Goal: Information Seeking & Learning: Check status

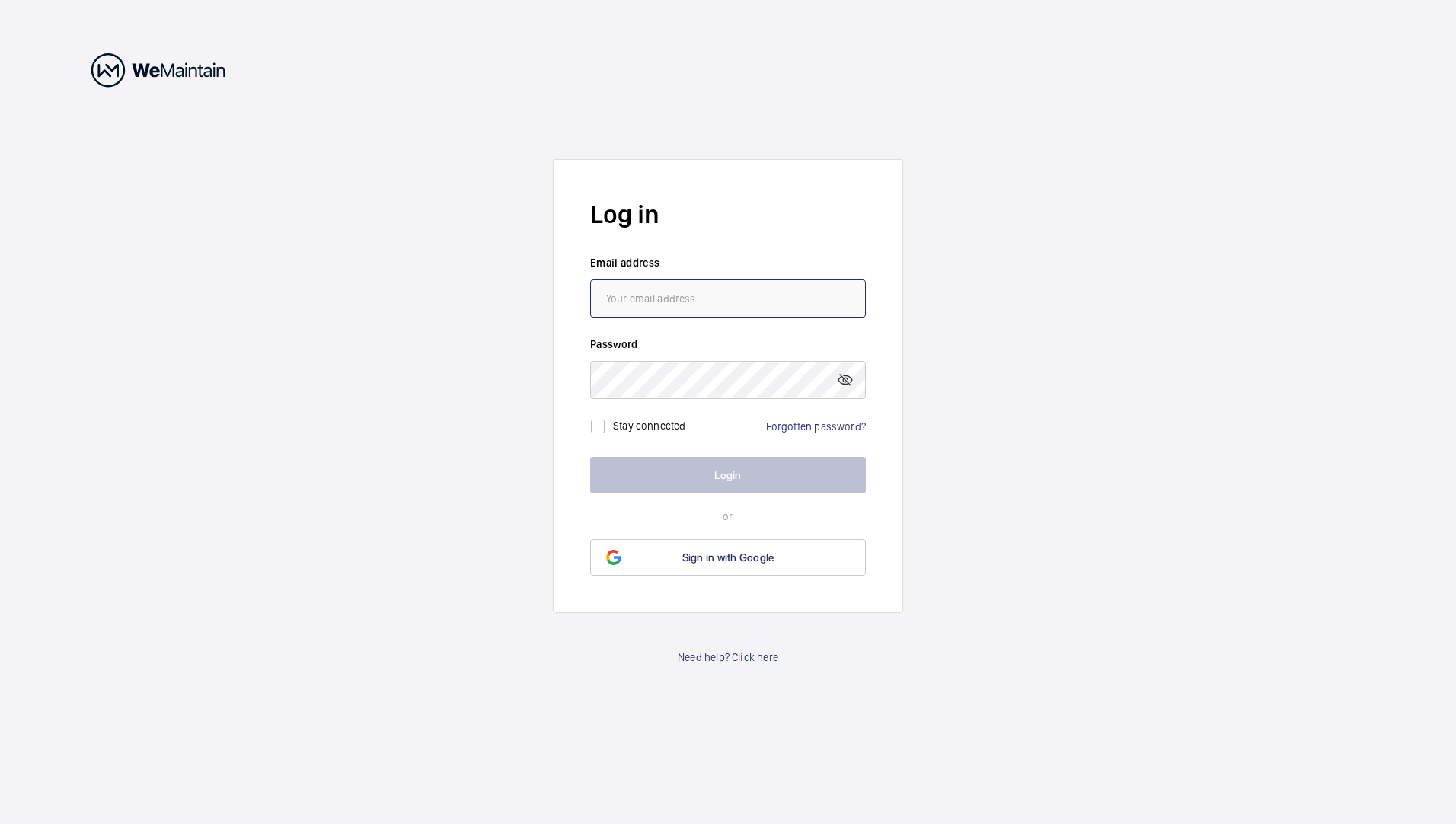
type input "[PERSON_NAME][EMAIL_ADDRESS][PERSON_NAME][DOMAIN_NAME]"
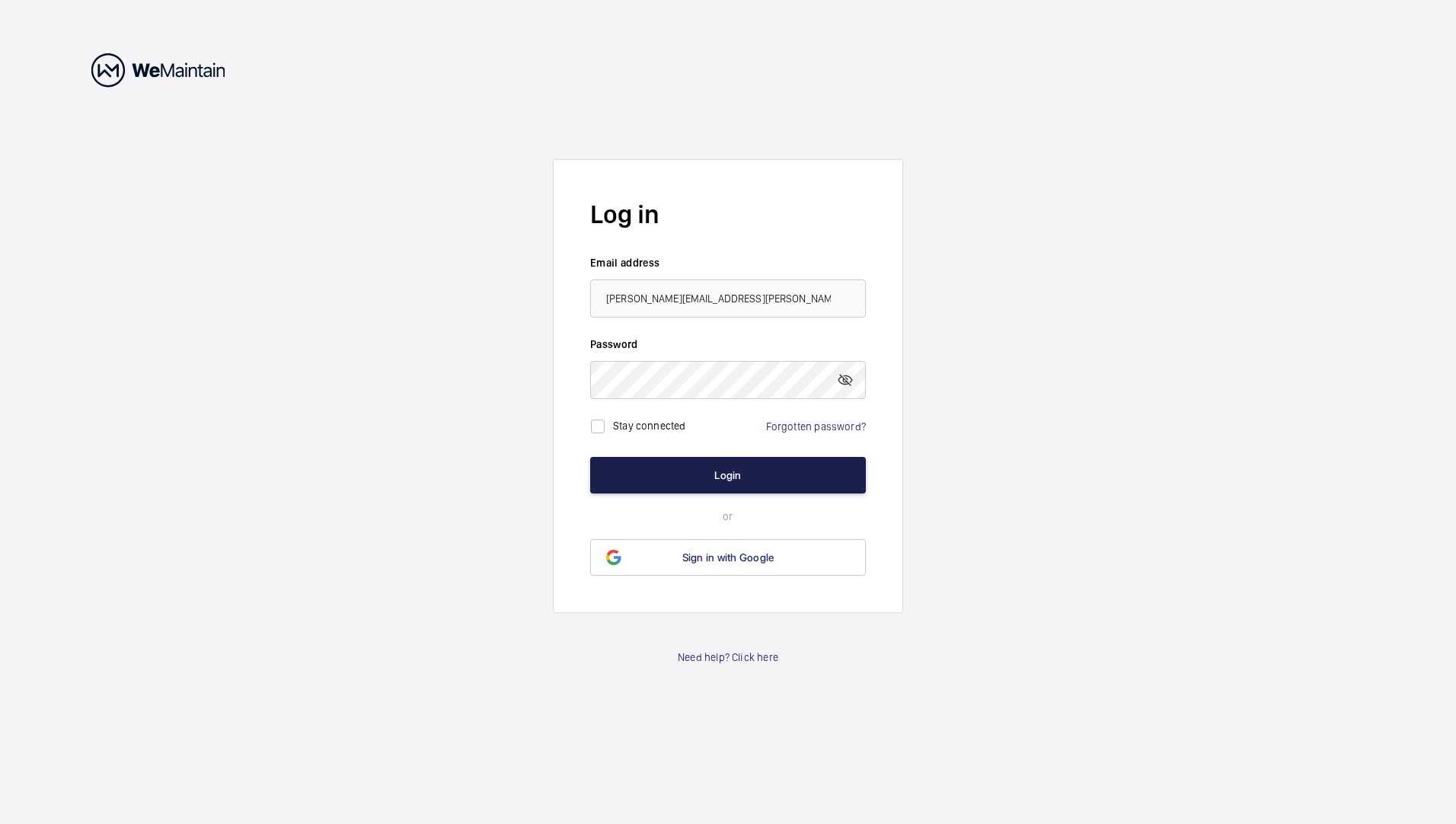
click at [693, 483] on button "Login" at bounding box center [727, 475] width 276 height 36
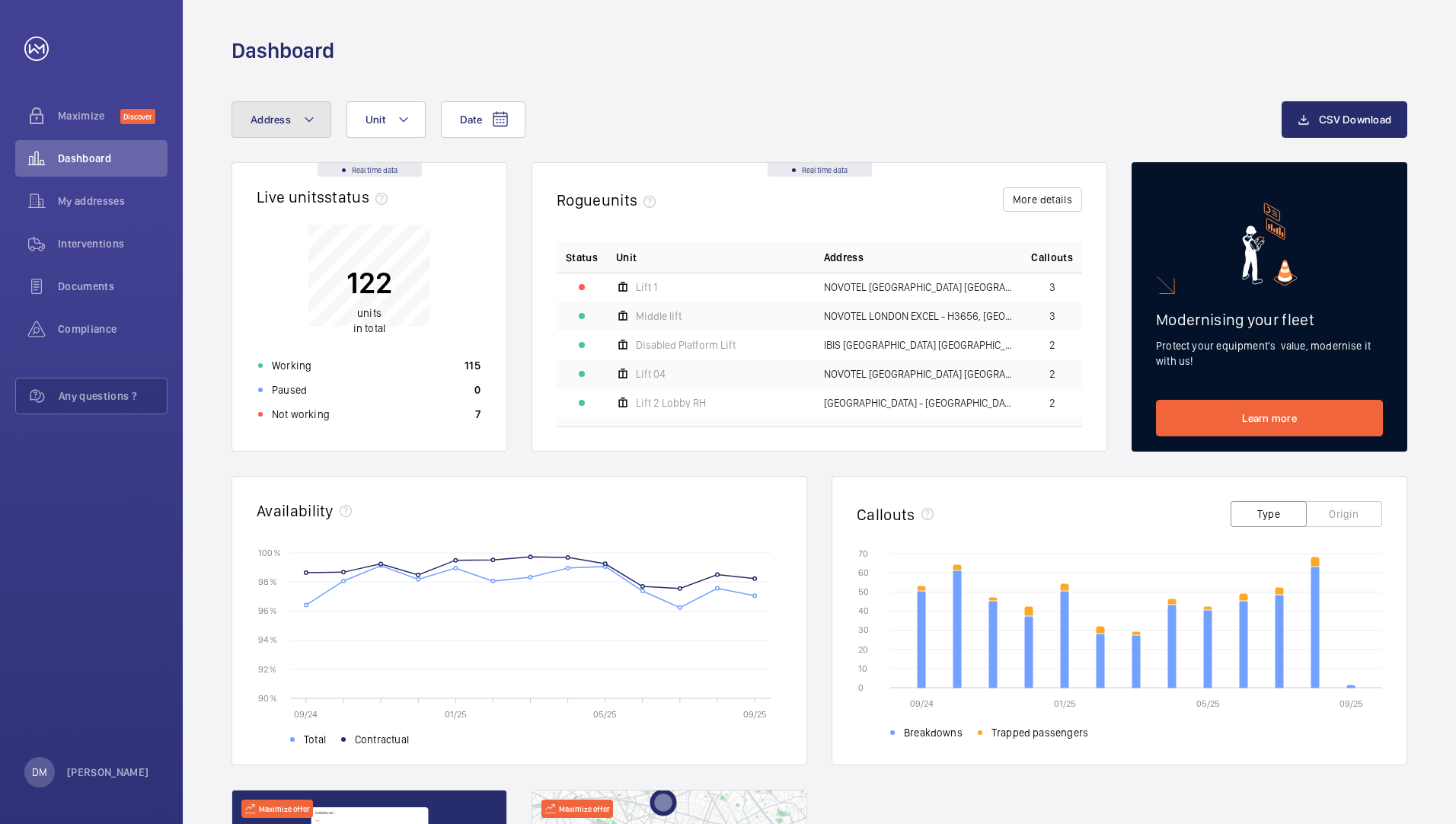
click at [291, 127] on button "Address" at bounding box center [281, 119] width 99 height 36
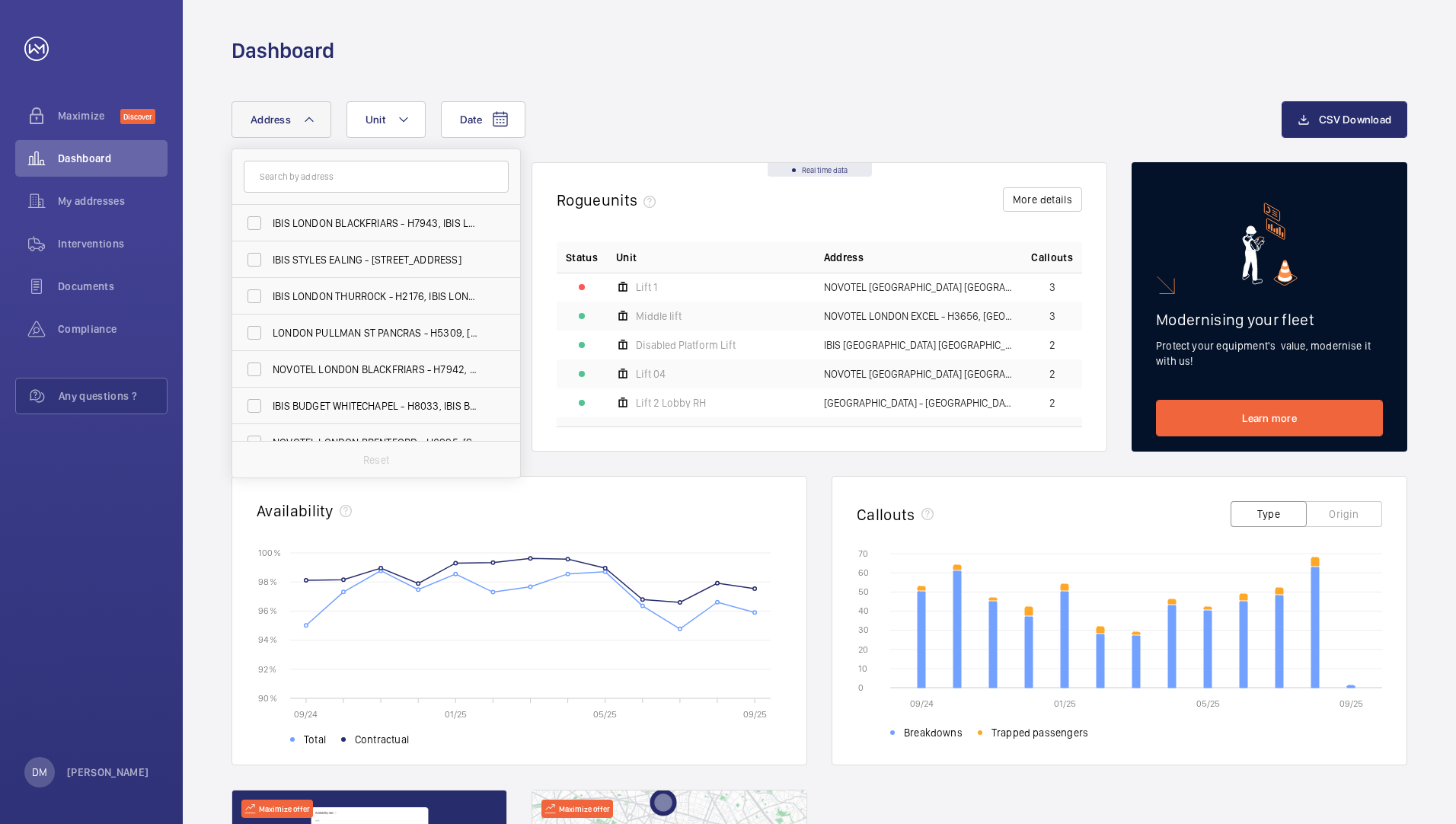
click at [302, 174] on input "text" at bounding box center [376, 177] width 265 height 32
click at [328, 322] on label "LONDON PULLMAN ST PANCRAS - H5309, [GEOGRAPHIC_DATA], [STREET_ADDRESS]" at bounding box center [364, 333] width 265 height 36
click at [270, 322] on input "LONDON PULLMAN ST PANCRAS - H5309, [GEOGRAPHIC_DATA], [STREET_ADDRESS]" at bounding box center [254, 333] width 30 height 30
checkbox input "true"
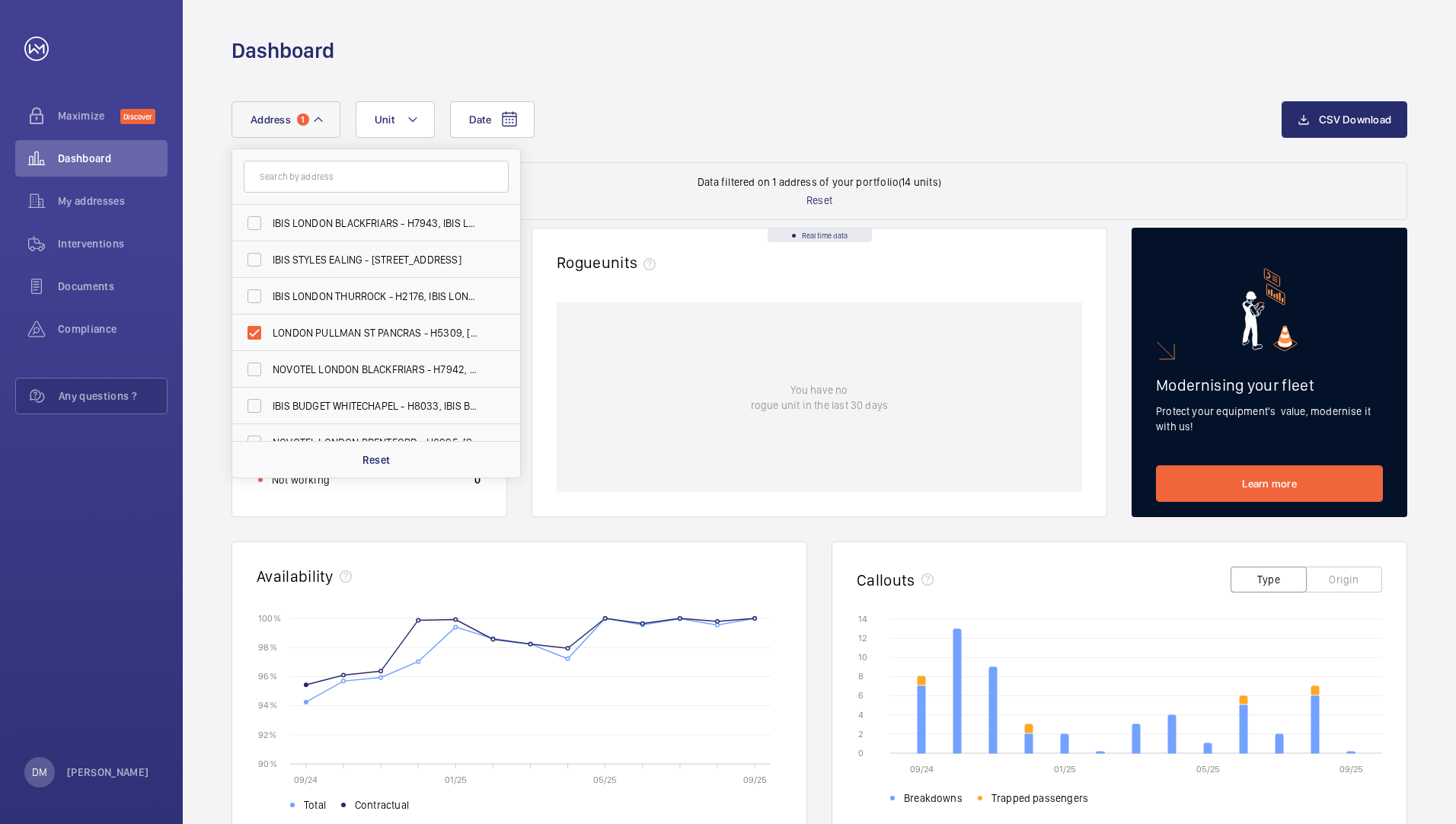
click at [335, 116] on button "Address 1" at bounding box center [286, 119] width 109 height 36
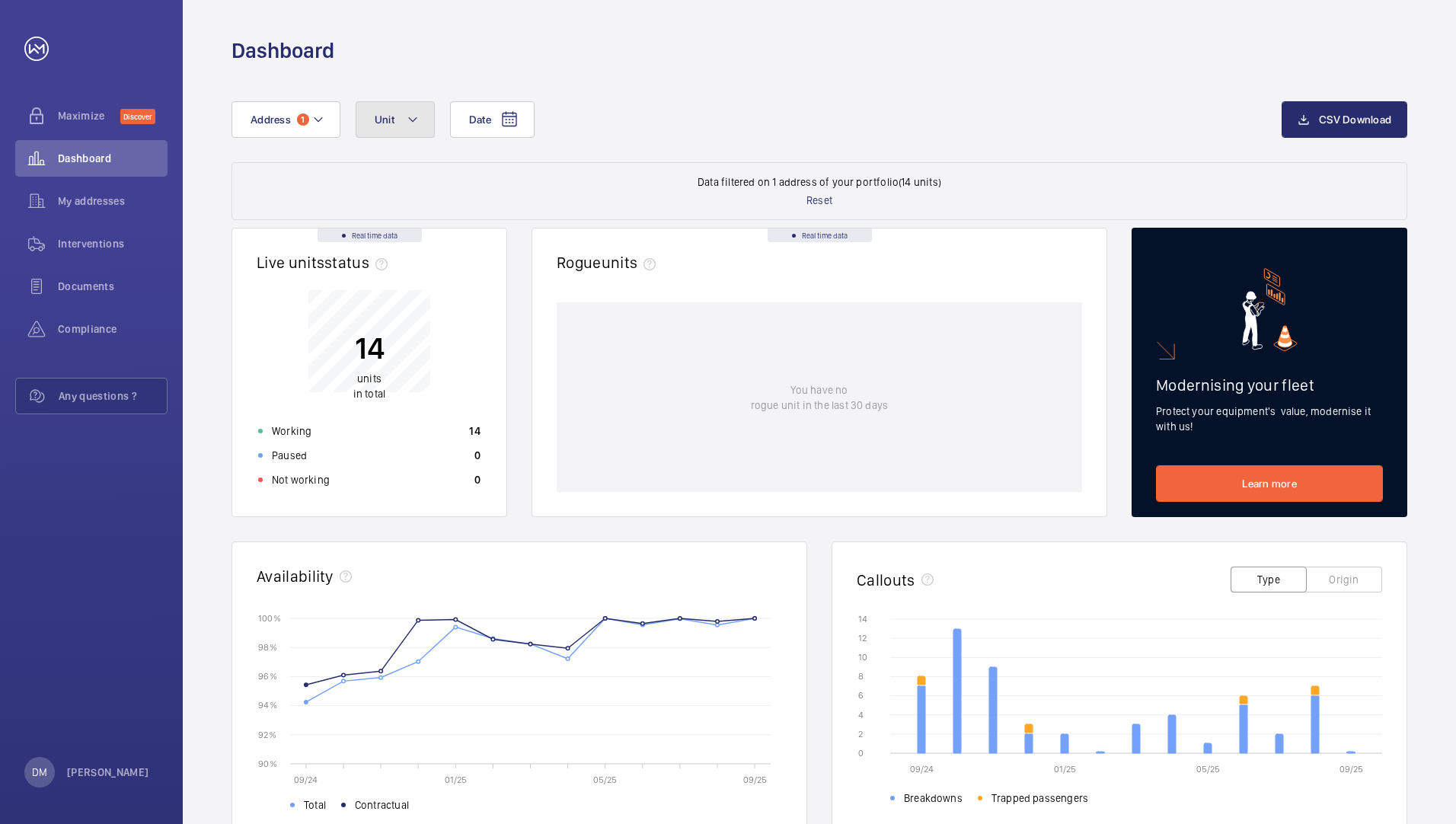
click at [399, 121] on button "Unit" at bounding box center [395, 119] width 79 height 36
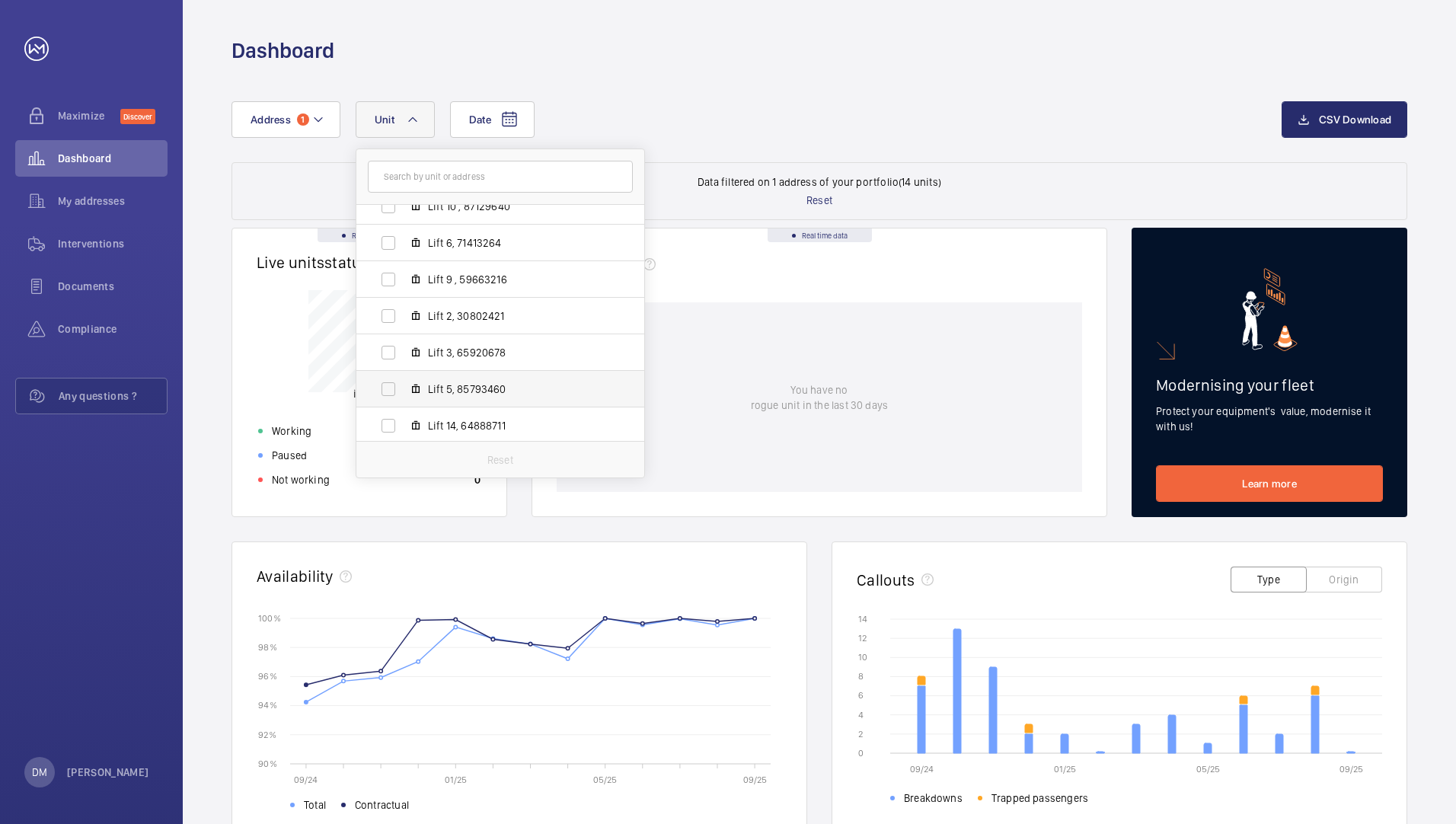
scroll to position [76, 0]
click at [500, 326] on span "Lift 3, 65920678" at bounding box center [516, 329] width 176 height 15
click at [403, 326] on input "Lift 3, 65920678" at bounding box center [388, 330] width 30 height 30
checkbox input "true"
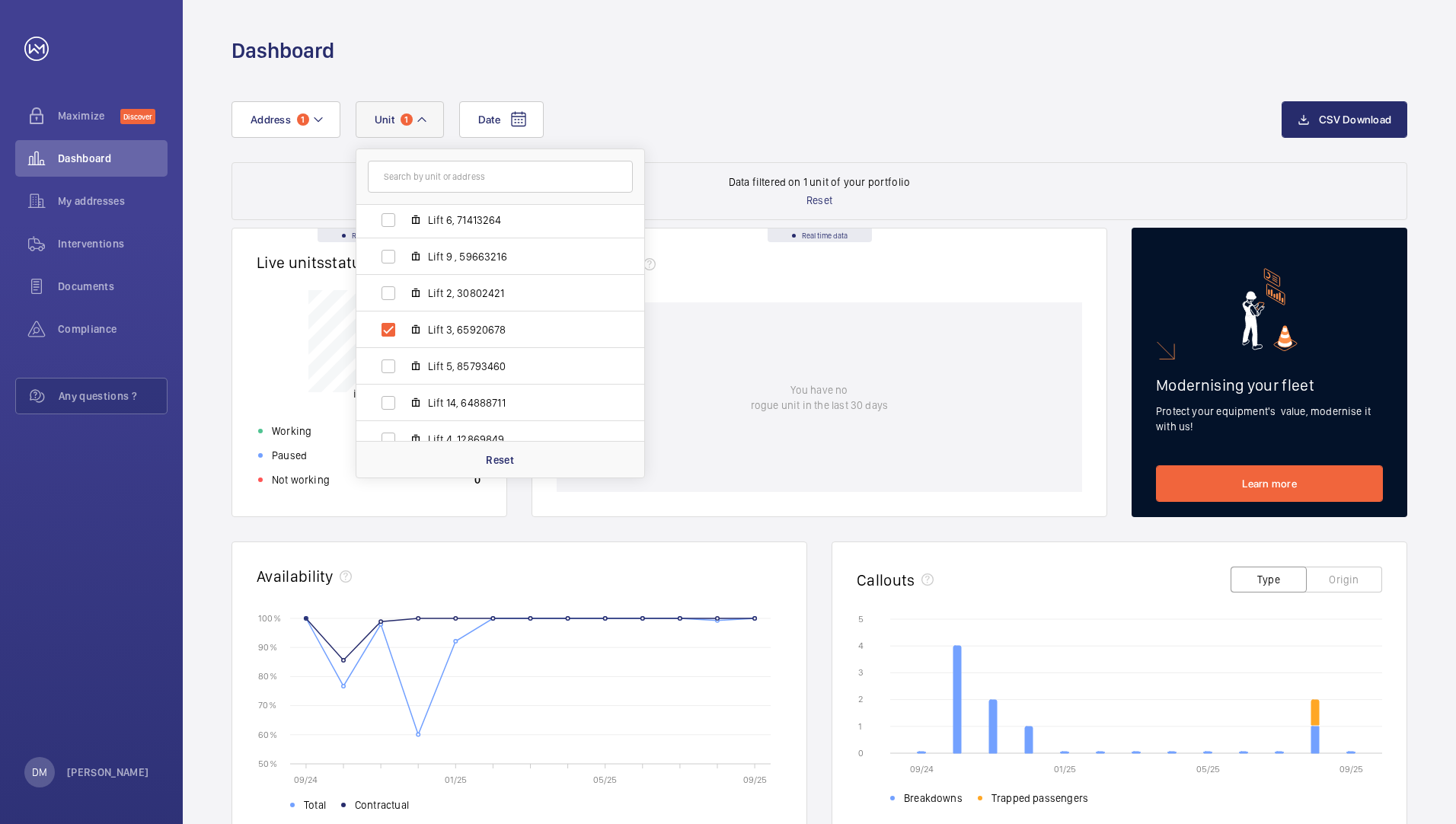
click at [922, 385] on div "You have no rogue unit in the last 30 days" at bounding box center [819, 397] width 525 height 190
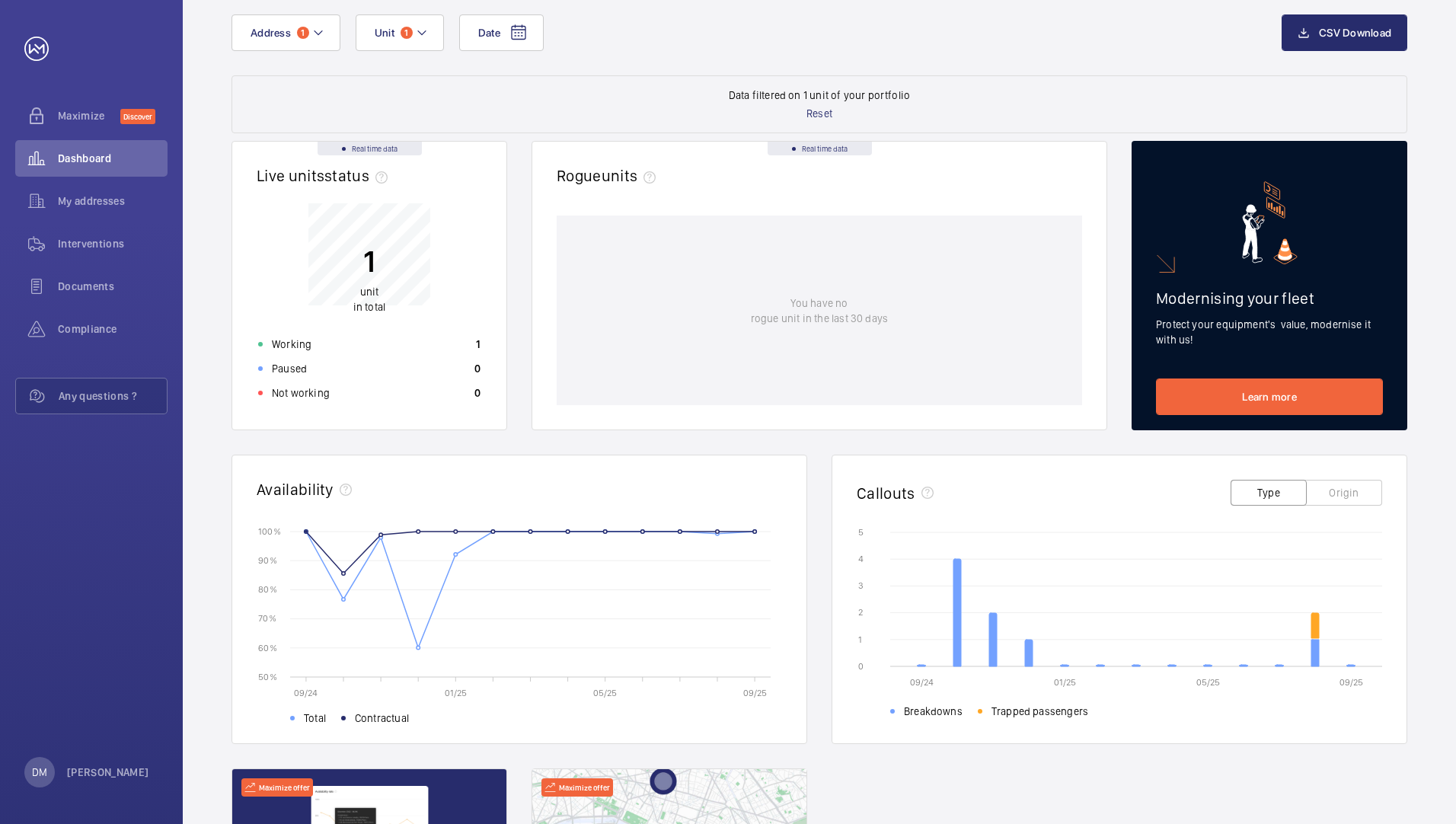
scroll to position [357, 0]
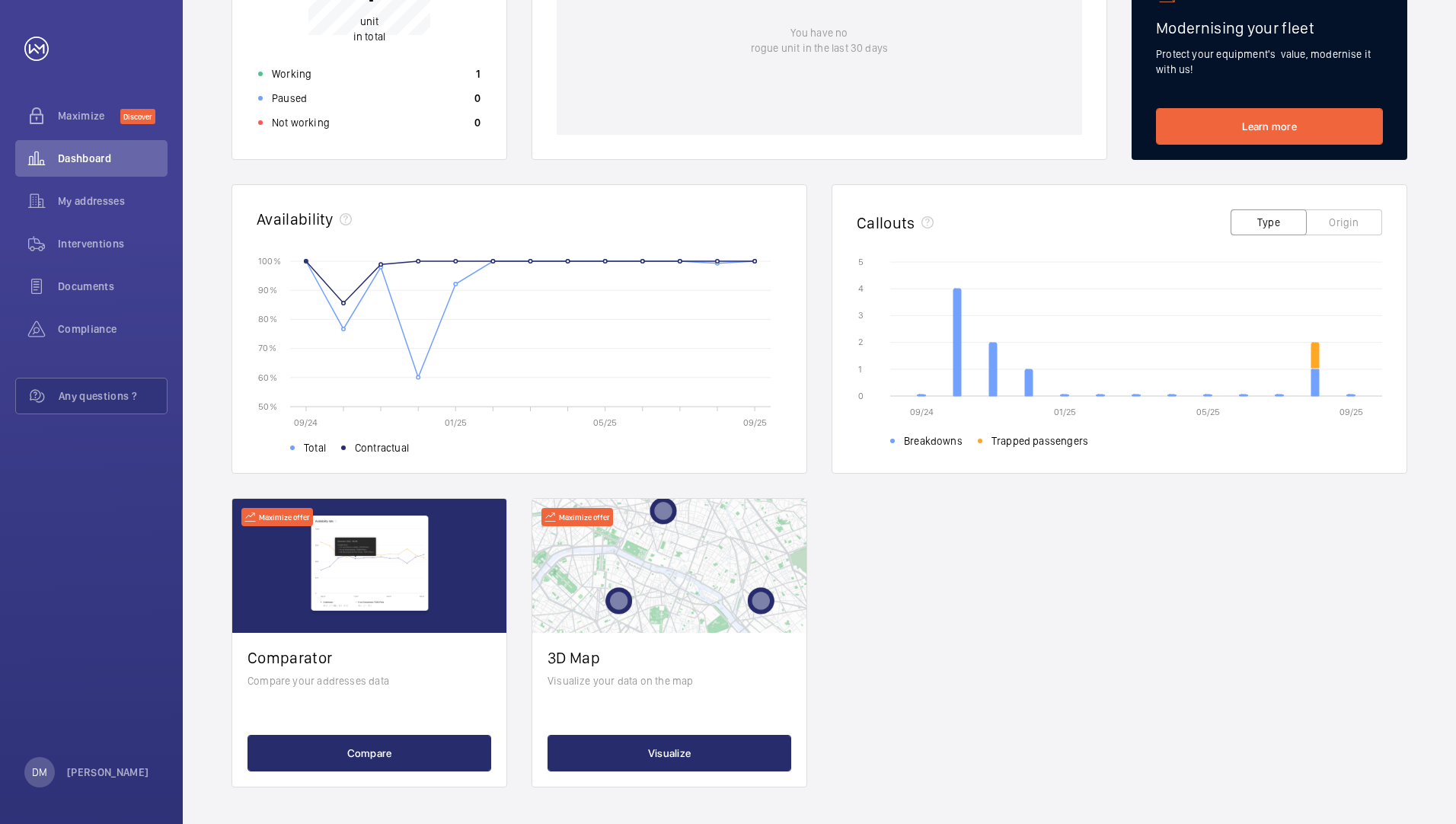
click at [1058, 426] on icon "09/24 01/25 05/25 09/25 0 0 1 1 2 2 3 3 4 4 5 5 Breakdowns Trapped passengers" at bounding box center [1119, 349] width 525 height 191
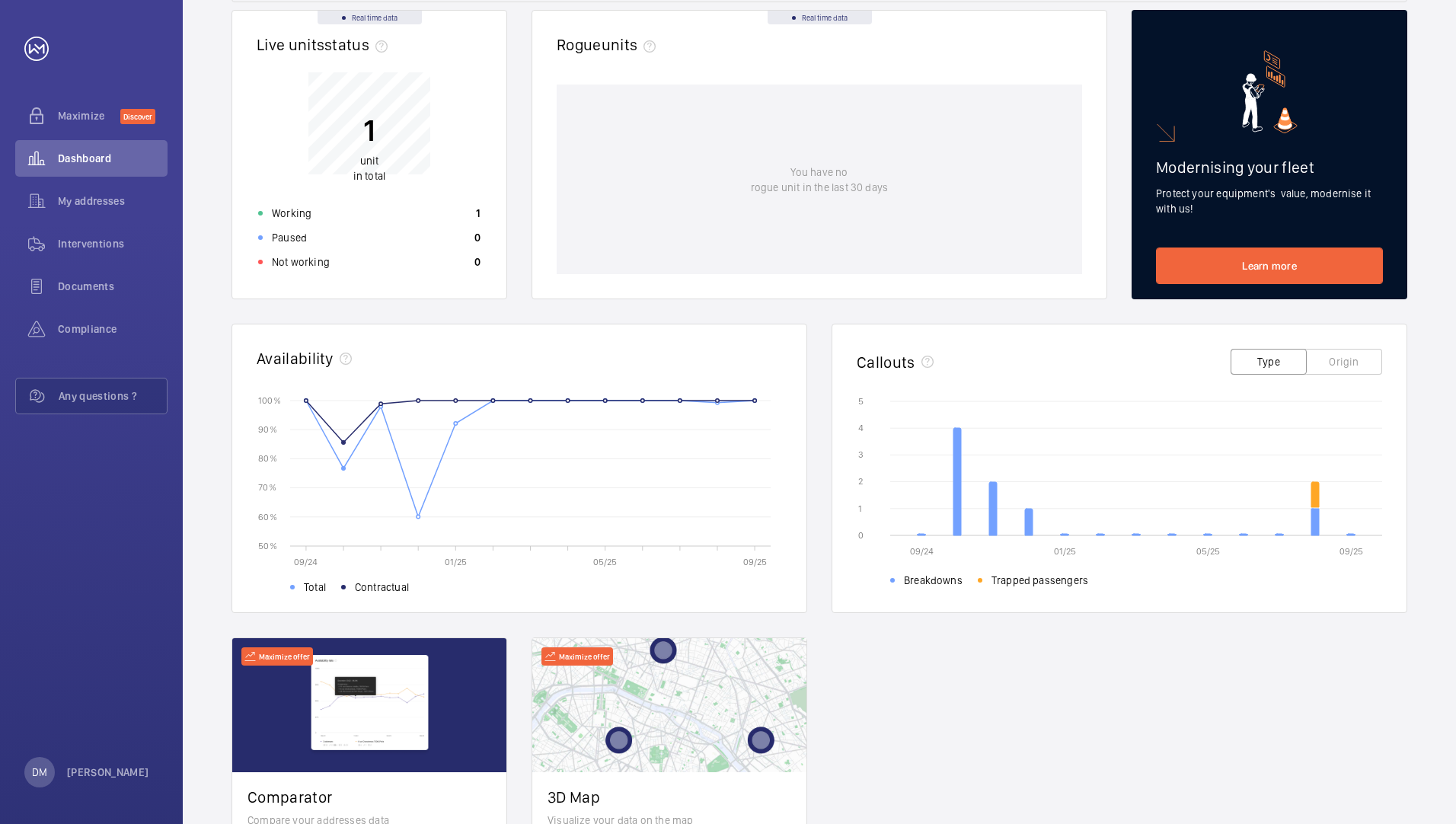
scroll to position [52, 0]
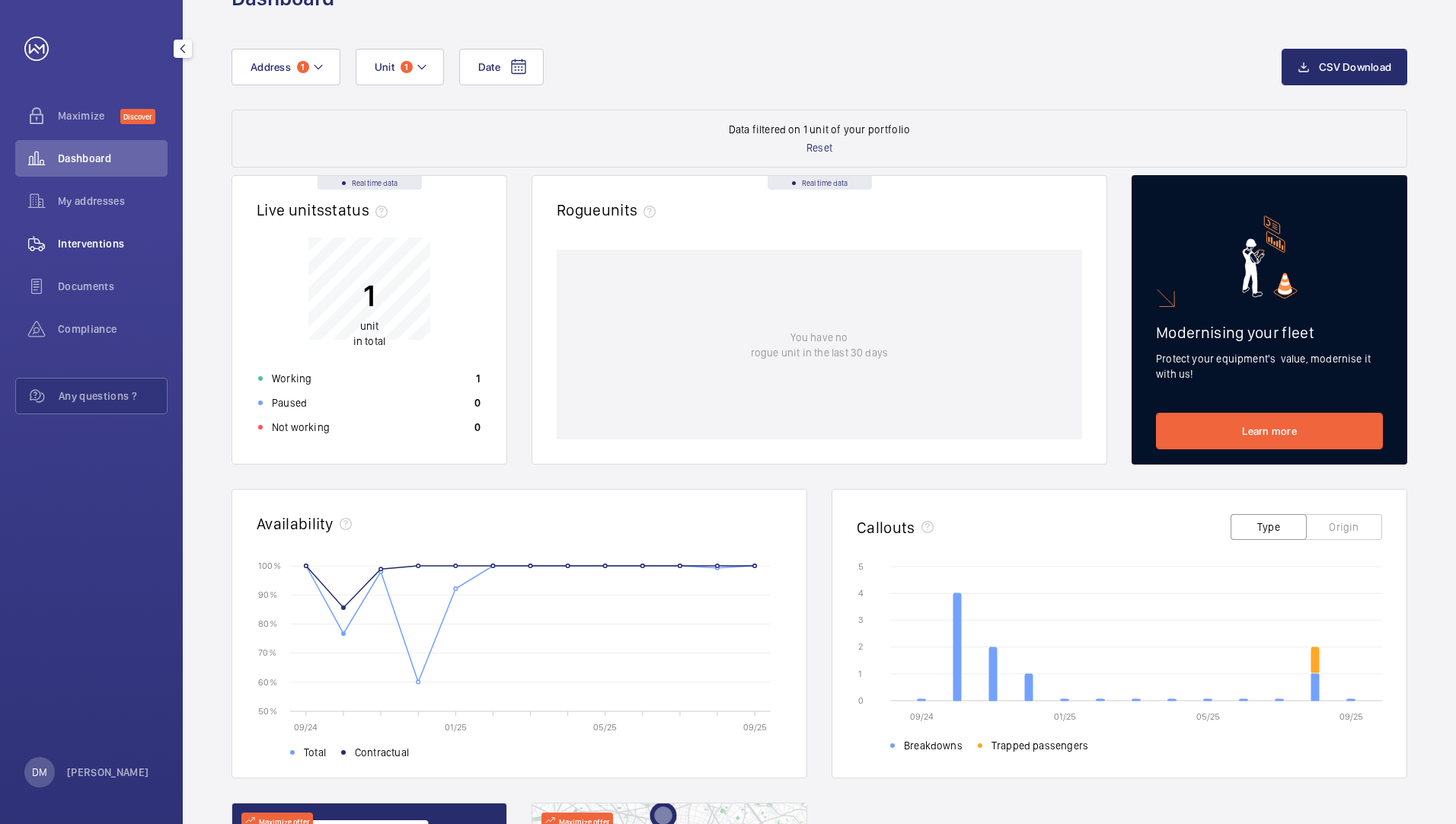
click at [96, 240] on span "Interventions" at bounding box center [113, 243] width 110 height 15
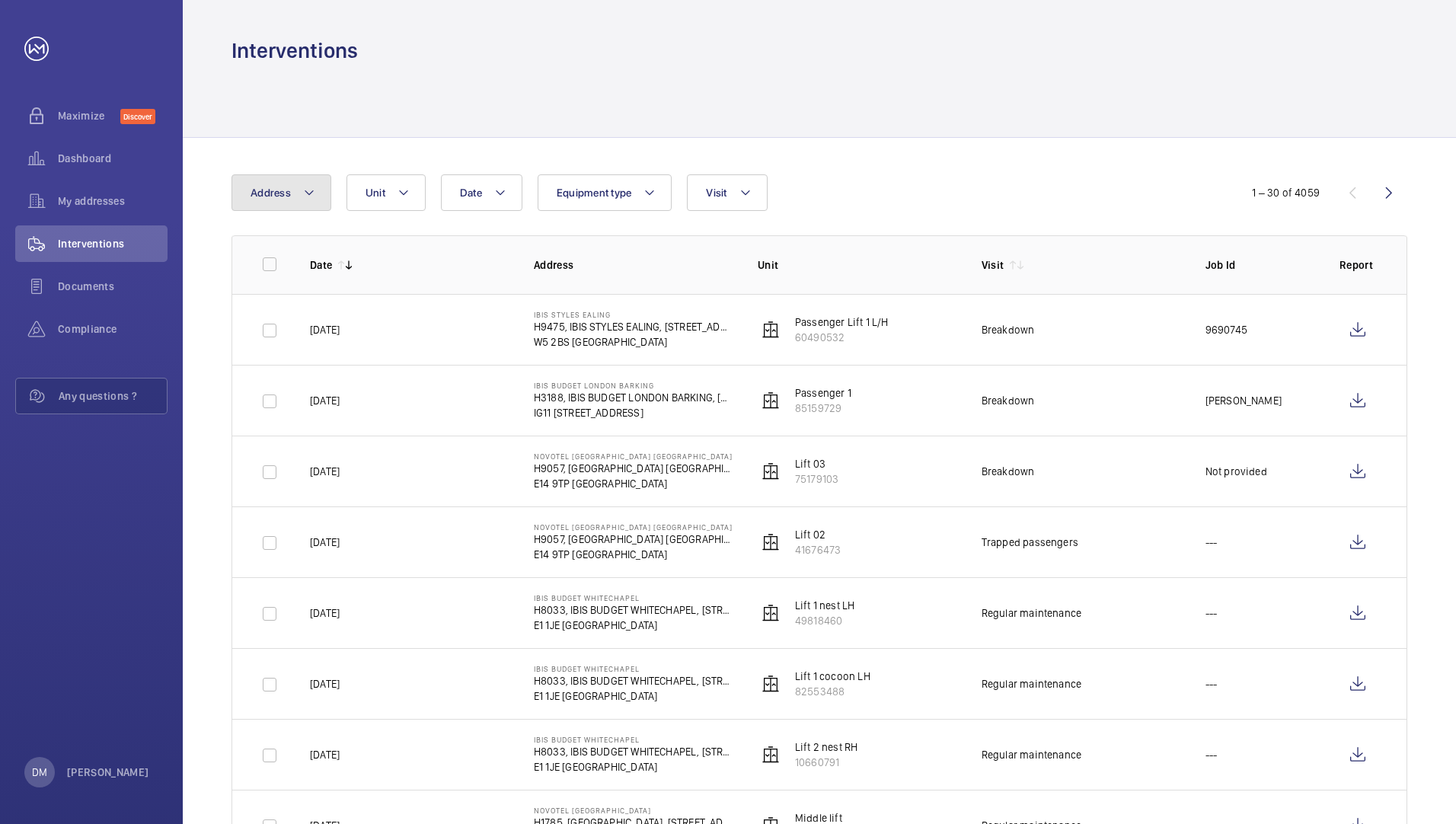
click at [297, 201] on button "Address" at bounding box center [281, 192] width 99 height 36
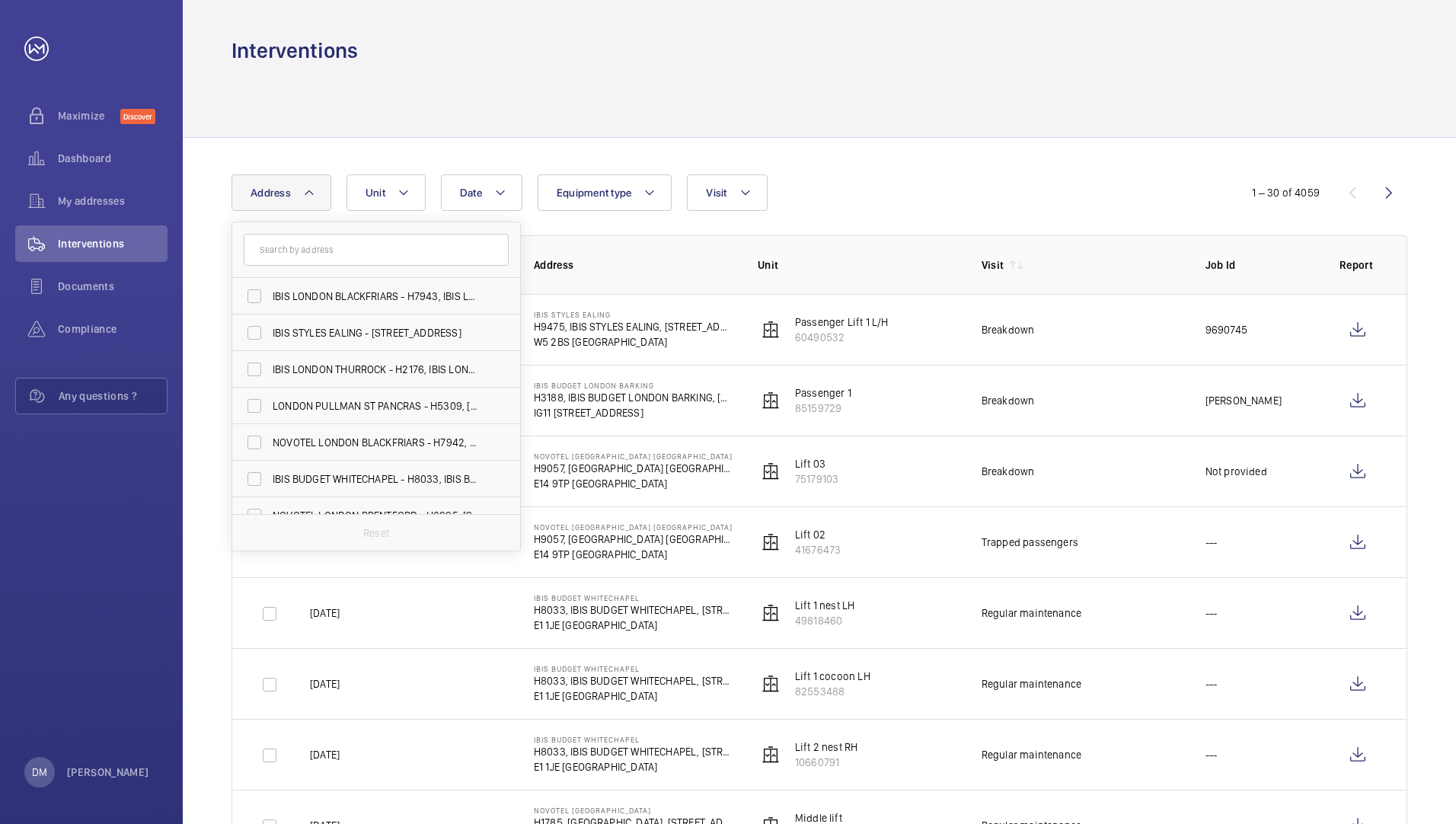
click at [327, 261] on input "text" at bounding box center [376, 250] width 265 height 32
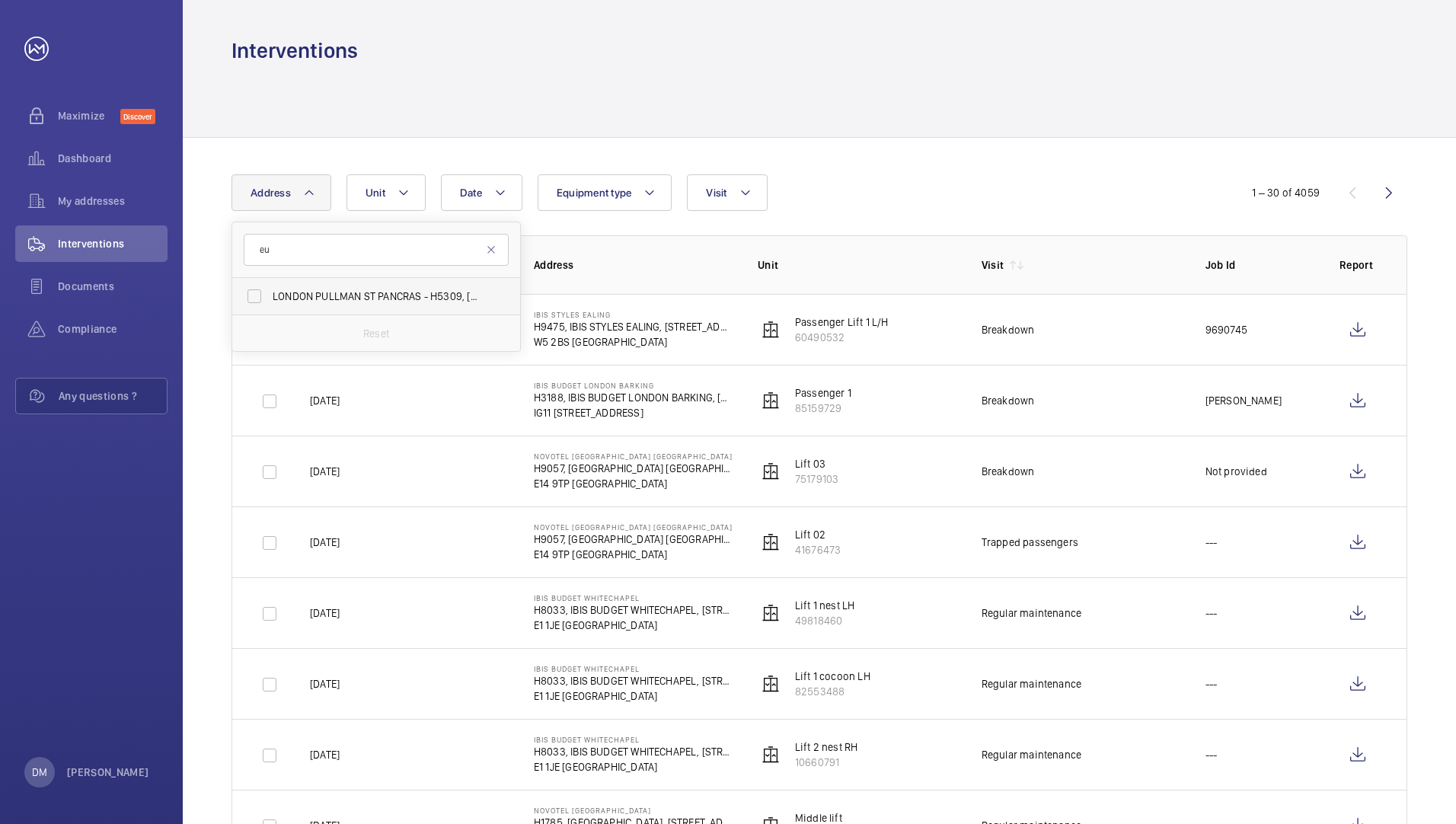
type input "eu"
click at [348, 285] on label "LONDON PULLMAN ST PANCRAS - H5309, [GEOGRAPHIC_DATA], [STREET_ADDRESS]" at bounding box center [364, 295] width 265 height 36
click at [270, 285] on input "LONDON PULLMAN ST PANCRAS - H5309, [GEOGRAPHIC_DATA], [STREET_ADDRESS]" at bounding box center [254, 296] width 30 height 30
checkbox input "true"
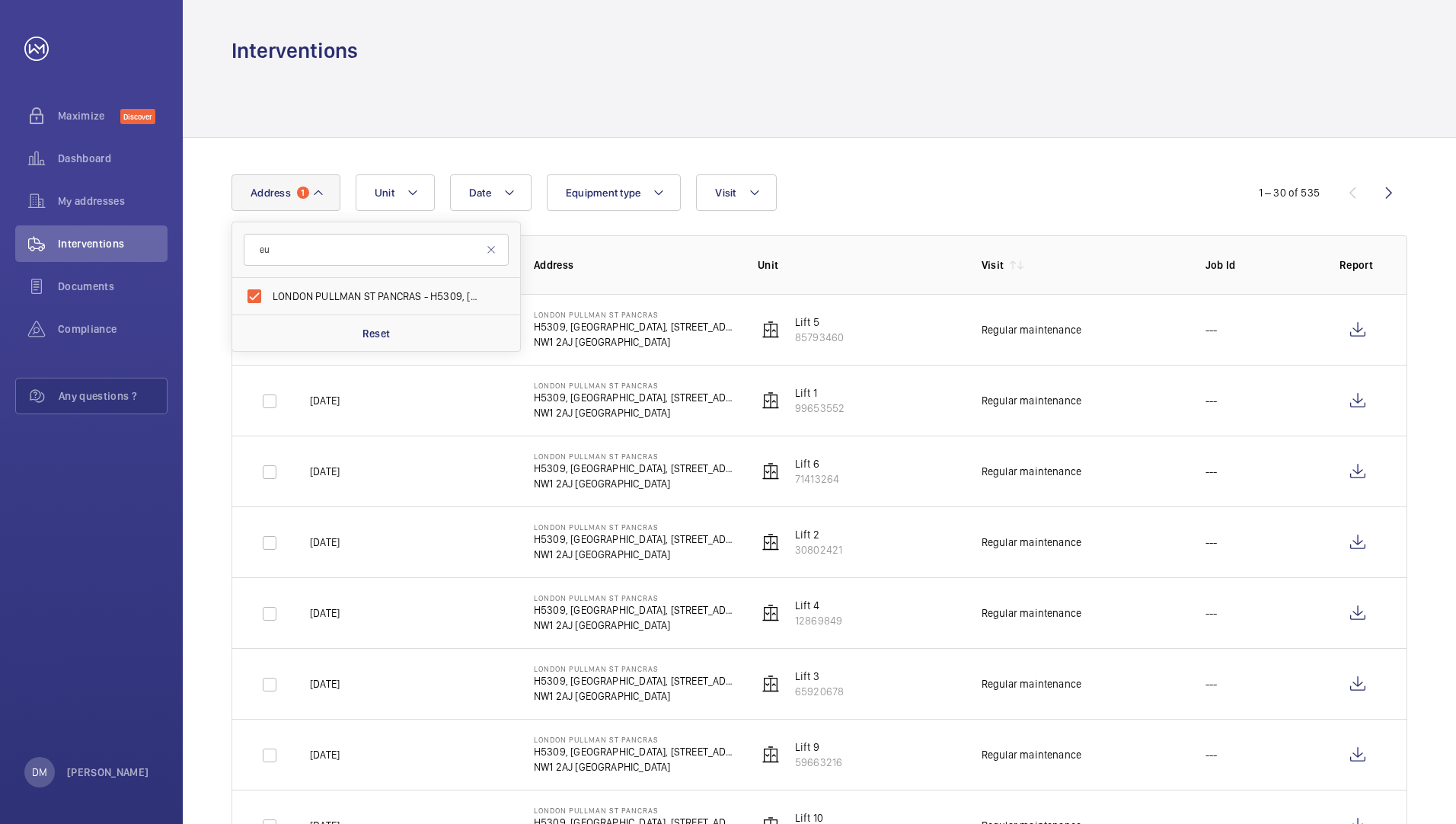
click at [1274, 466] on td "---" at bounding box center [1248, 471] width 134 height 71
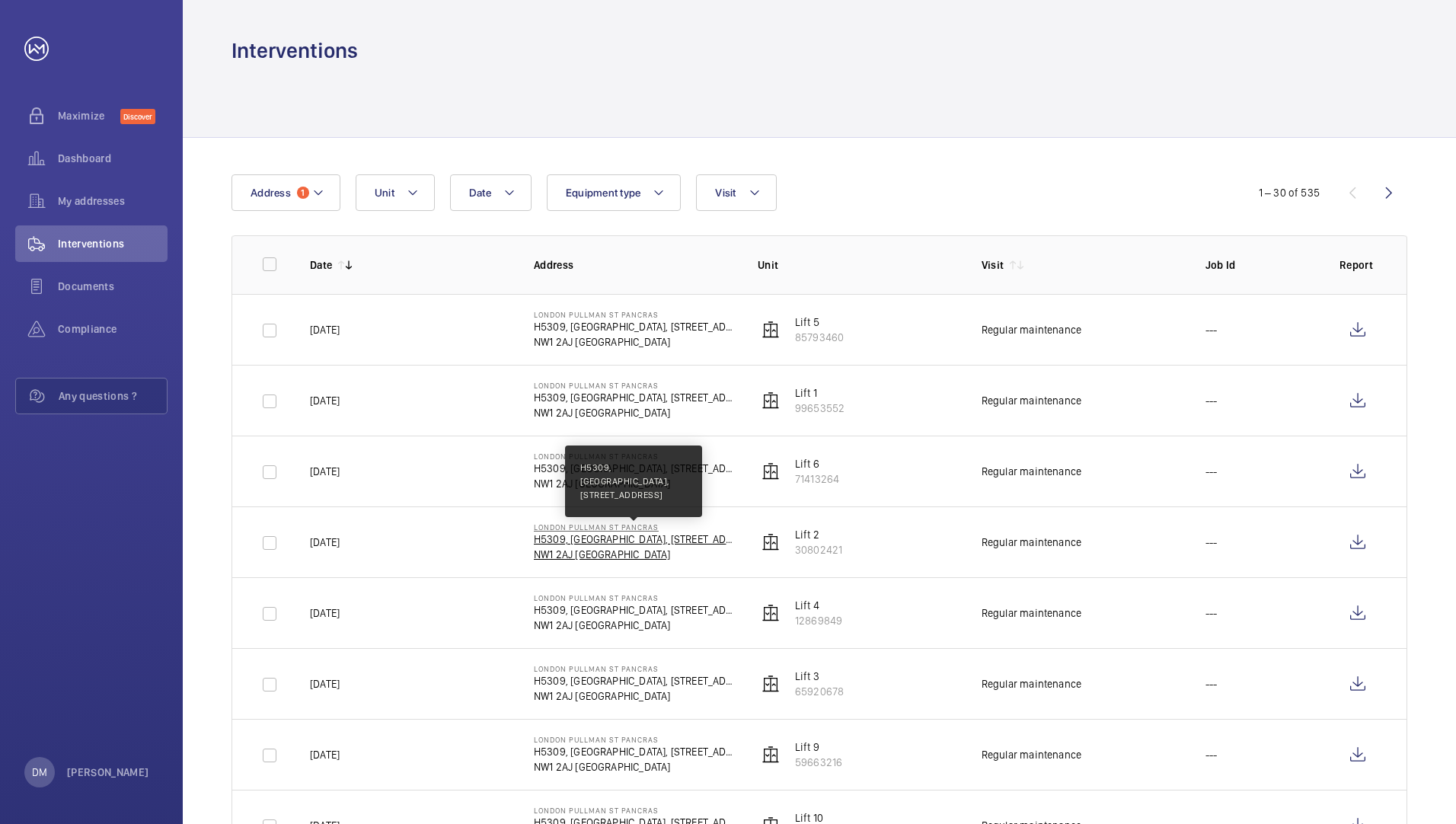
click at [597, 541] on p "H5309, [GEOGRAPHIC_DATA], [STREET_ADDRESS]" at bounding box center [633, 538] width 200 height 15
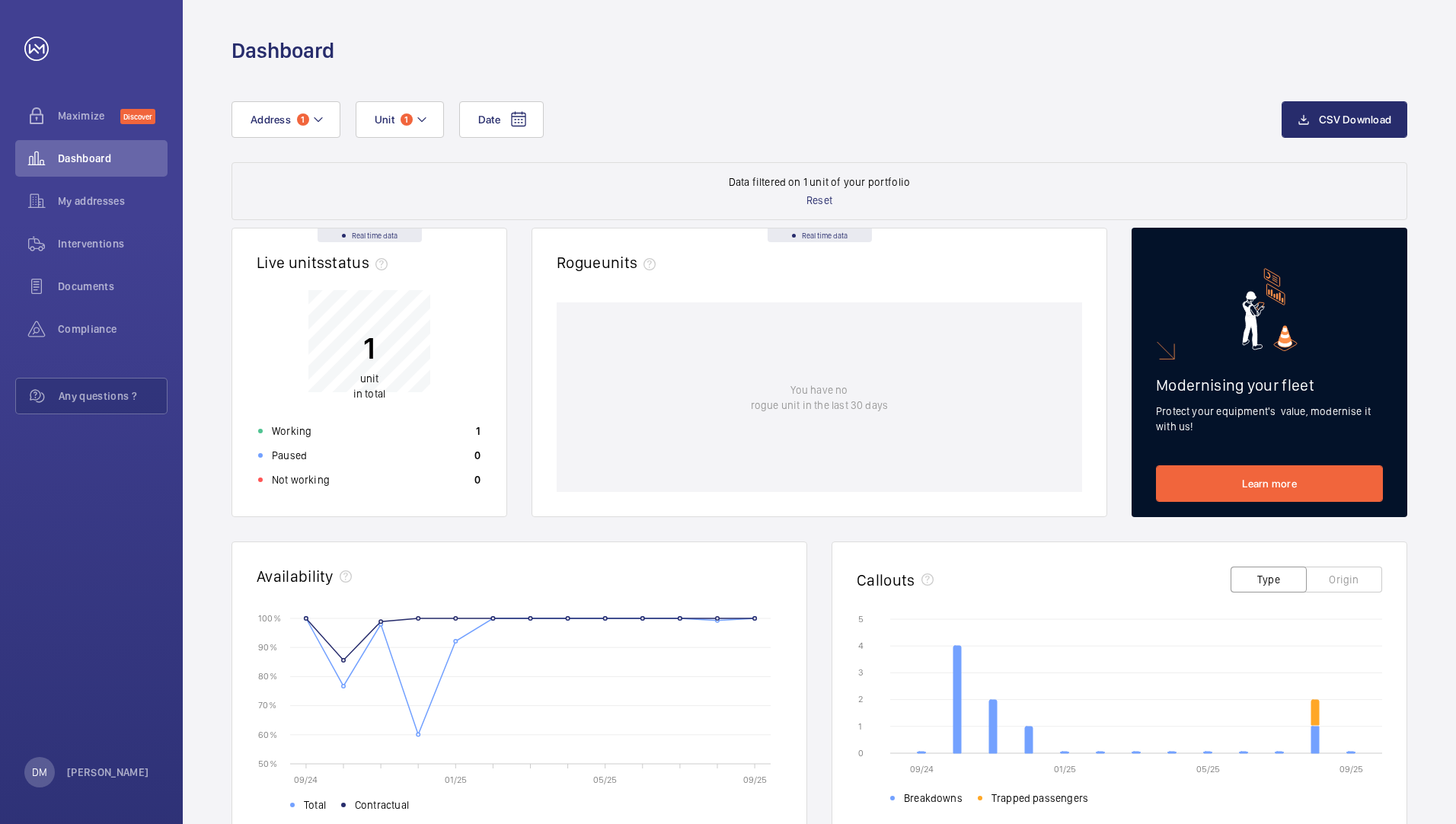
click at [384, 349] on p "1" at bounding box center [369, 348] width 32 height 38
click at [369, 363] on p "1" at bounding box center [369, 348] width 32 height 38
click at [365, 382] on span "unit" at bounding box center [369, 379] width 19 height 12
click at [331, 427] on div "Working 1" at bounding box center [369, 430] width 240 height 24
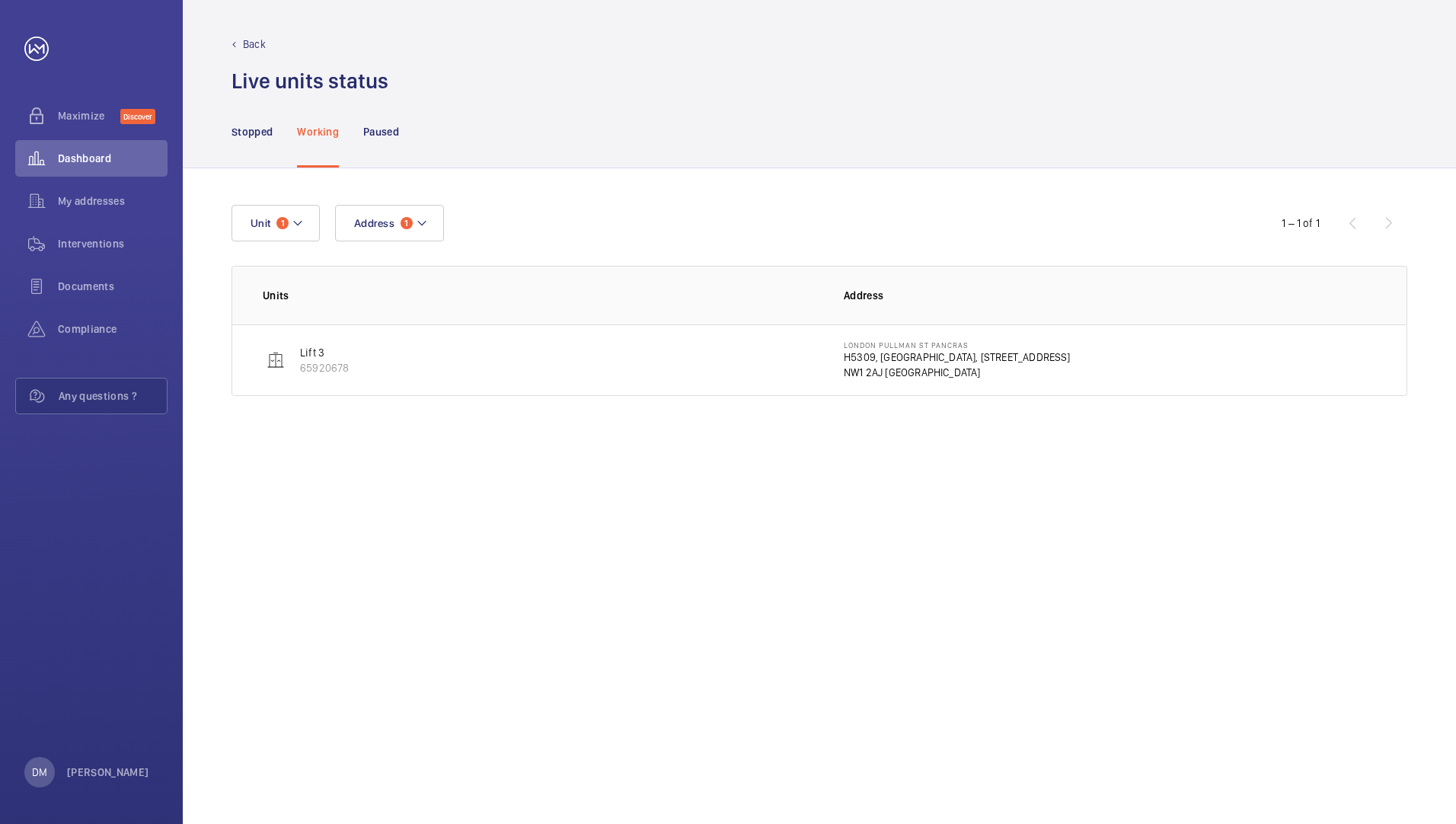
click at [305, 356] on p "Lift 3" at bounding box center [324, 352] width 49 height 15
click at [262, 359] on td "Lift 3 65920678" at bounding box center [526, 360] width 587 height 72
click at [273, 359] on img at bounding box center [276, 360] width 19 height 19
click at [300, 352] on p "Lift 3" at bounding box center [324, 352] width 49 height 15
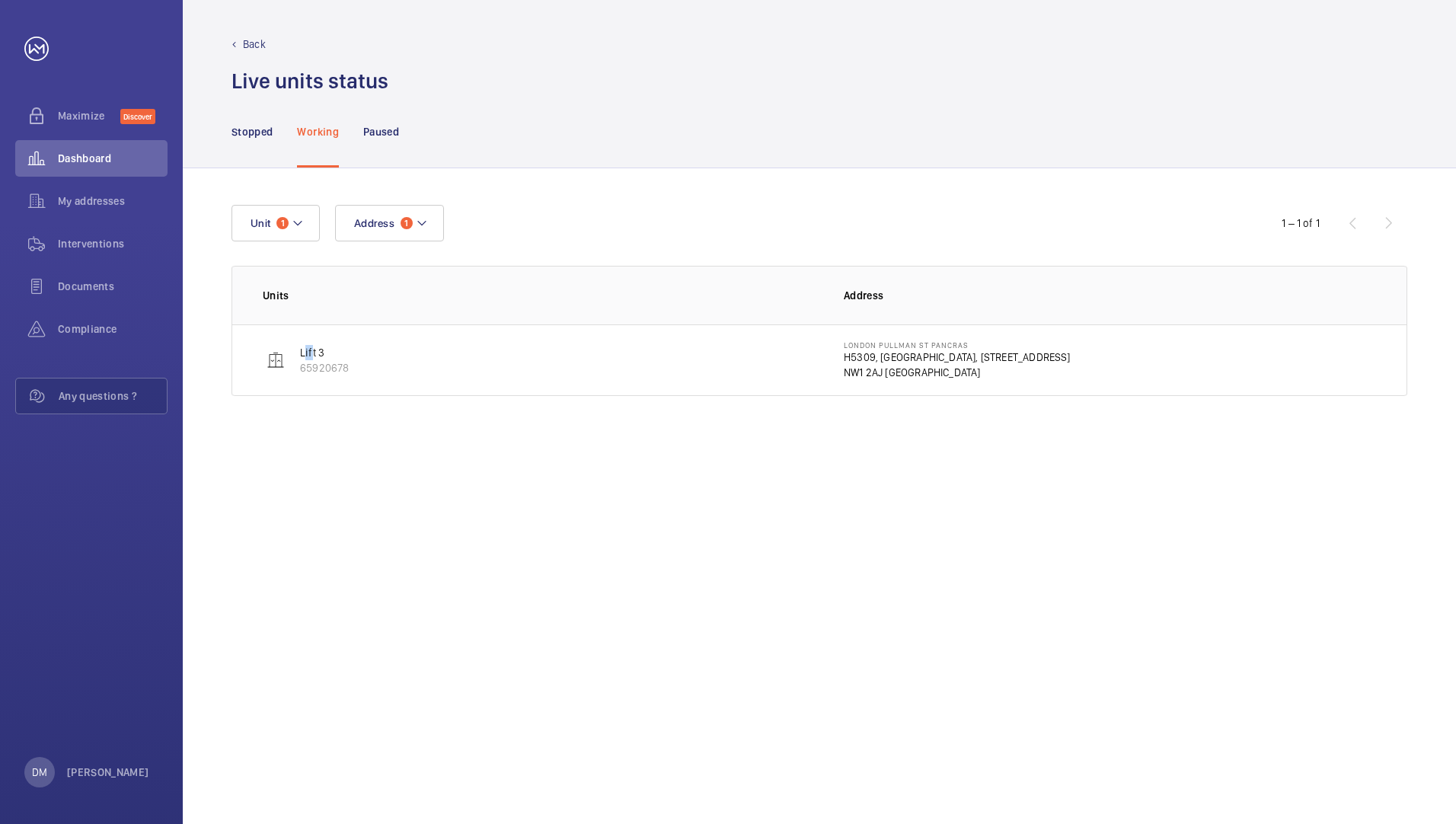
click at [309, 352] on p "Lift 3" at bounding box center [324, 352] width 49 height 15
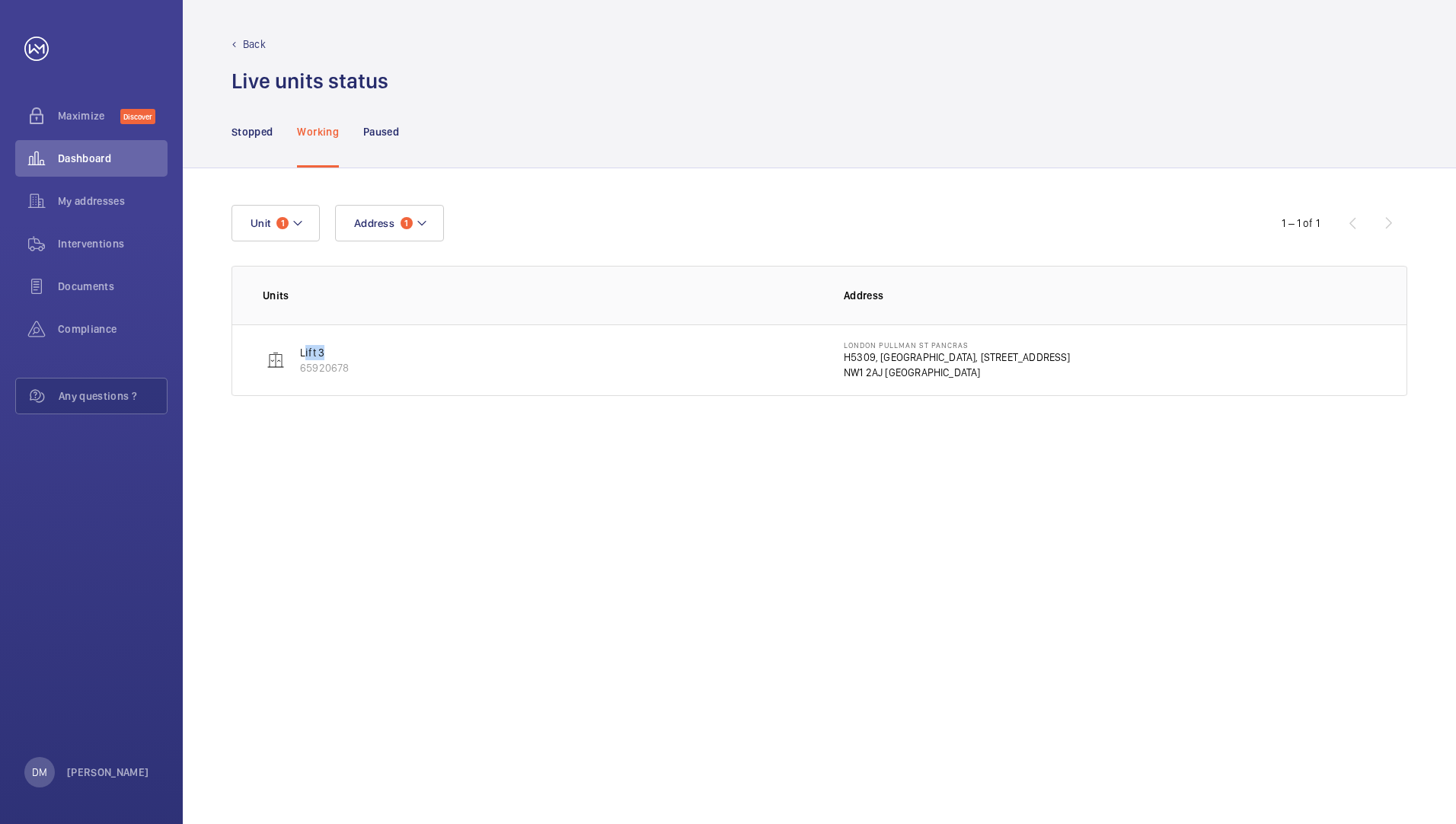
click at [309, 352] on p "Lift 3" at bounding box center [324, 352] width 49 height 15
drag, startPoint x: 309, startPoint y: 352, endPoint x: 380, endPoint y: 222, distance: 148.1
click at [380, 219] on span "Address" at bounding box center [374, 224] width 41 height 12
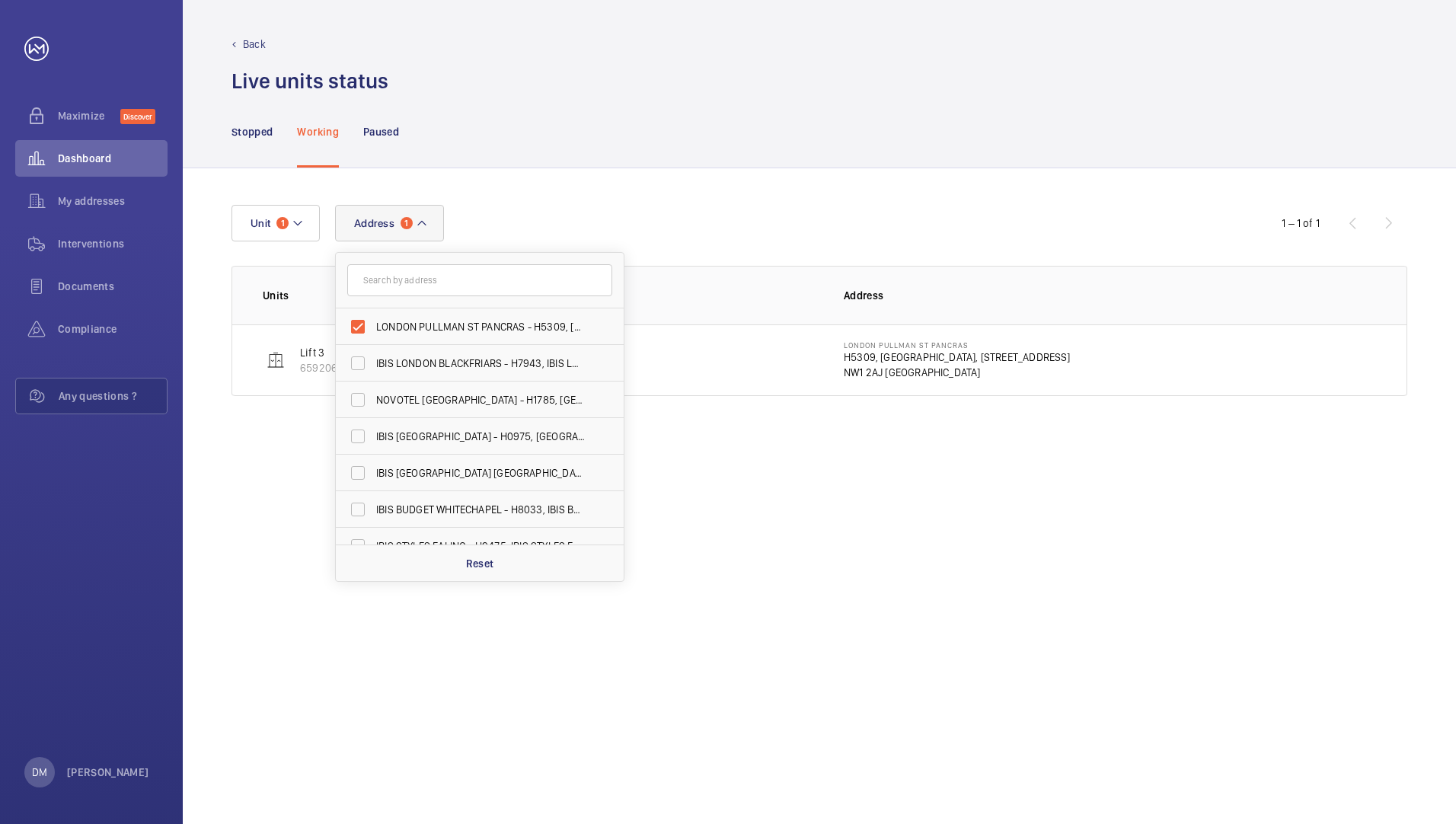
click at [381, 224] on span "Address" at bounding box center [374, 224] width 41 height 12
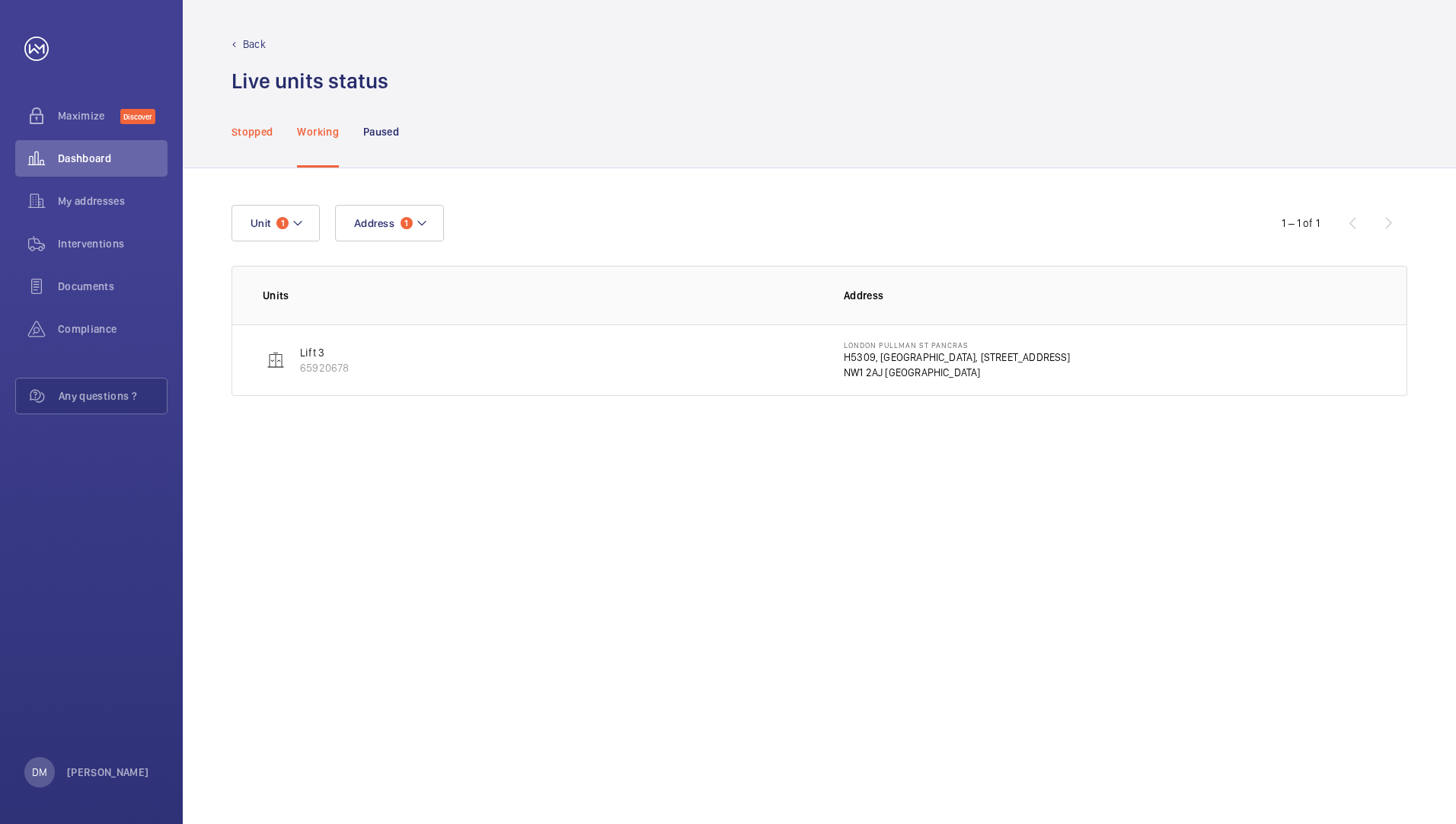
click at [267, 137] on p "Stopped" at bounding box center [252, 131] width 41 height 15
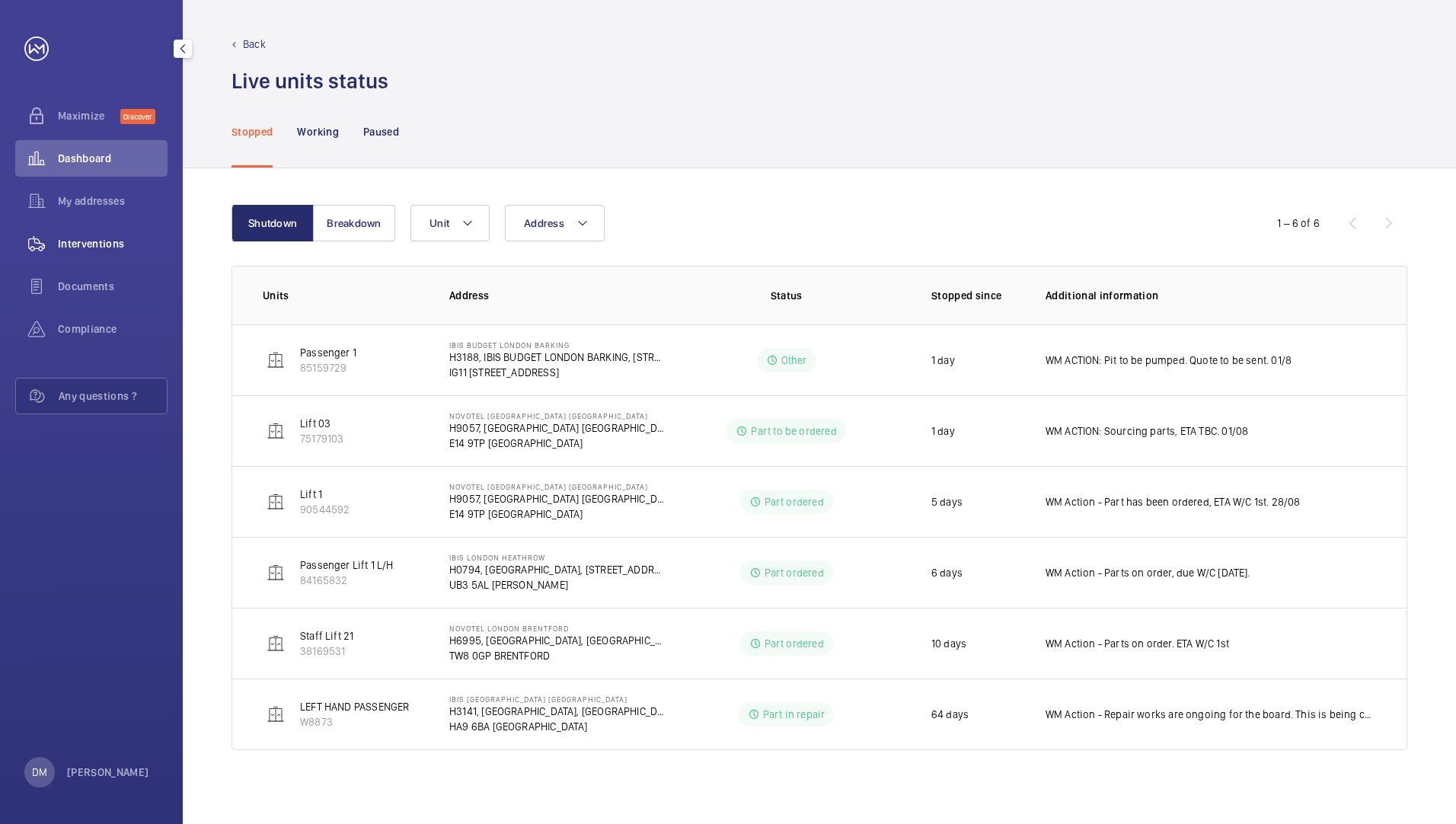
click at [104, 245] on span "Interventions" at bounding box center [113, 243] width 110 height 15
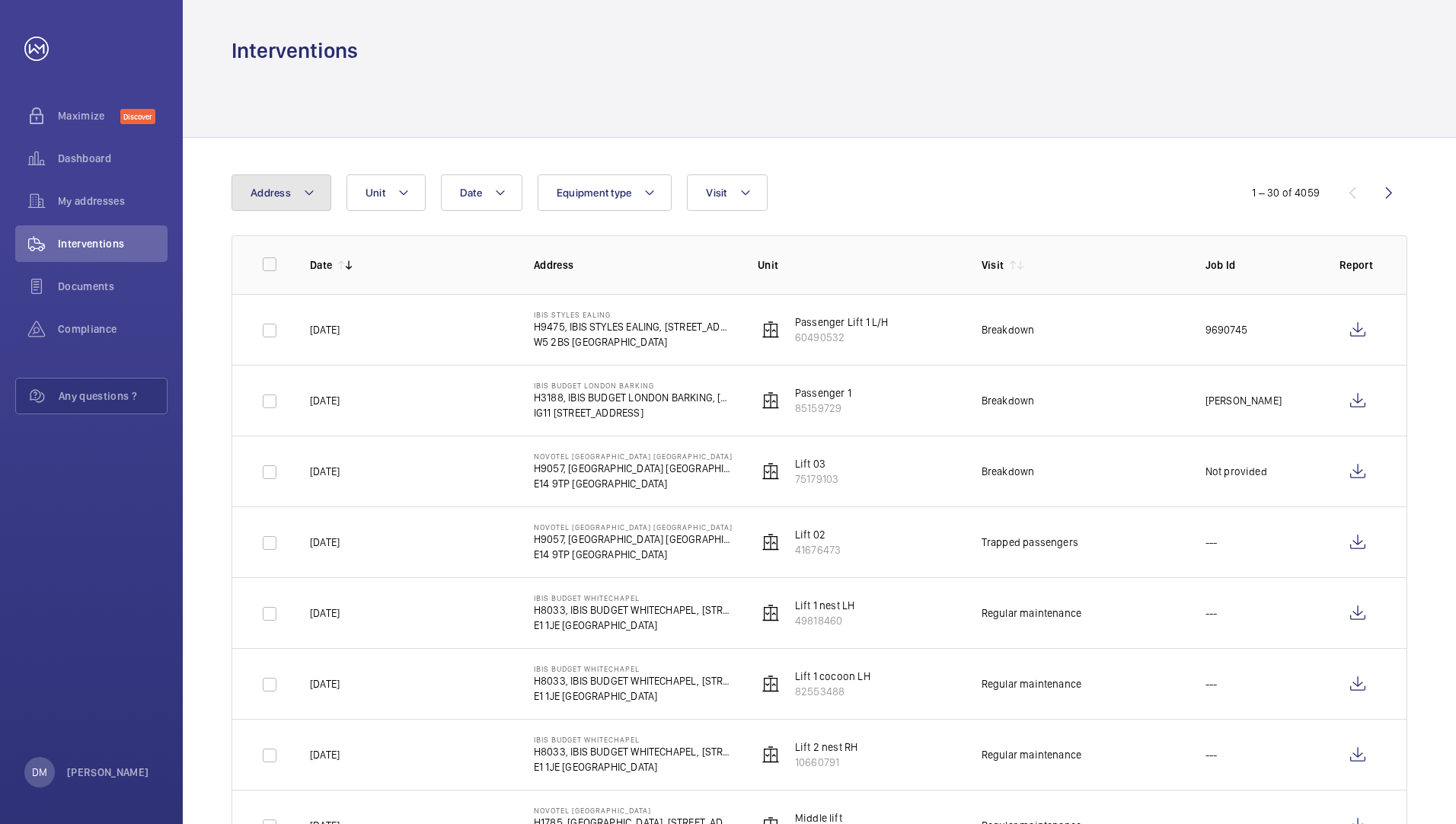
click at [294, 200] on button "Address" at bounding box center [281, 192] width 99 height 36
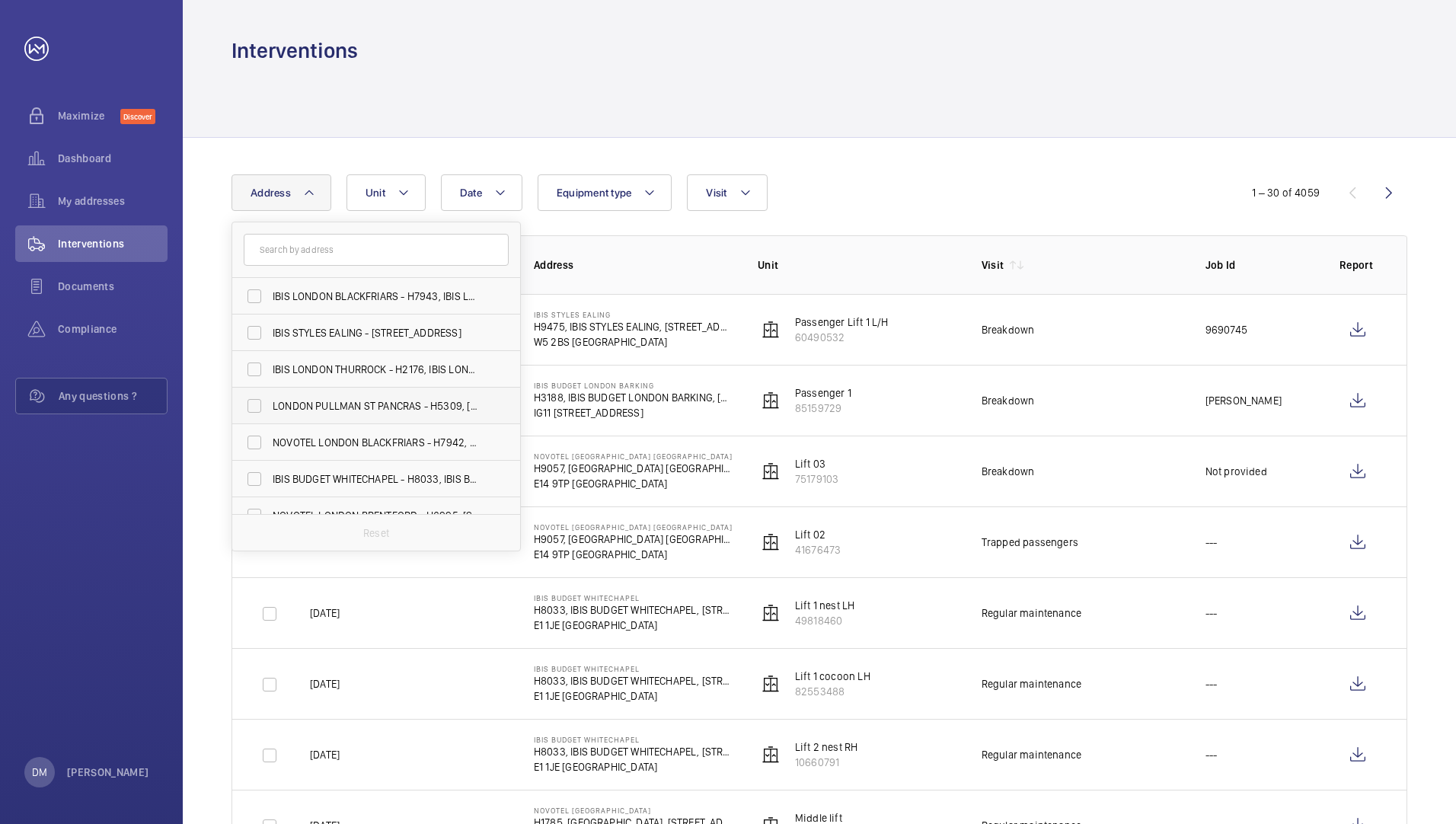
click at [329, 406] on span "LONDON PULLMAN ST PANCRAS - H5309, [GEOGRAPHIC_DATA], [STREET_ADDRESS]" at bounding box center [377, 405] width 209 height 15
click at [270, 406] on input "LONDON PULLMAN ST PANCRAS - H5309, [GEOGRAPHIC_DATA], [STREET_ADDRESS]" at bounding box center [254, 405] width 30 height 30
checkbox input "true"
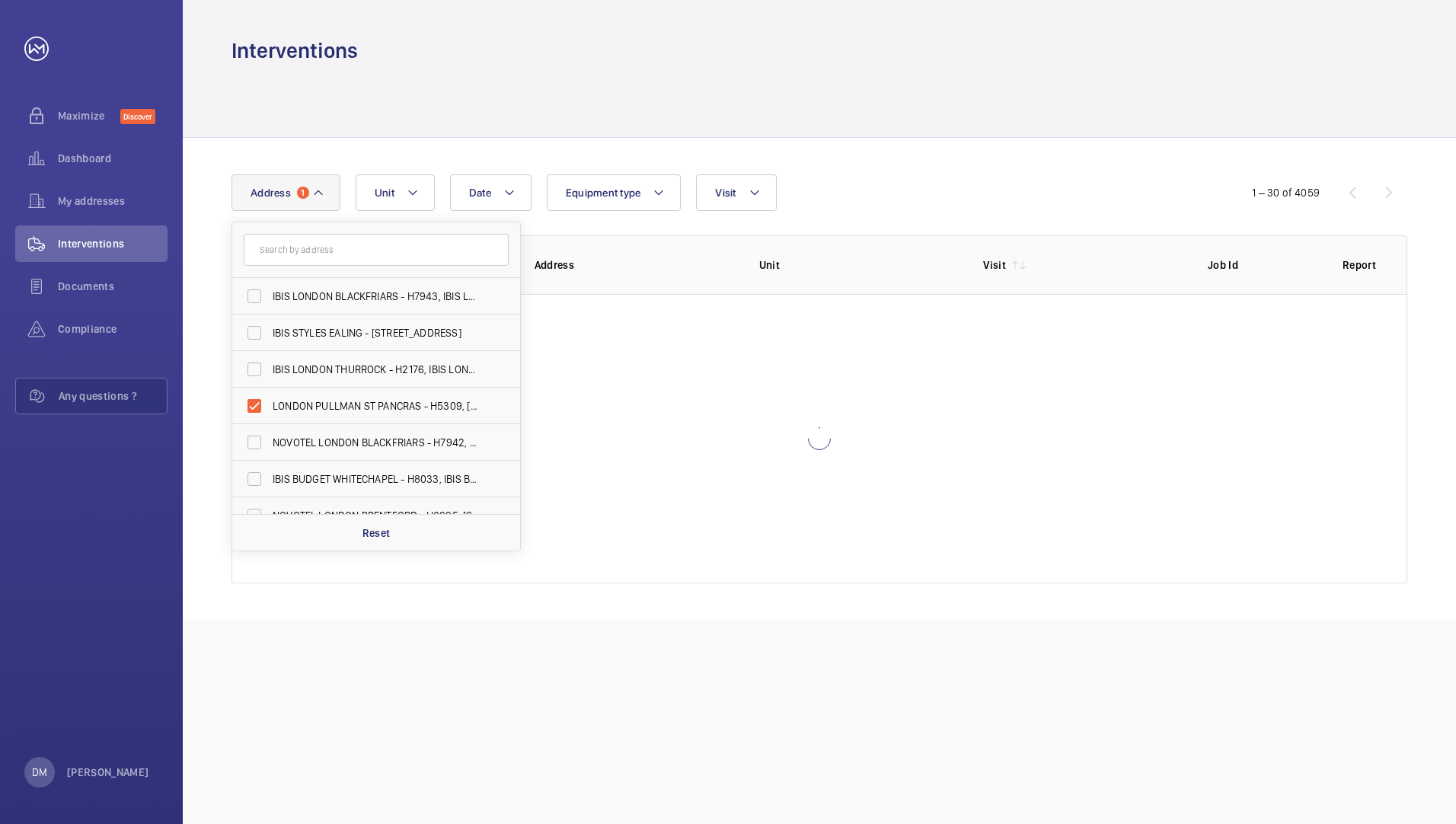
click at [683, 608] on div "Date Address 1 [GEOGRAPHIC_DATA], [STREET_ADDRESS] IBIS STYLES EALING - [STREET…" at bounding box center [819, 378] width 1273 height 482
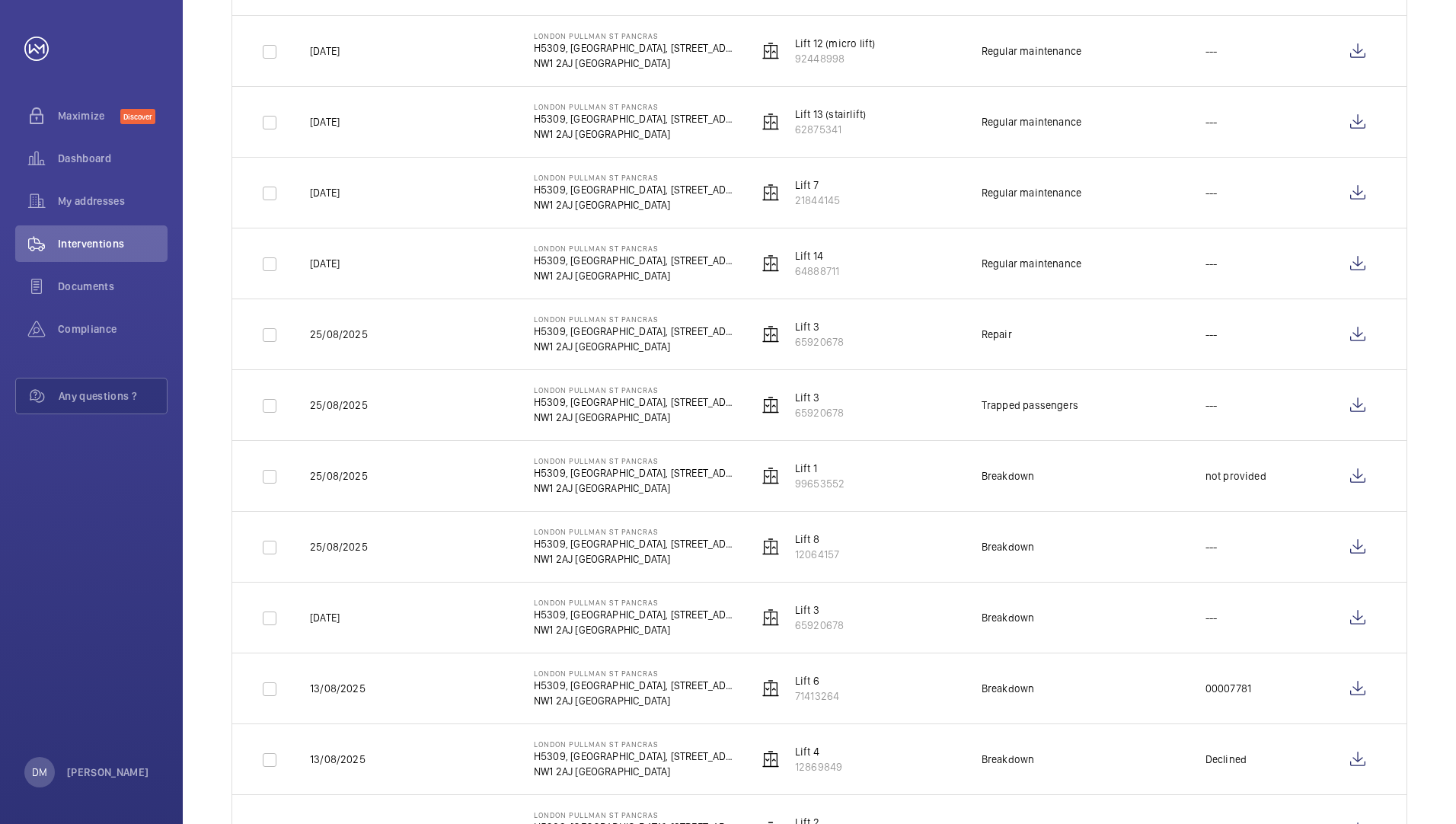
scroll to position [990, 0]
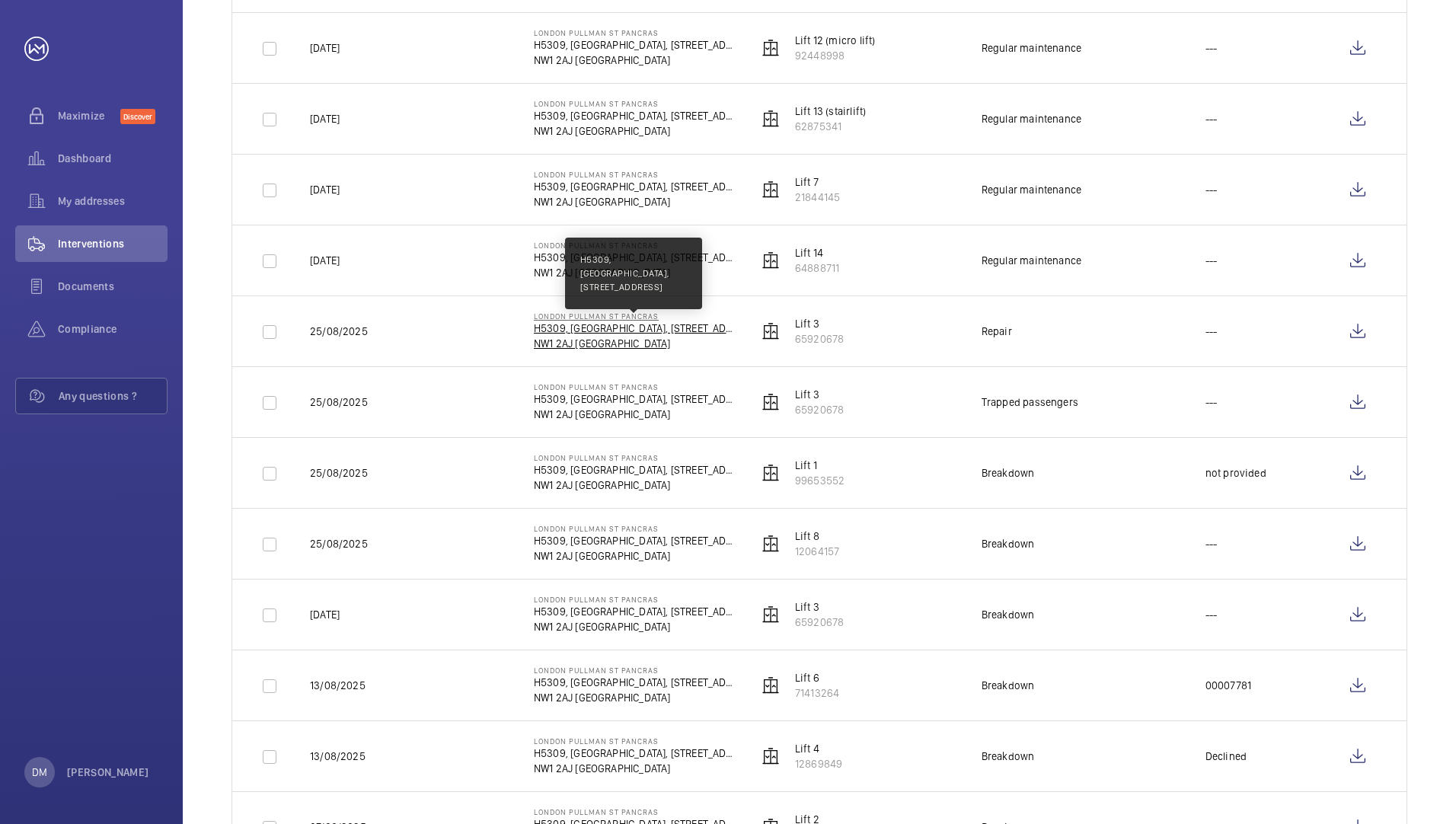
click at [585, 328] on p "H5309, [GEOGRAPHIC_DATA], [STREET_ADDRESS]" at bounding box center [633, 327] width 200 height 15
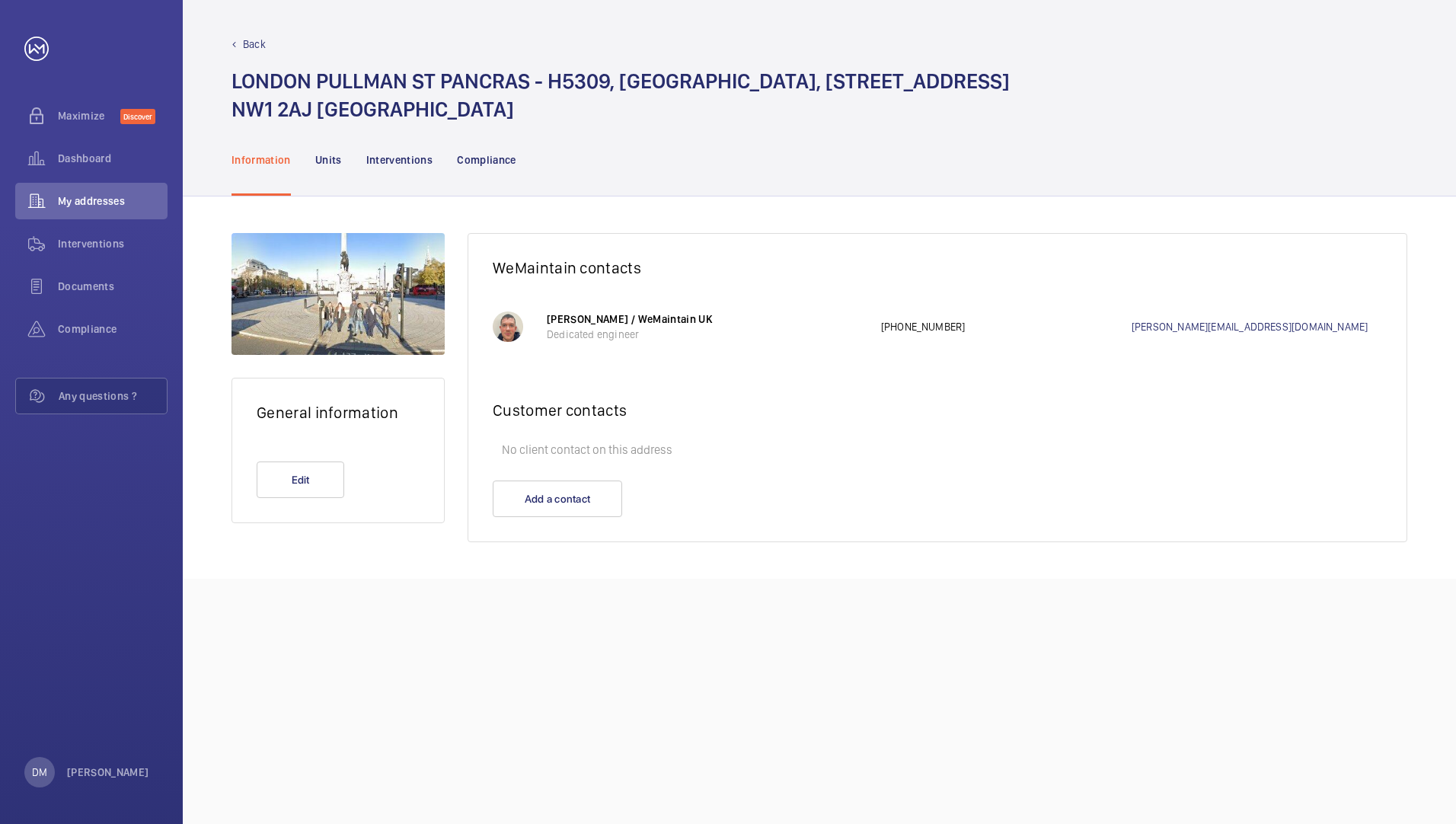
click at [383, 420] on h2 "General information" at bounding box center [338, 412] width 163 height 19
drag, startPoint x: 329, startPoint y: 155, endPoint x: 349, endPoint y: 159, distance: 20.4
click at [330, 155] on p "Units" at bounding box center [328, 160] width 27 height 15
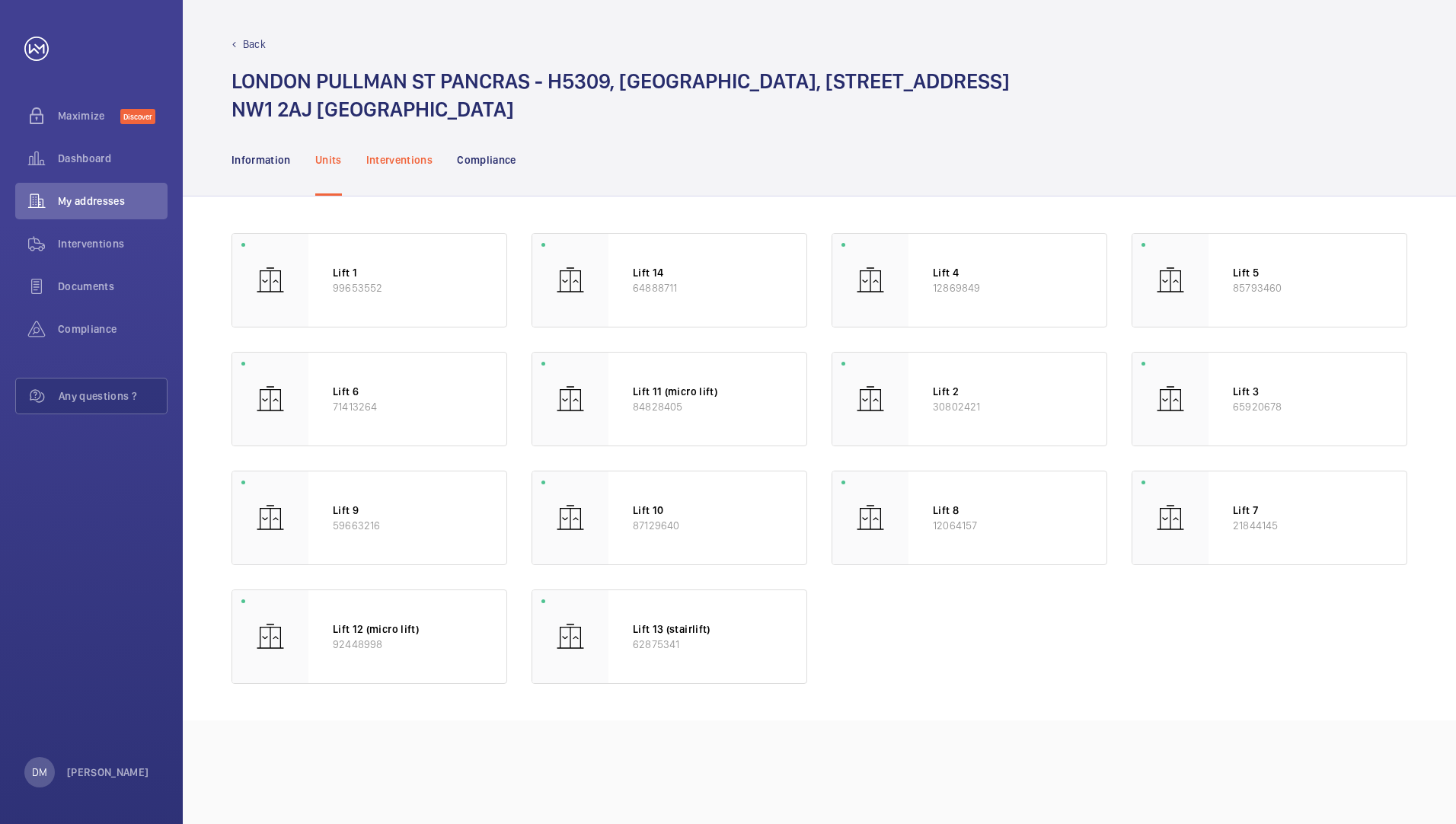
click at [402, 162] on p "Interventions" at bounding box center [400, 160] width 67 height 15
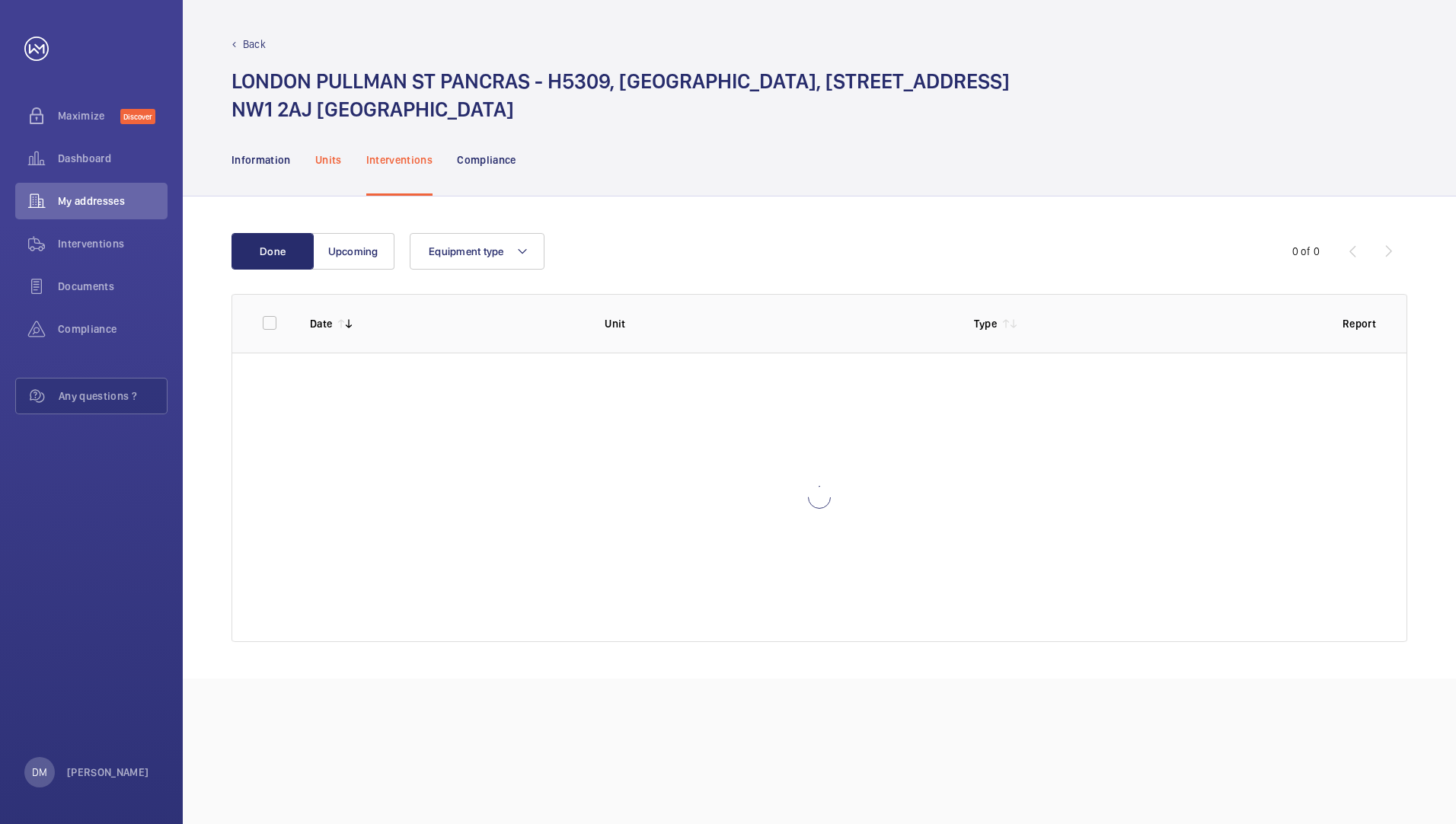
click at [320, 174] on div "Units" at bounding box center [328, 160] width 27 height 73
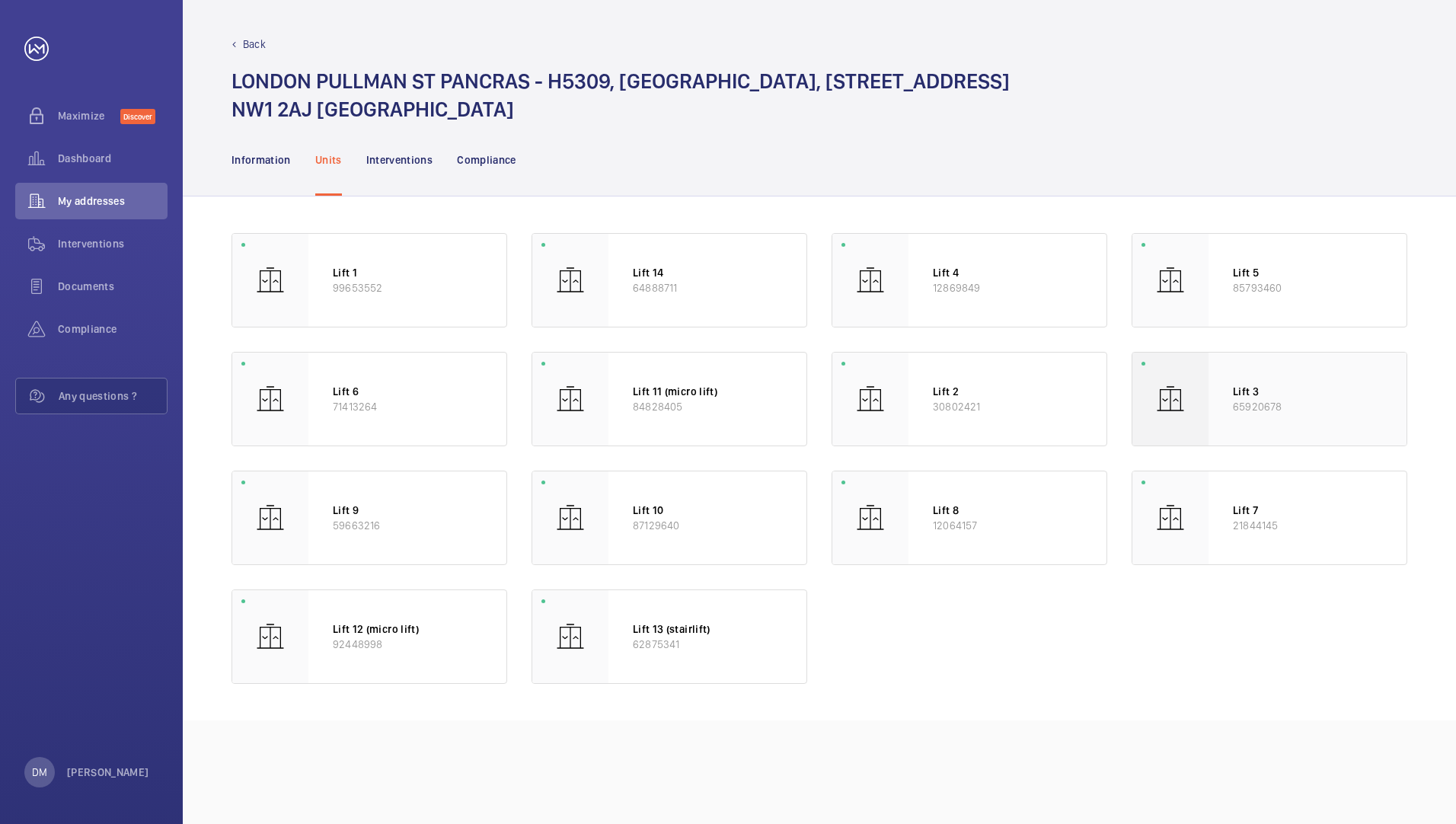
click at [1315, 422] on div "Lift 3 65920678" at bounding box center [1307, 399] width 198 height 93
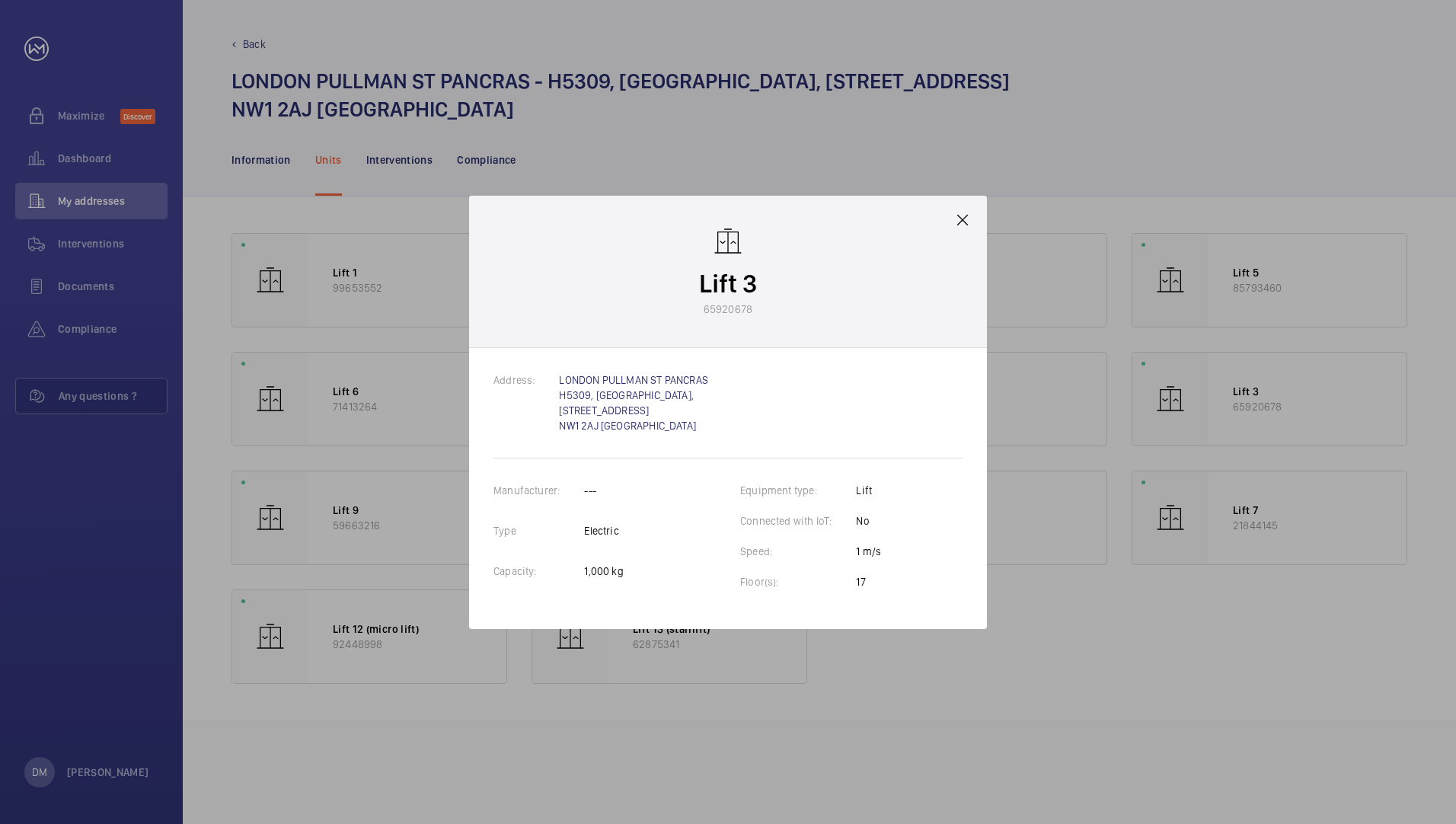
click at [970, 228] on mat-icon at bounding box center [962, 220] width 19 height 19
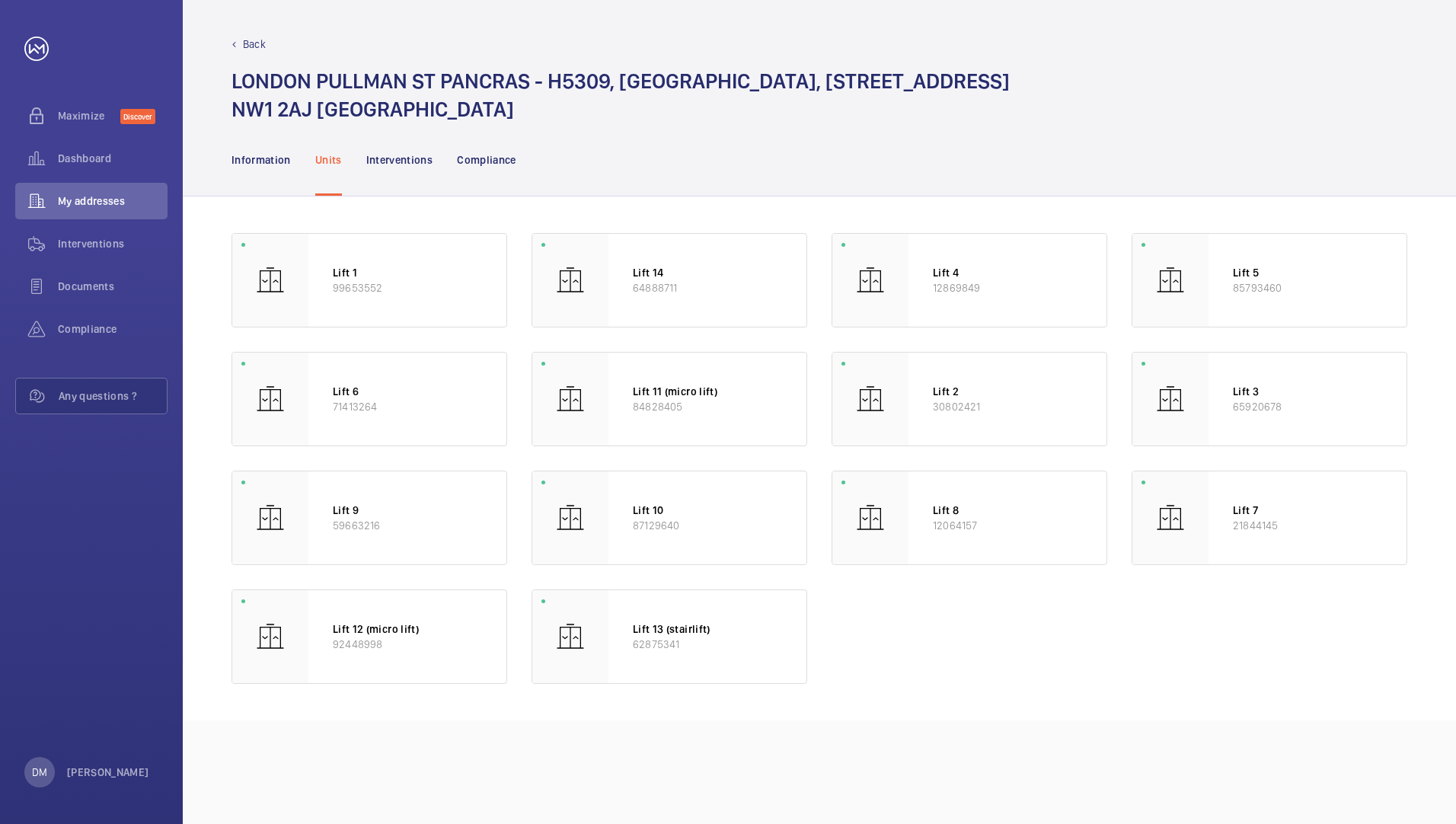
click at [960, 217] on div "Lift 1 99653552 Lift 14 64888711 Lift 4 12869849 Lift 5 85793460 Lift 6 7141326…" at bounding box center [819, 459] width 1273 height 524
click at [418, 164] on p "Interventions" at bounding box center [400, 160] width 67 height 15
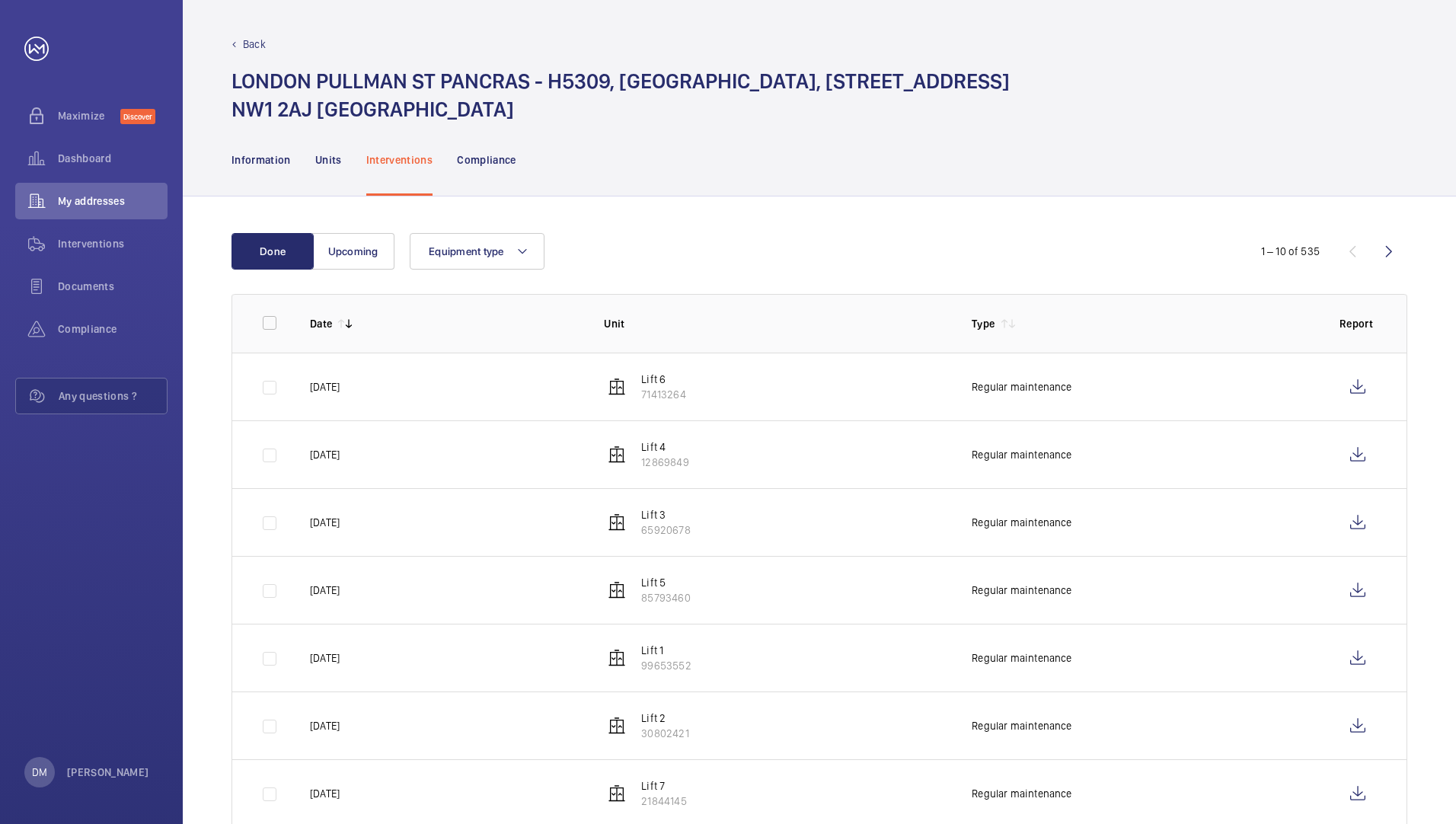
click at [356, 158] on nav "Information Units Interventions Compliance" at bounding box center [373, 160] width 285 height 73
click at [336, 161] on p "Units" at bounding box center [328, 160] width 27 height 15
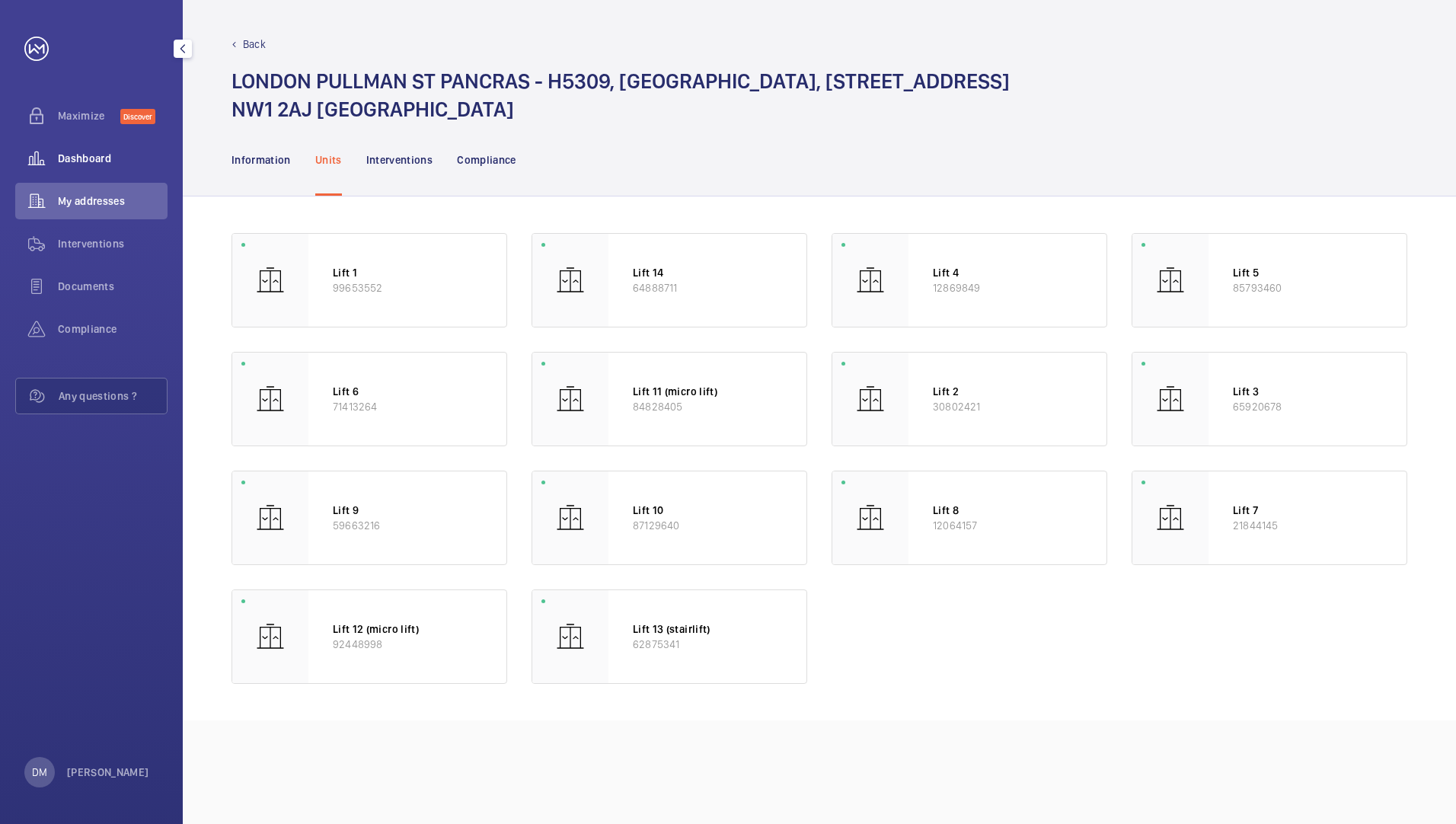
click at [99, 155] on span "Dashboard" at bounding box center [113, 158] width 110 height 15
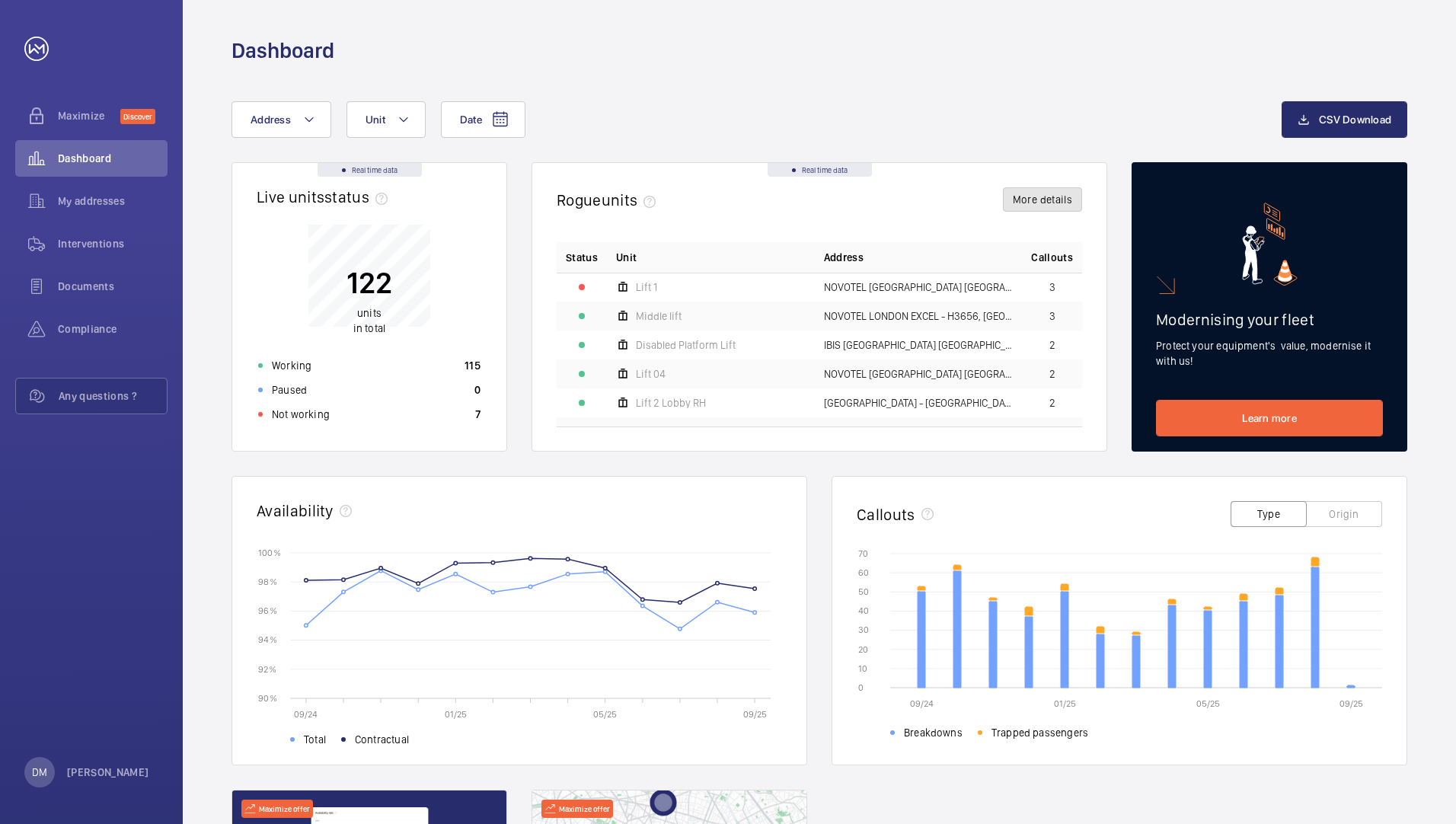
click at [1043, 198] on button "More details" at bounding box center [1042, 199] width 79 height 24
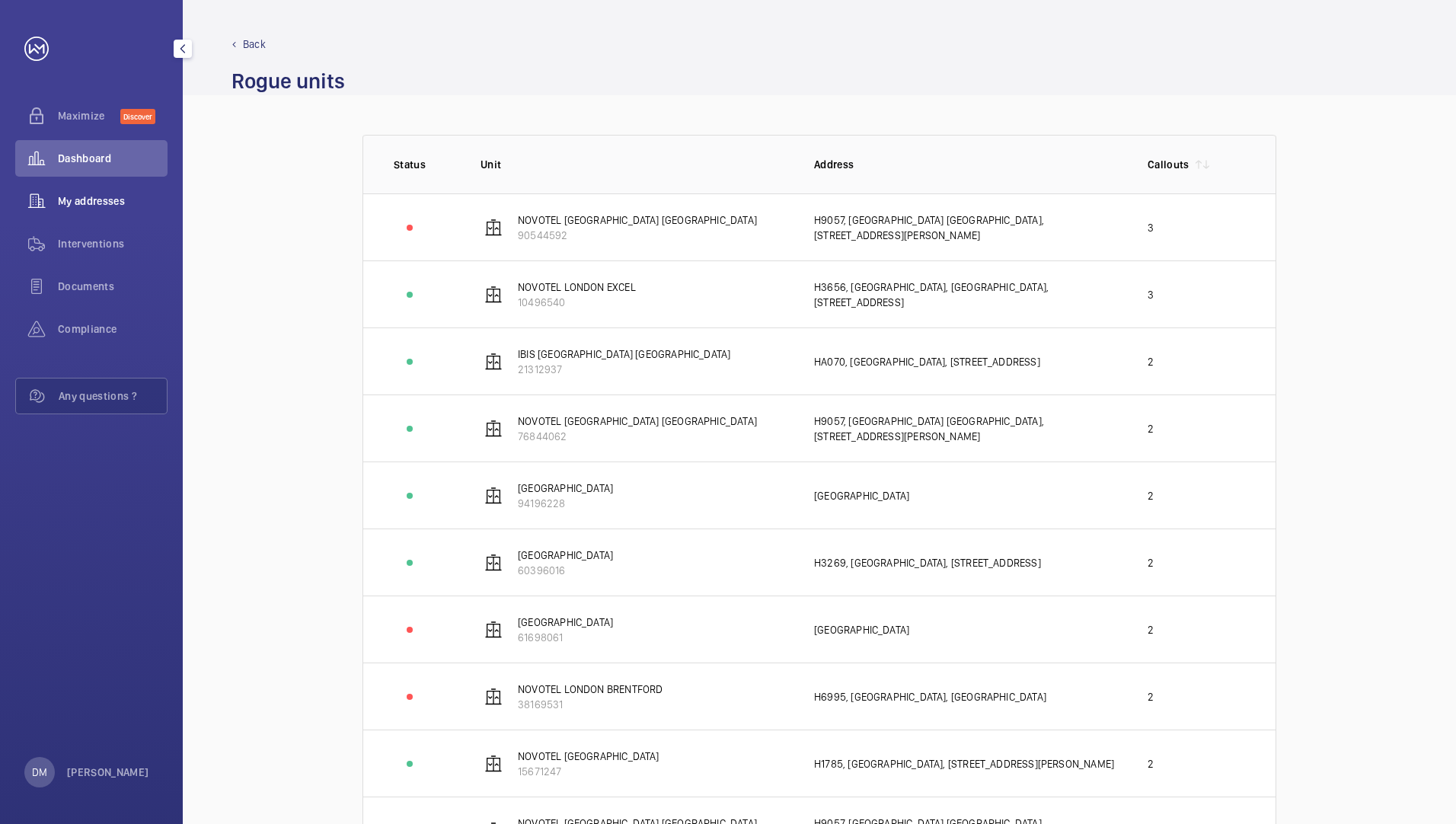
click at [88, 193] on span "My addresses" at bounding box center [113, 200] width 110 height 15
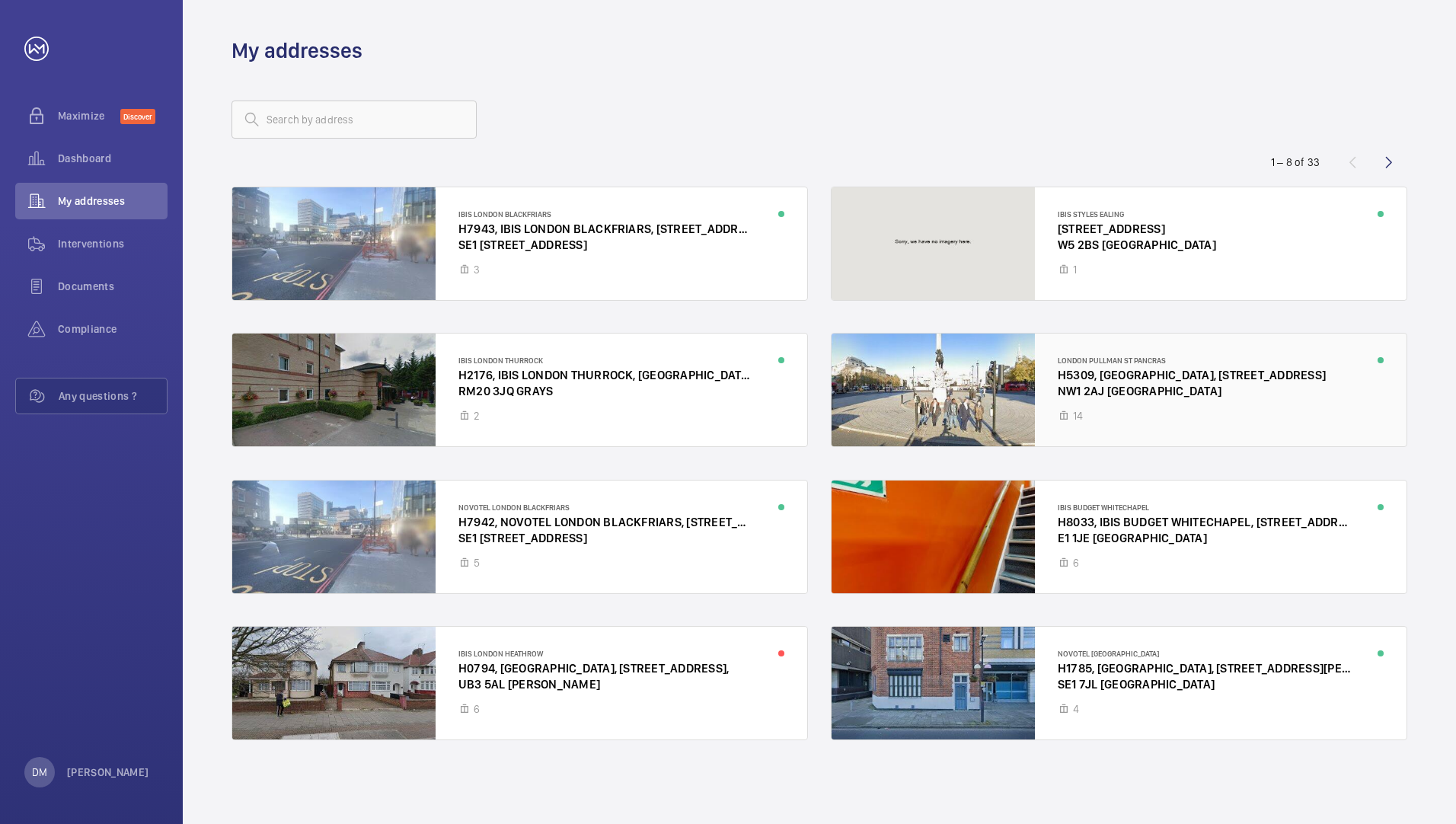
click at [935, 414] on div at bounding box center [1119, 389] width 575 height 113
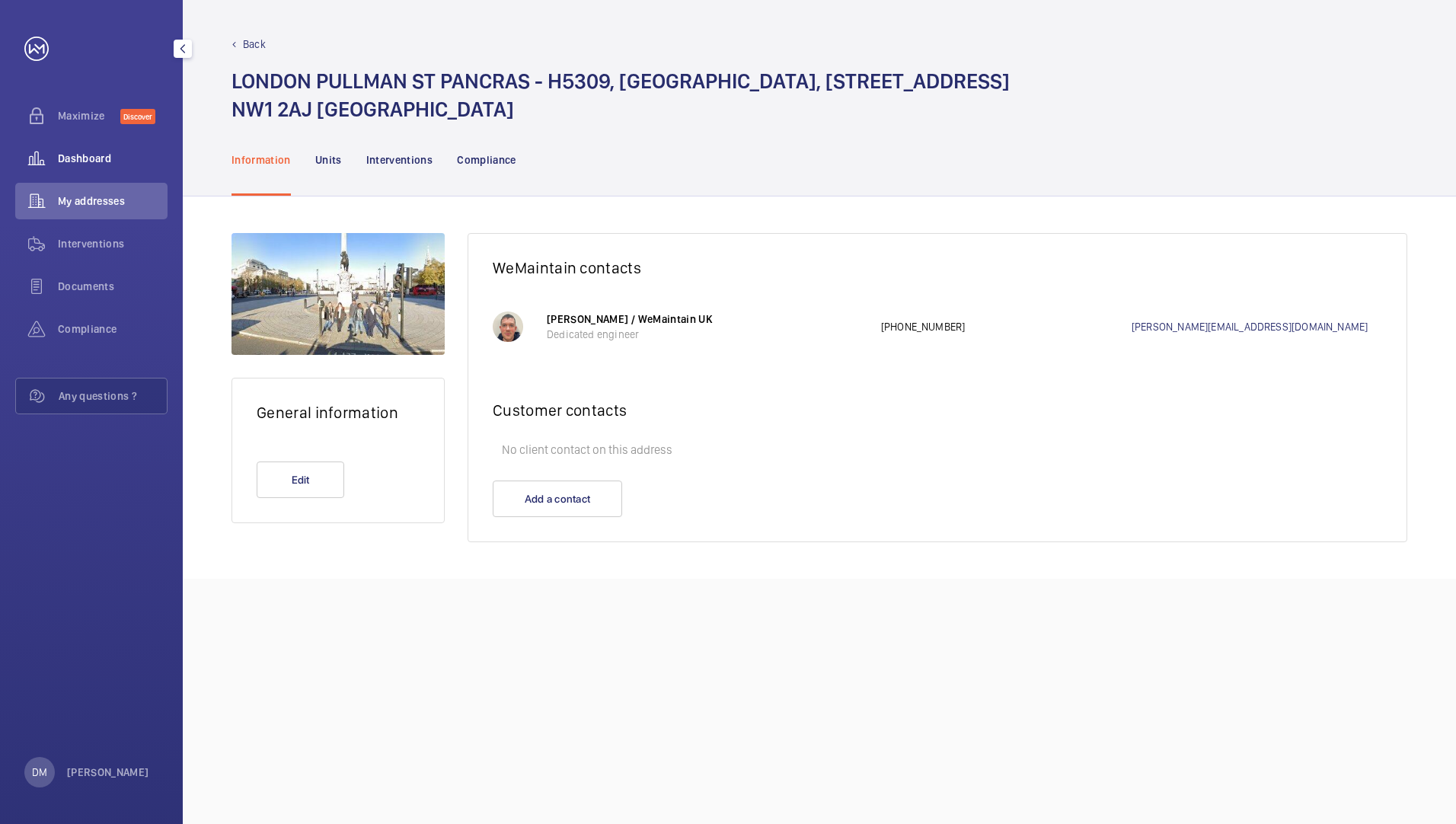
click at [72, 161] on span "Dashboard" at bounding box center [113, 158] width 110 height 15
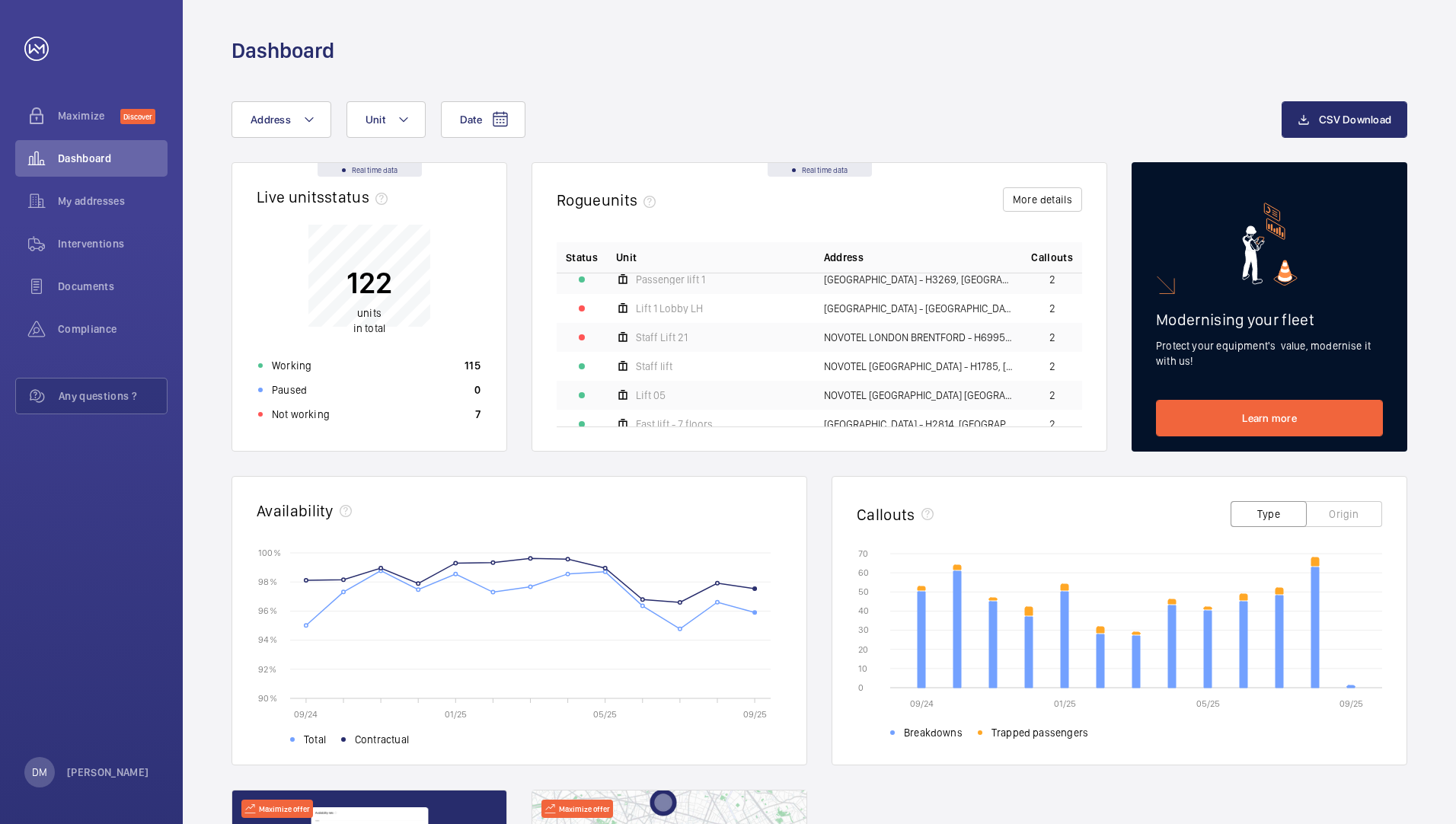
scroll to position [164, 0]
click at [344, 418] on div "Not working 7" at bounding box center [369, 413] width 240 height 24
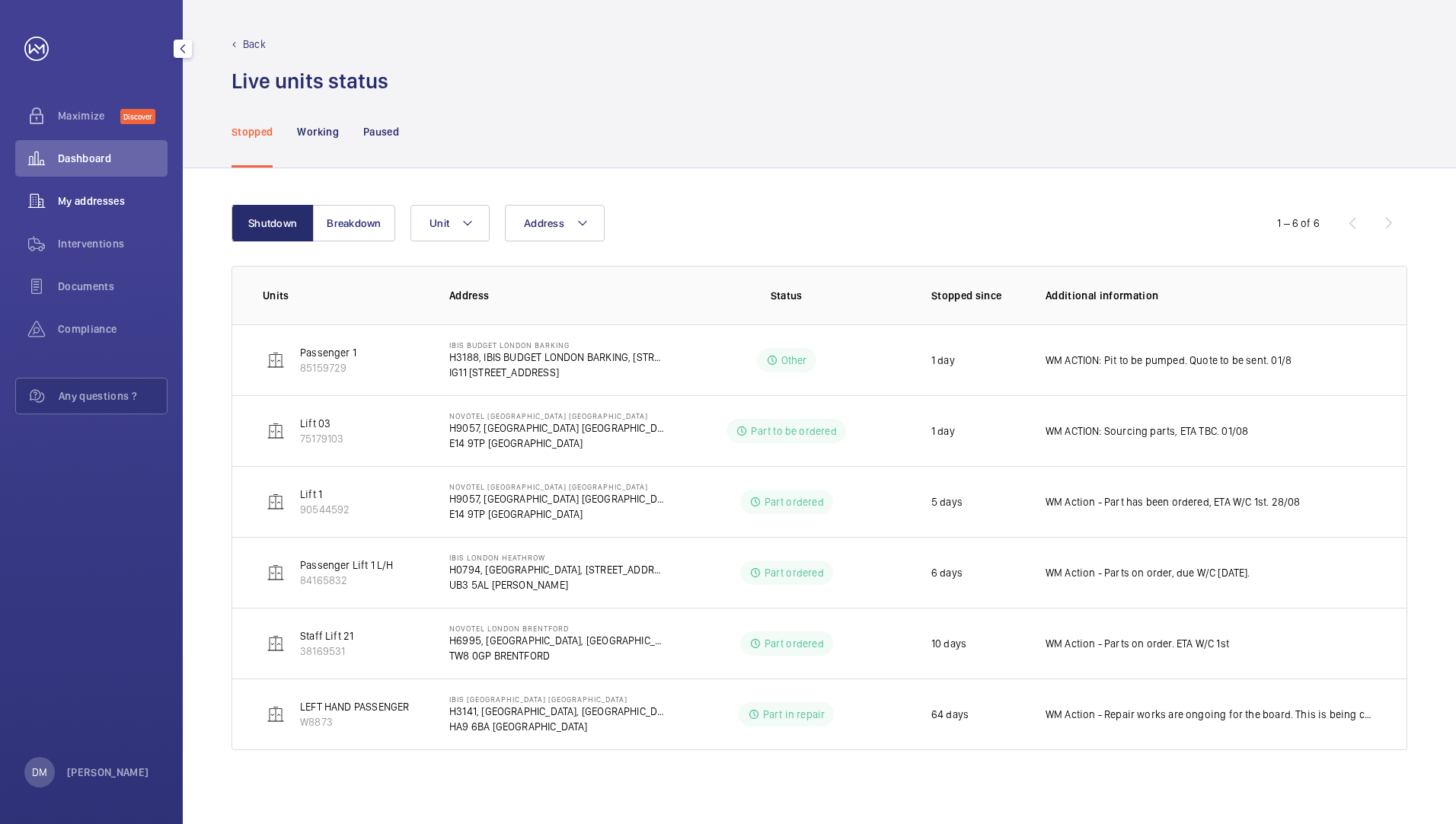
click at [72, 200] on span "My addresses" at bounding box center [113, 200] width 110 height 15
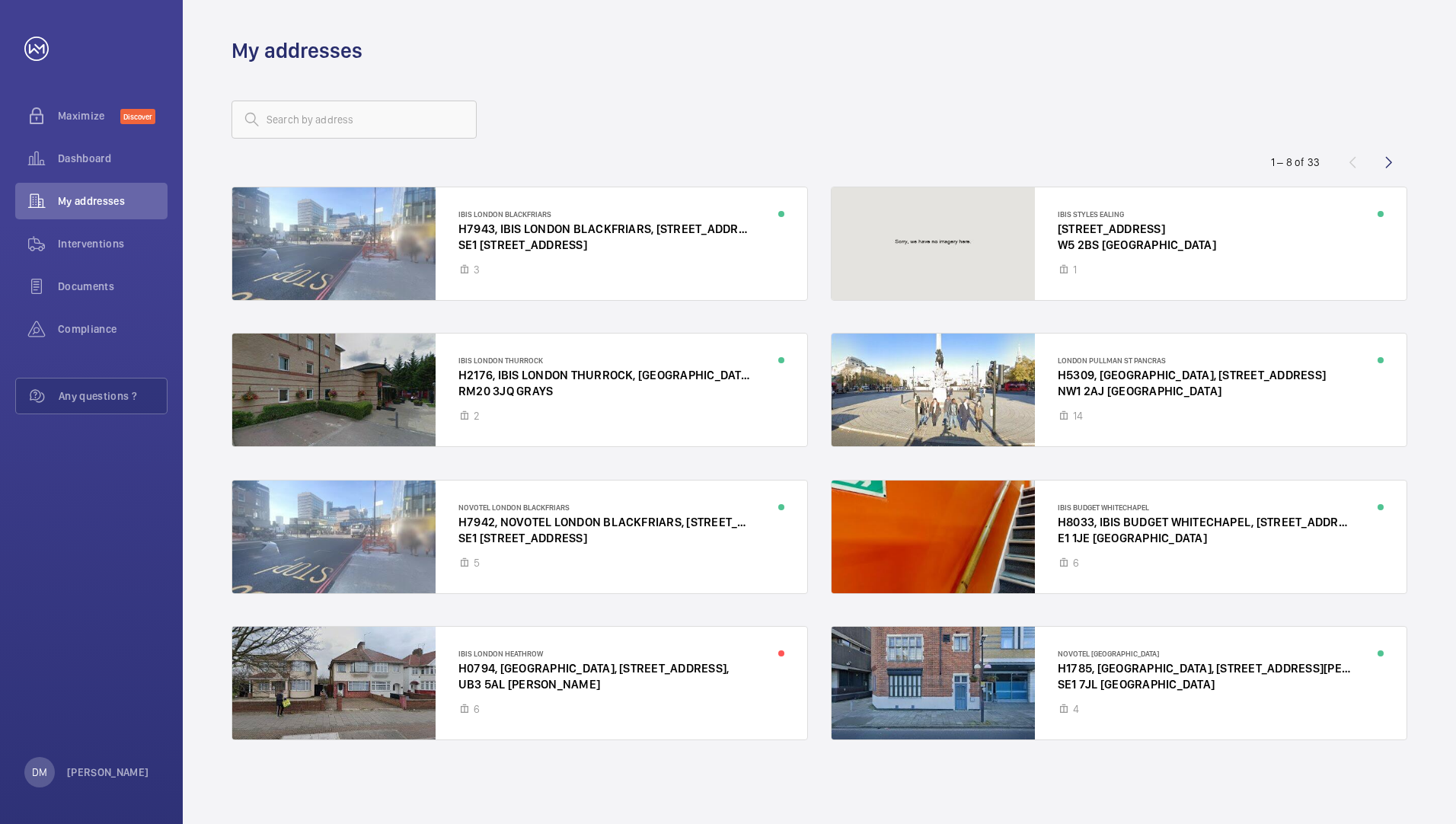
click at [647, 65] on wm-front-address-list "1 – 8 of 33 IBIS [GEOGRAPHIC_DATA] BLACKFRIARS, [STREET_ADDRESS][GEOGRAPHIC_DAT…" at bounding box center [819, 444] width 1273 height 759
click at [985, 394] on div at bounding box center [1119, 389] width 575 height 113
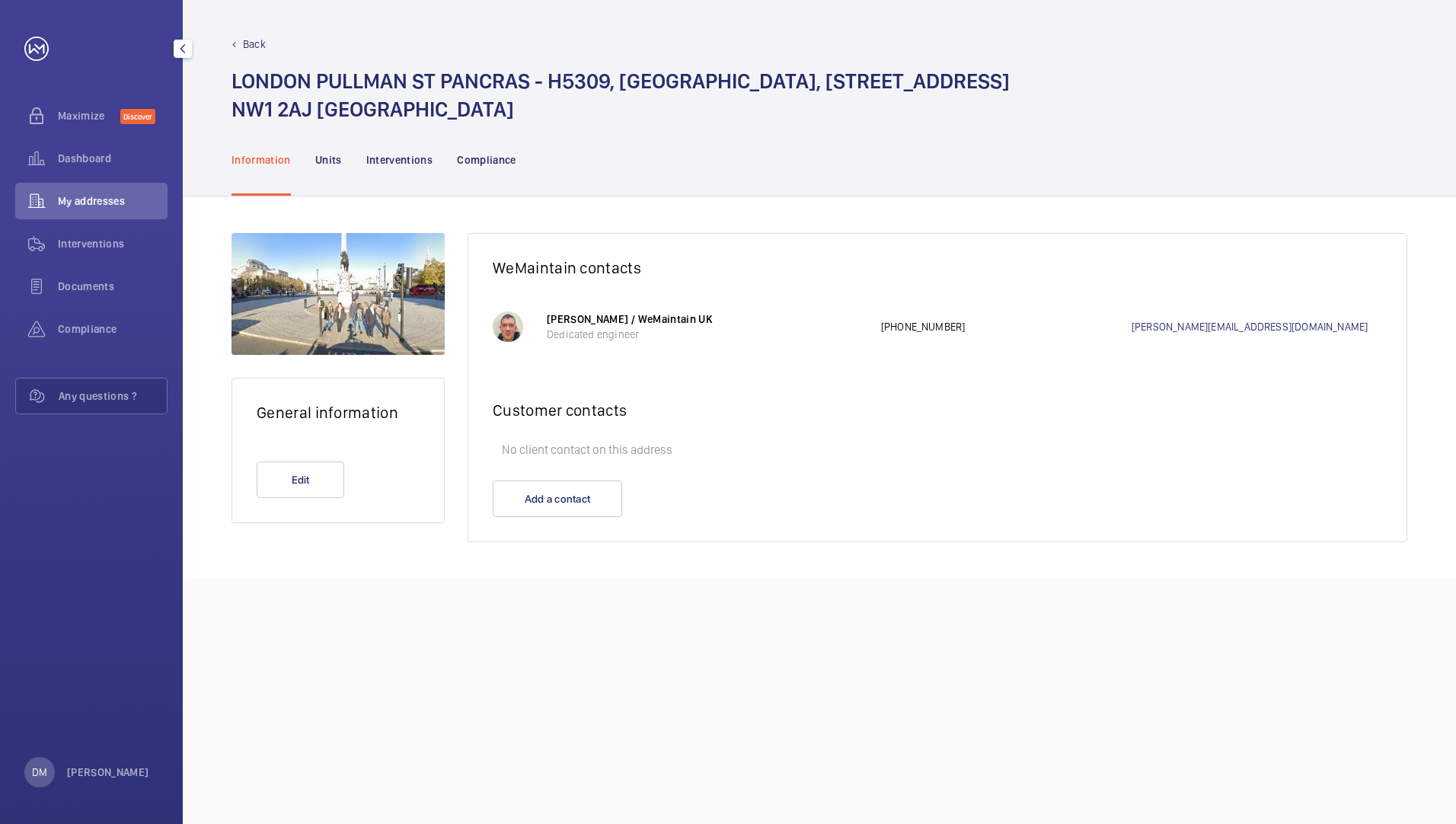
click at [99, 200] on span "My addresses" at bounding box center [113, 200] width 110 height 15
click at [103, 210] on div "My addresses" at bounding box center [91, 200] width 153 height 36
click at [327, 169] on div "Units" at bounding box center [328, 160] width 27 height 73
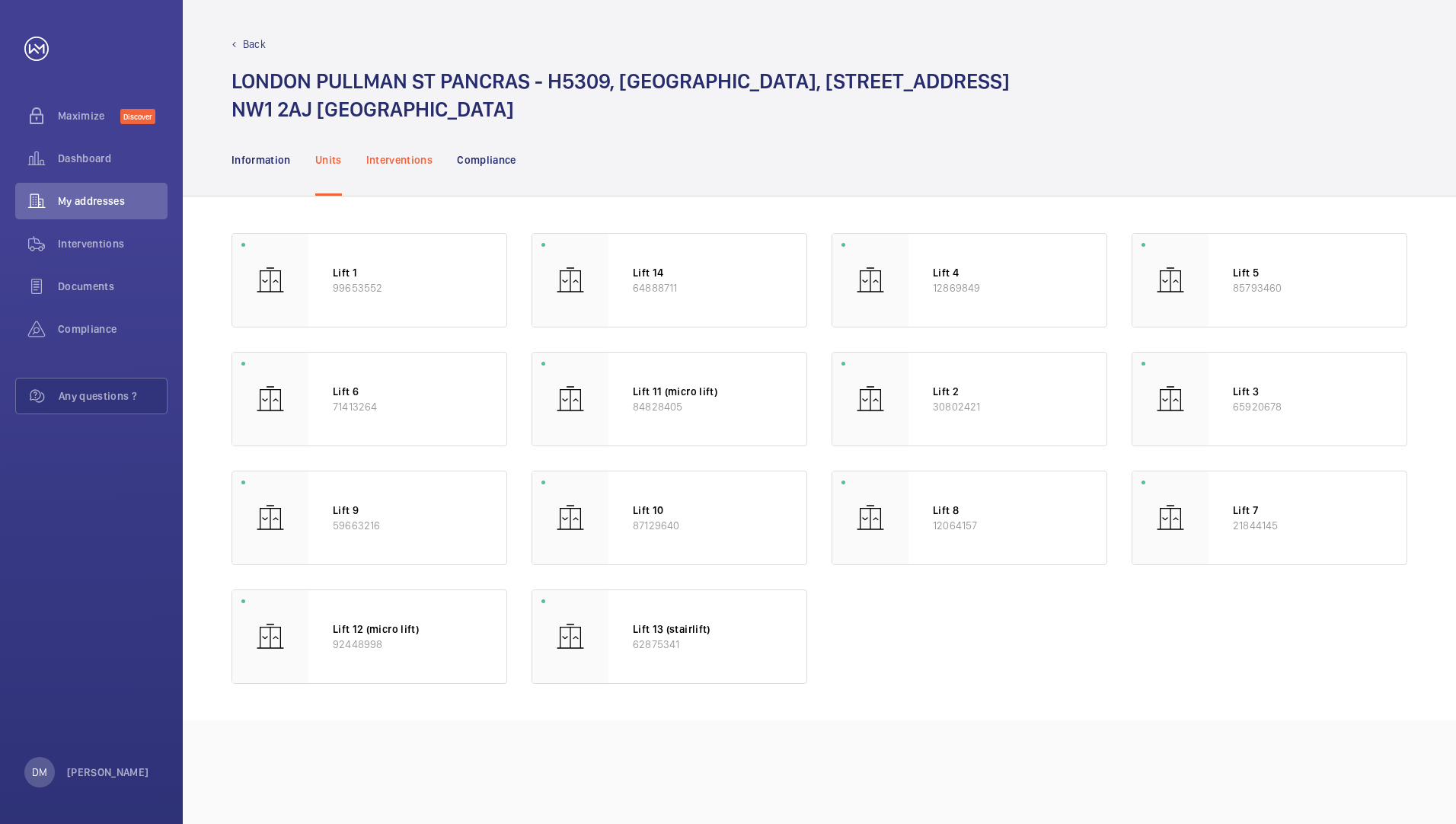
click at [417, 159] on p "Interventions" at bounding box center [400, 160] width 67 height 15
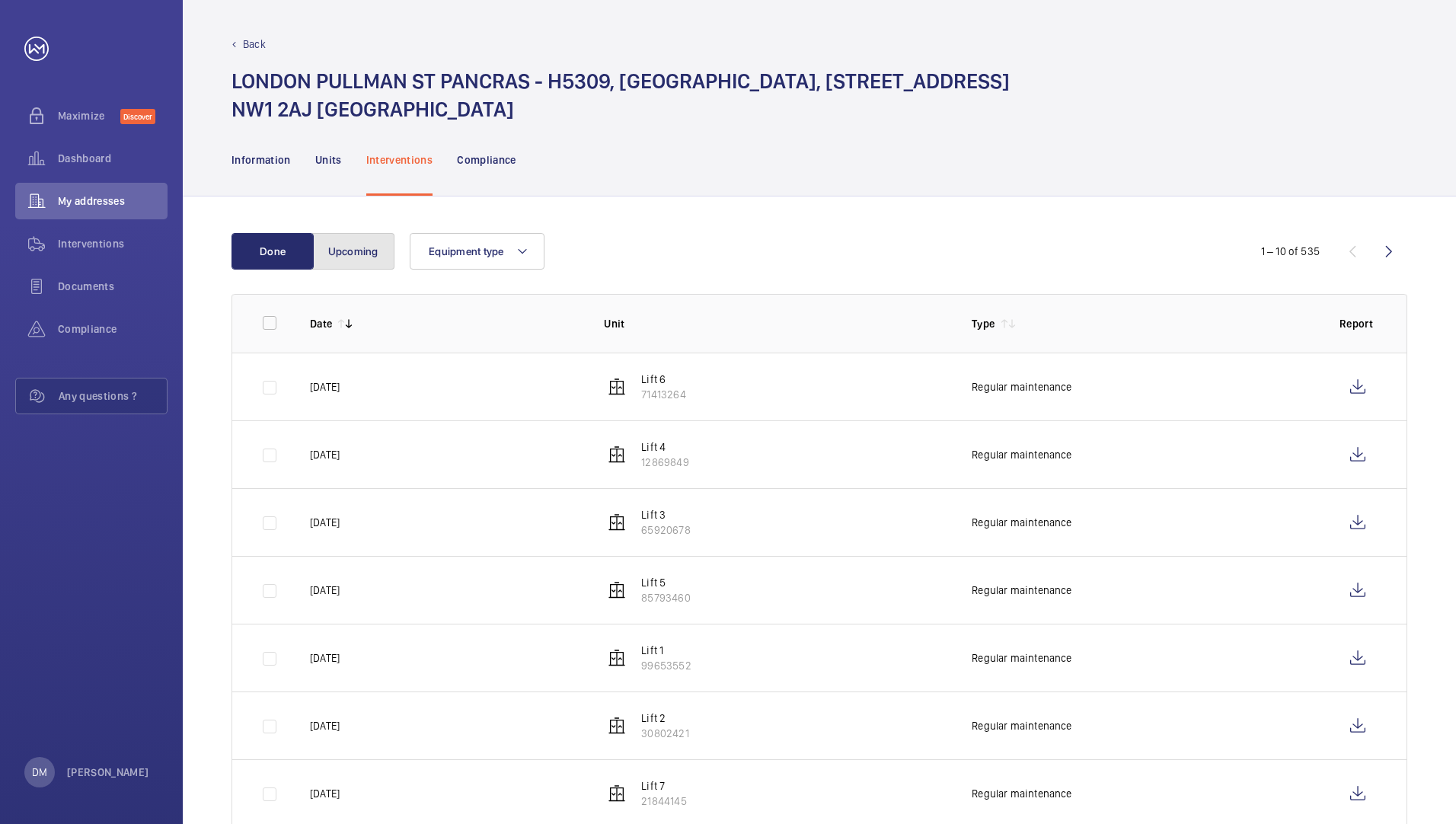
click at [369, 241] on button "Upcoming" at bounding box center [353, 251] width 82 height 36
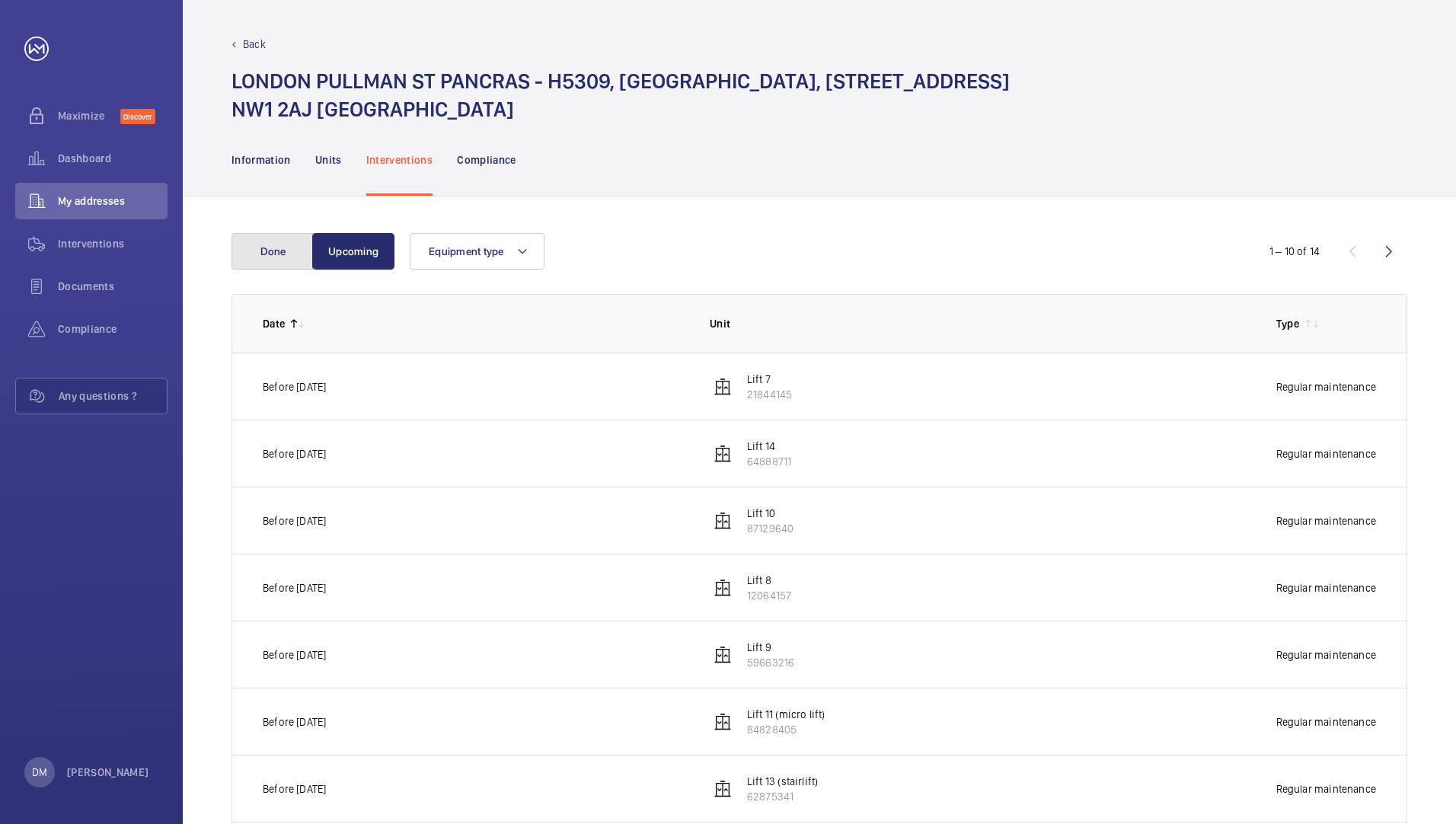
click at [278, 262] on button "Done" at bounding box center [272, 251] width 82 height 36
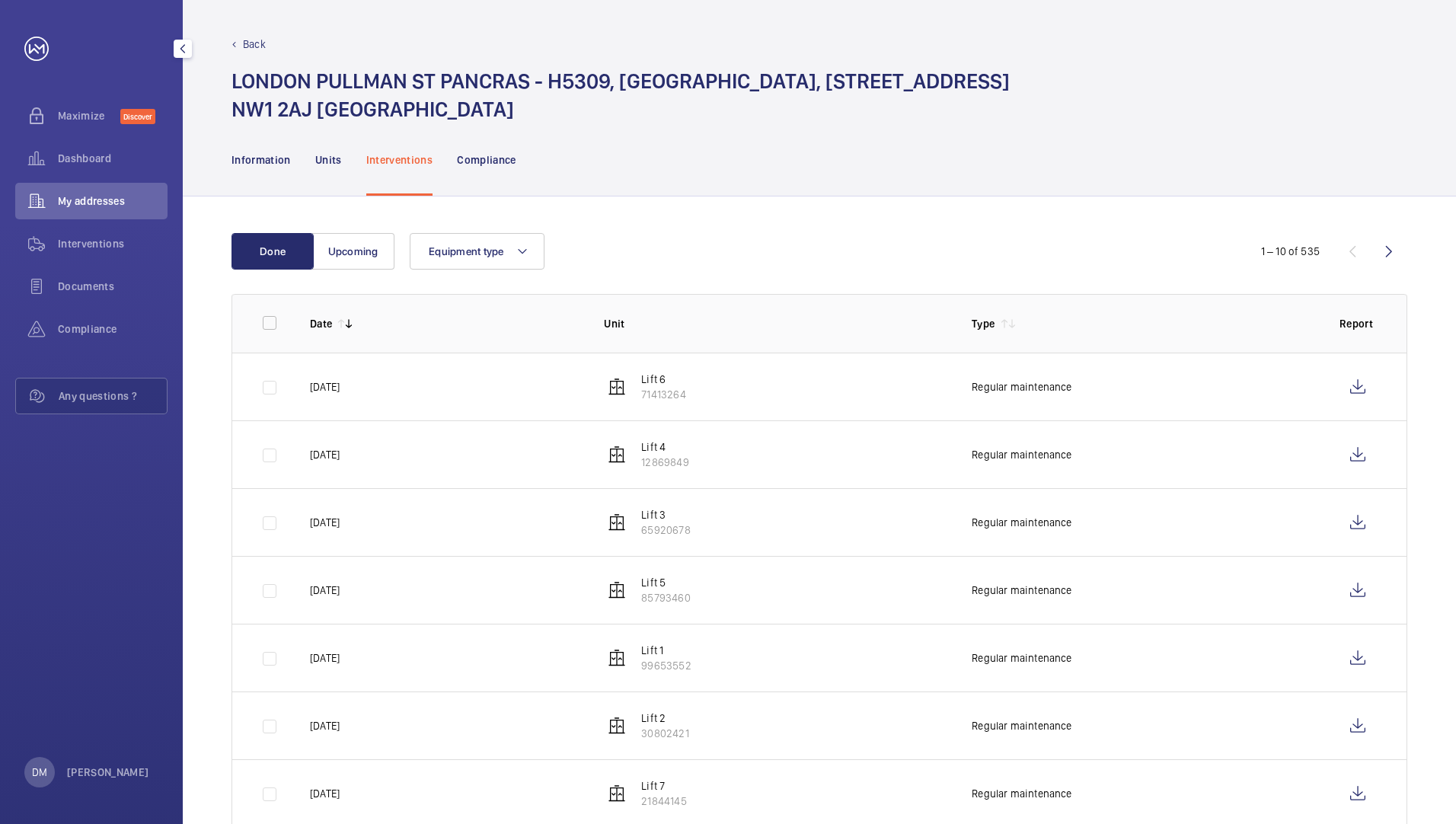
click at [82, 200] on span "My addresses" at bounding box center [113, 200] width 110 height 15
click at [89, 151] on span "Dashboard" at bounding box center [113, 158] width 110 height 15
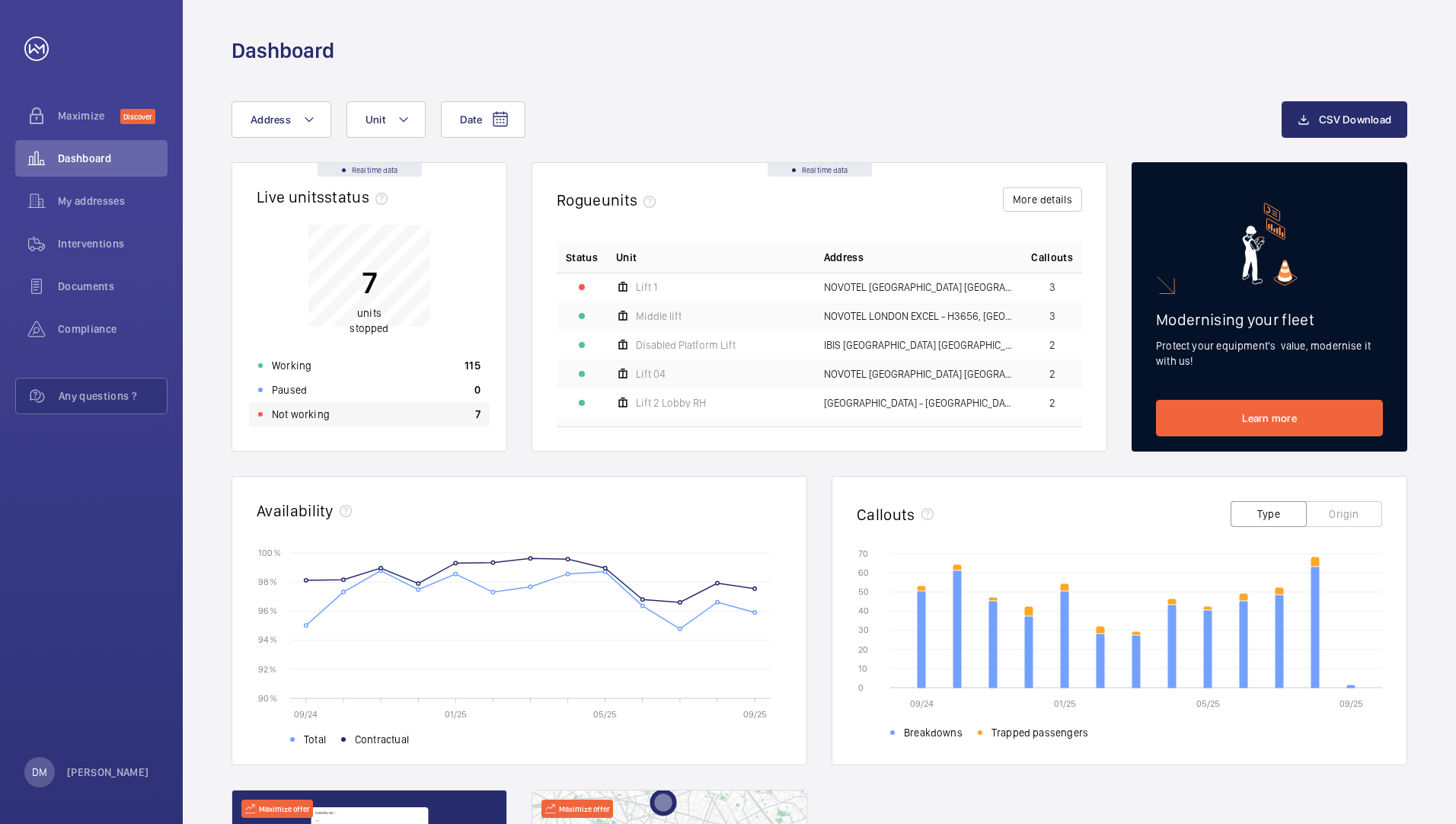
click at [383, 411] on div "Not working 7" at bounding box center [369, 413] width 240 height 24
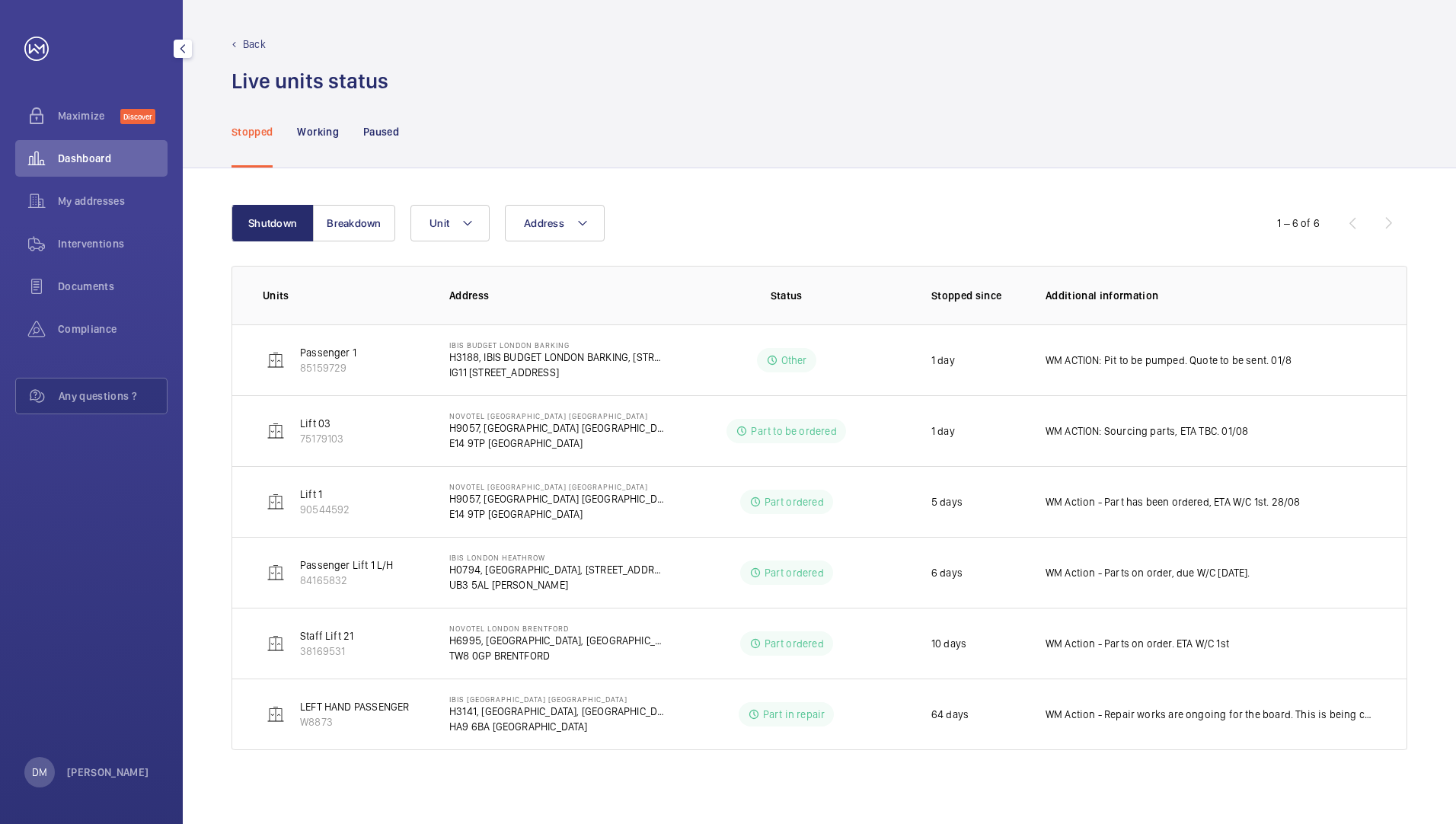
click at [248, 36] on div "Back Live units status﻿" at bounding box center [819, 47] width 1273 height 95
click at [250, 41] on p "Back" at bounding box center [254, 43] width 23 height 15
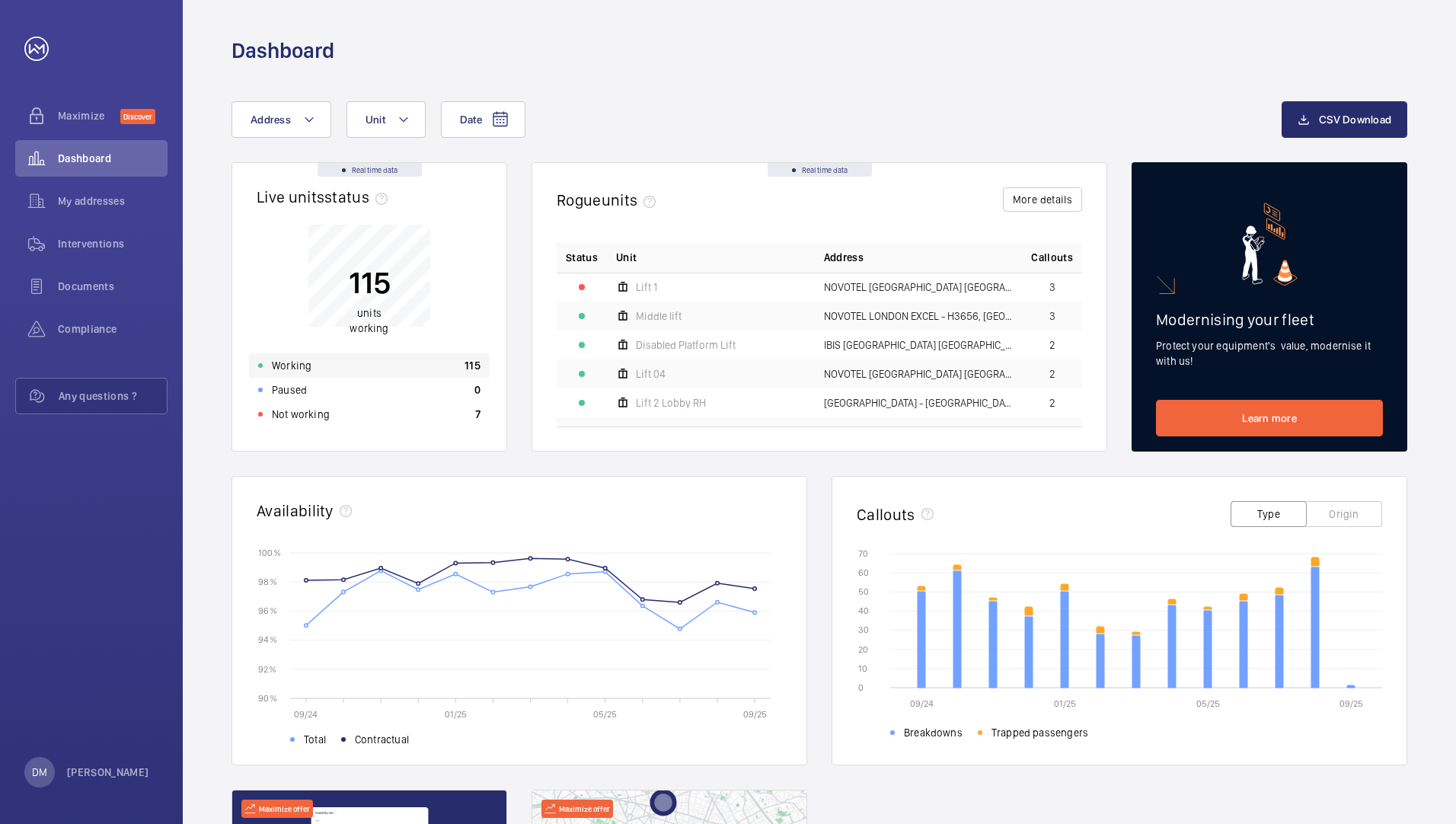
click at [403, 366] on div "Working 115" at bounding box center [369, 365] width 240 height 24
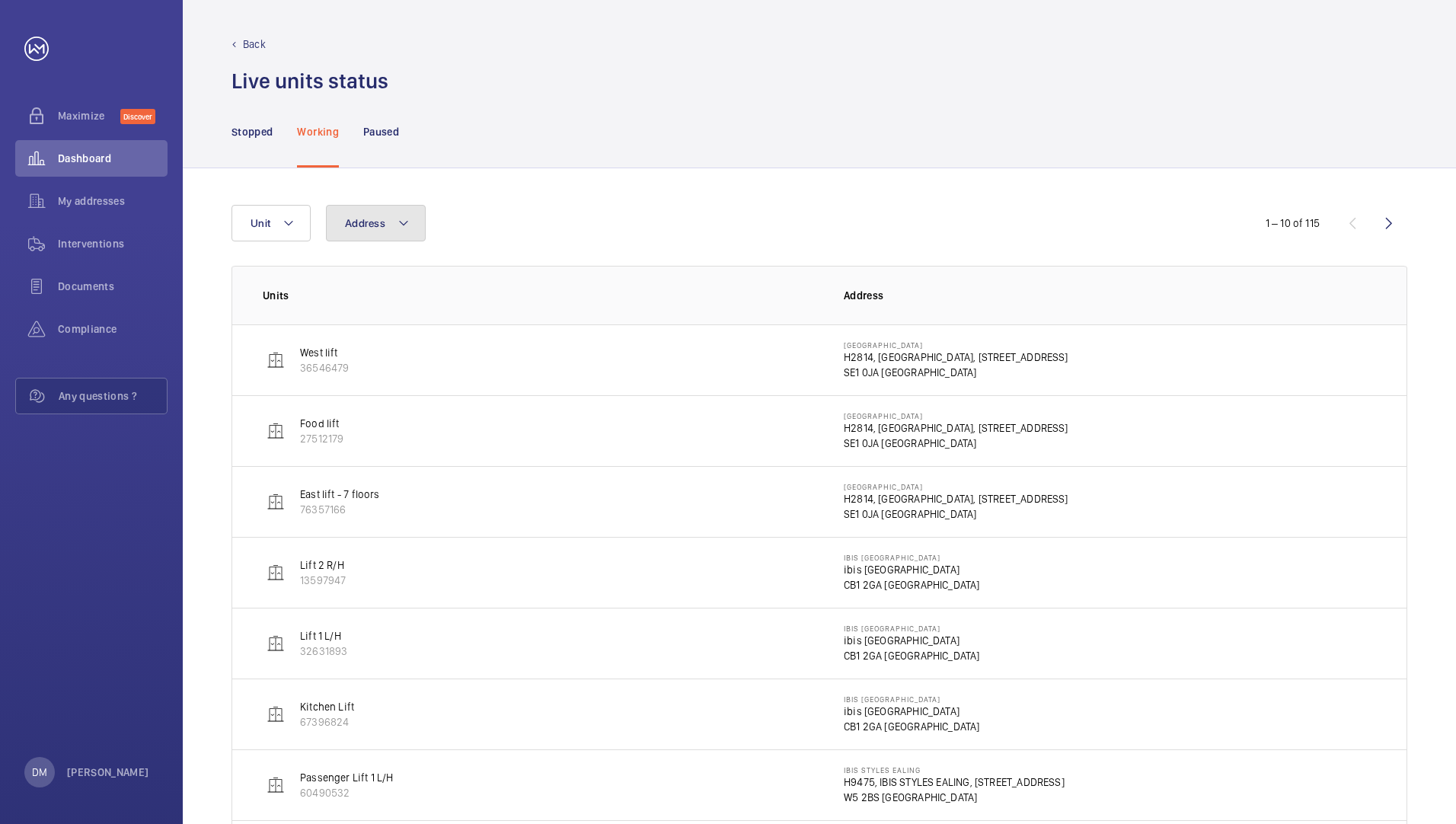
click at [380, 215] on button "Address" at bounding box center [375, 223] width 99 height 36
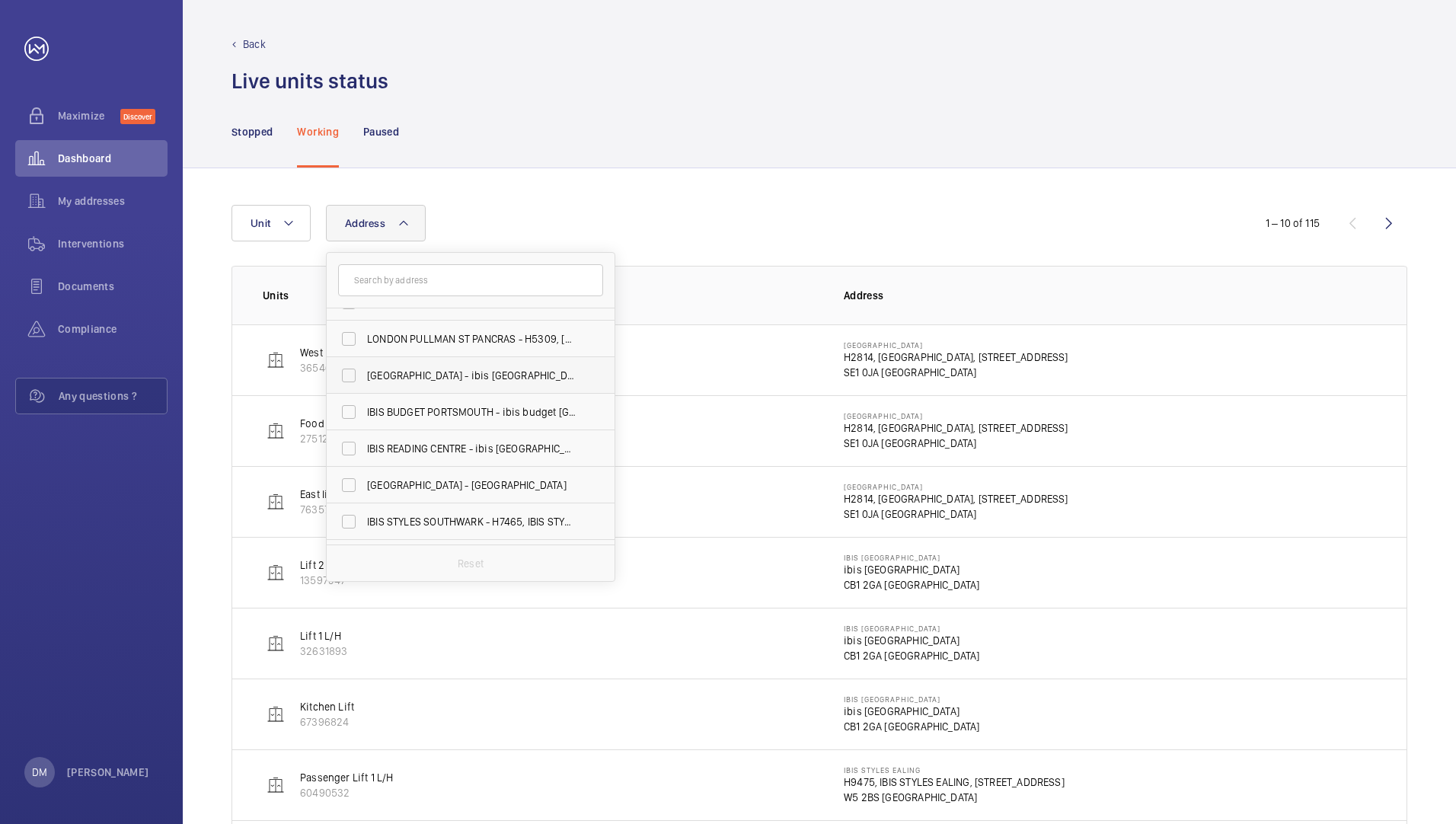
scroll to position [533, 0]
click at [446, 416] on span "LONDON PULLMAN ST PANCRAS - H5309, [GEOGRAPHIC_DATA], [STREET_ADDRESS]" at bounding box center [472, 414] width 209 height 15
click at [364, 416] on input "LONDON PULLMAN ST PANCRAS - H5309, [GEOGRAPHIC_DATA], [STREET_ADDRESS]" at bounding box center [348, 415] width 30 height 30
checkbox input "true"
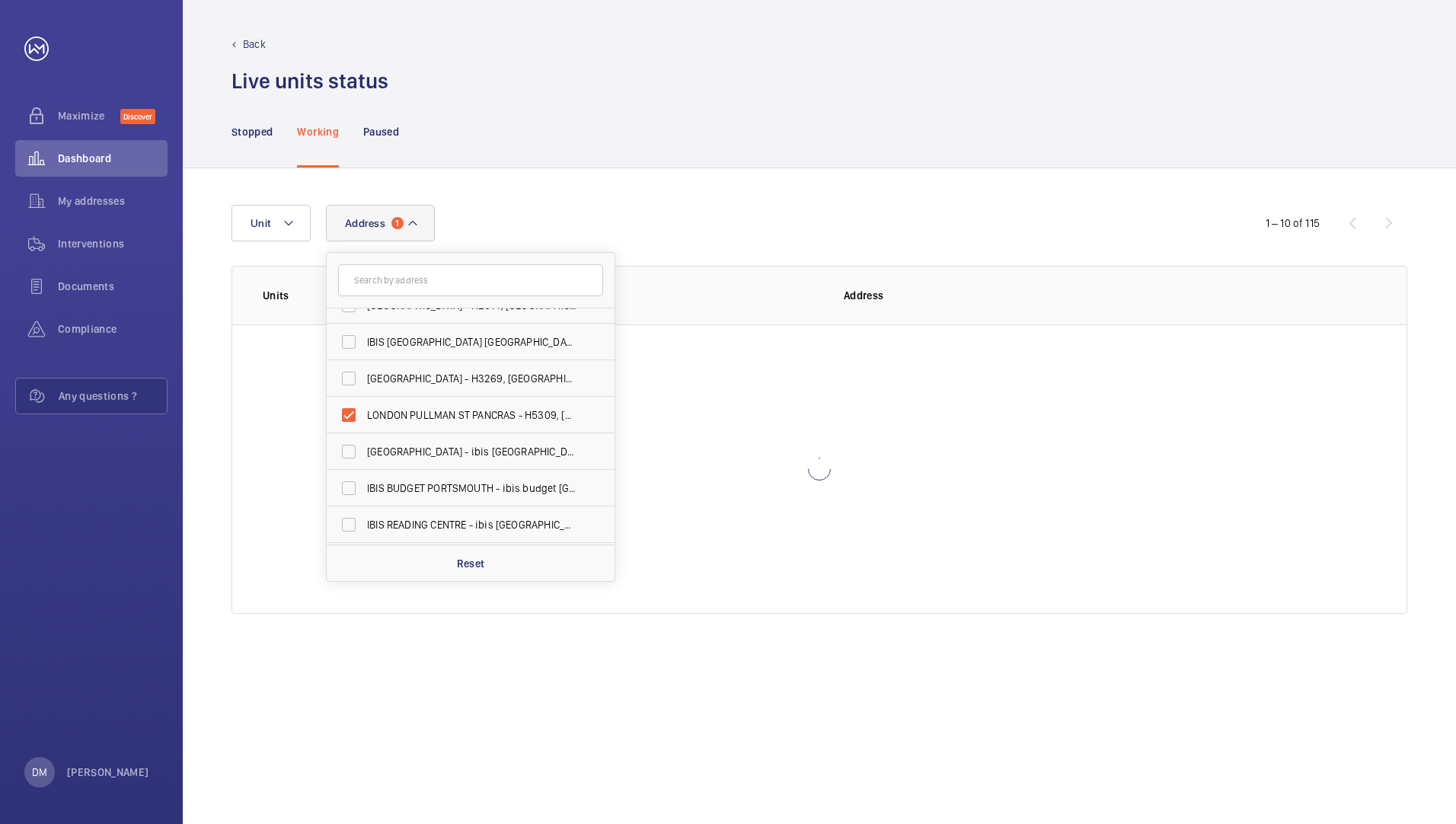
click at [691, 208] on div "Address [GEOGRAPHIC_DATA][STREET_ADDRESS] - H1785, [GEOGRAPHIC_DATA], [STREET_A…" at bounding box center [728, 223] width 993 height 36
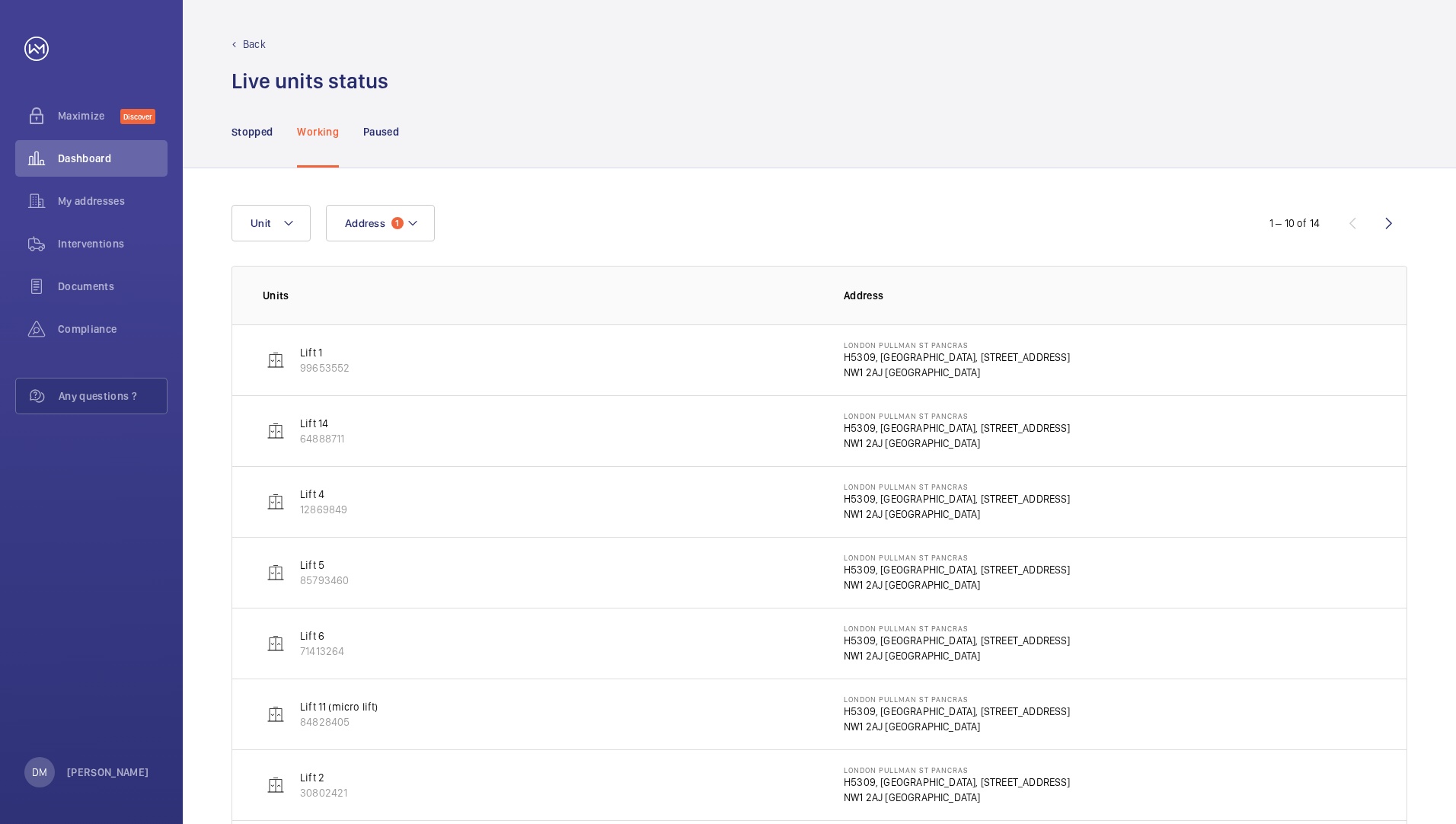
click at [313, 361] on p "99653552" at bounding box center [325, 367] width 50 height 15
click at [411, 229] on mat-icon at bounding box center [412, 223] width 12 height 19
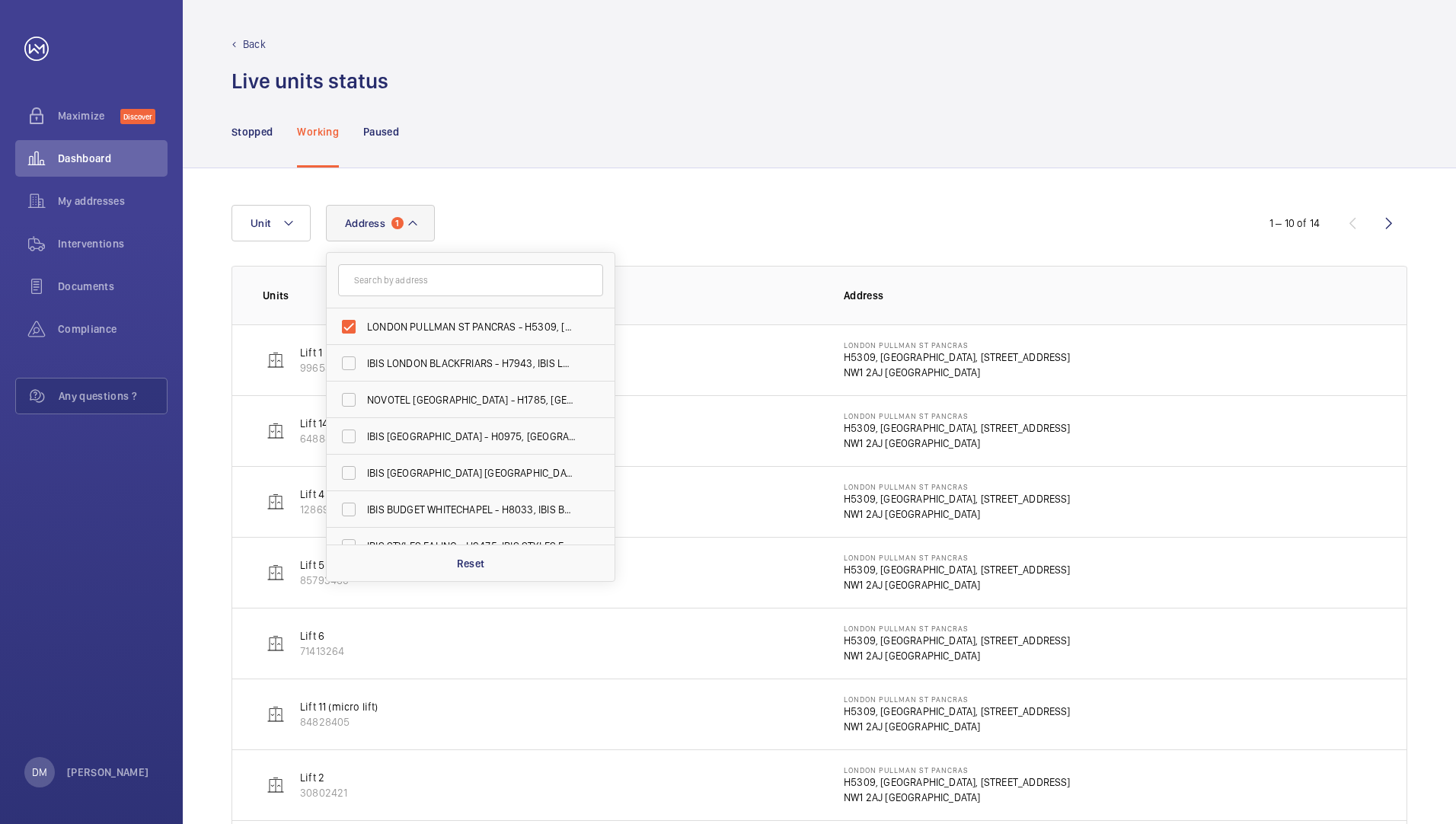
click at [411, 229] on mat-icon at bounding box center [412, 223] width 12 height 19
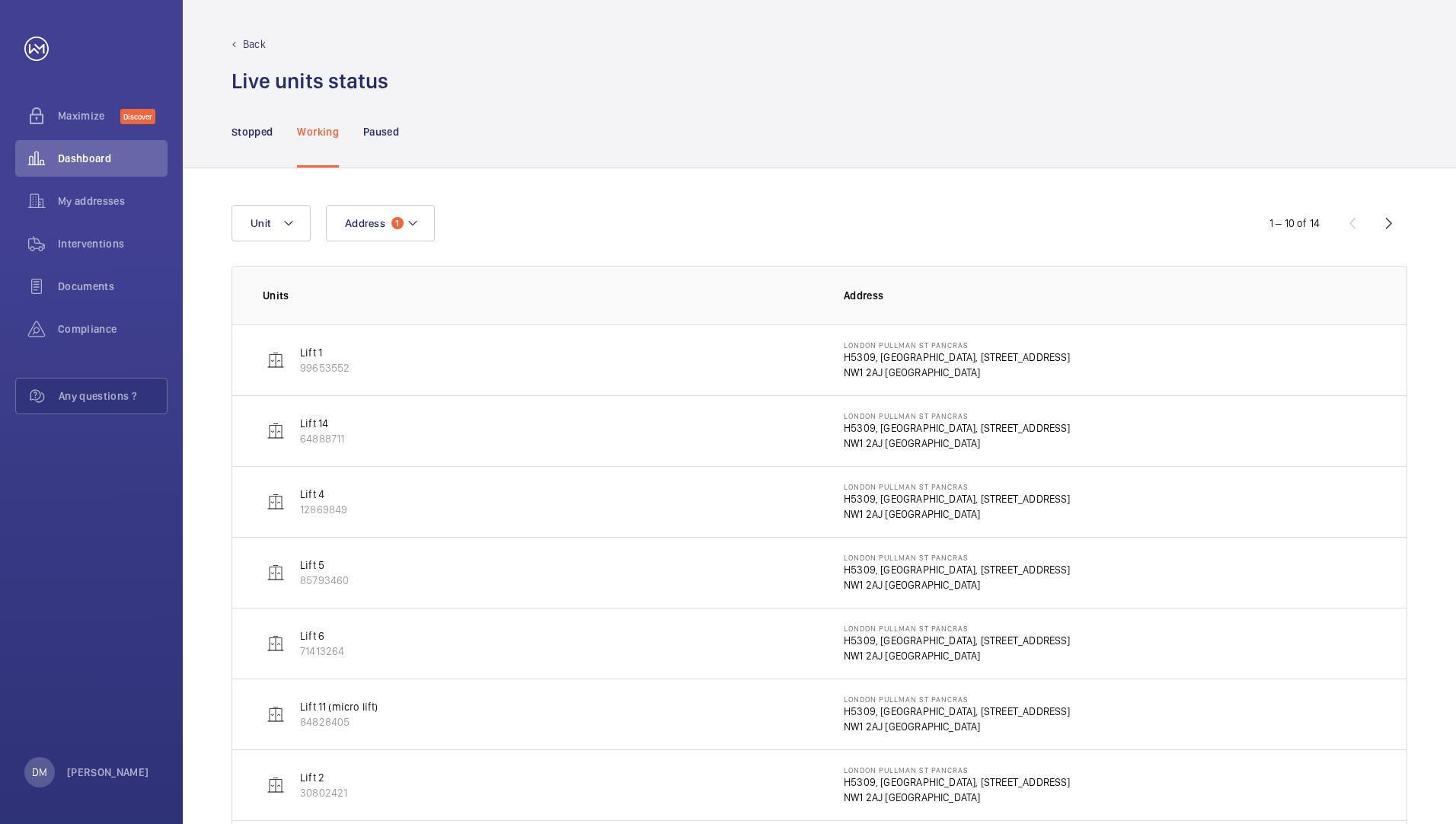
click at [320, 351] on p "Lift 1" at bounding box center [325, 352] width 50 height 15
click at [264, 134] on p "Stopped" at bounding box center [252, 131] width 41 height 15
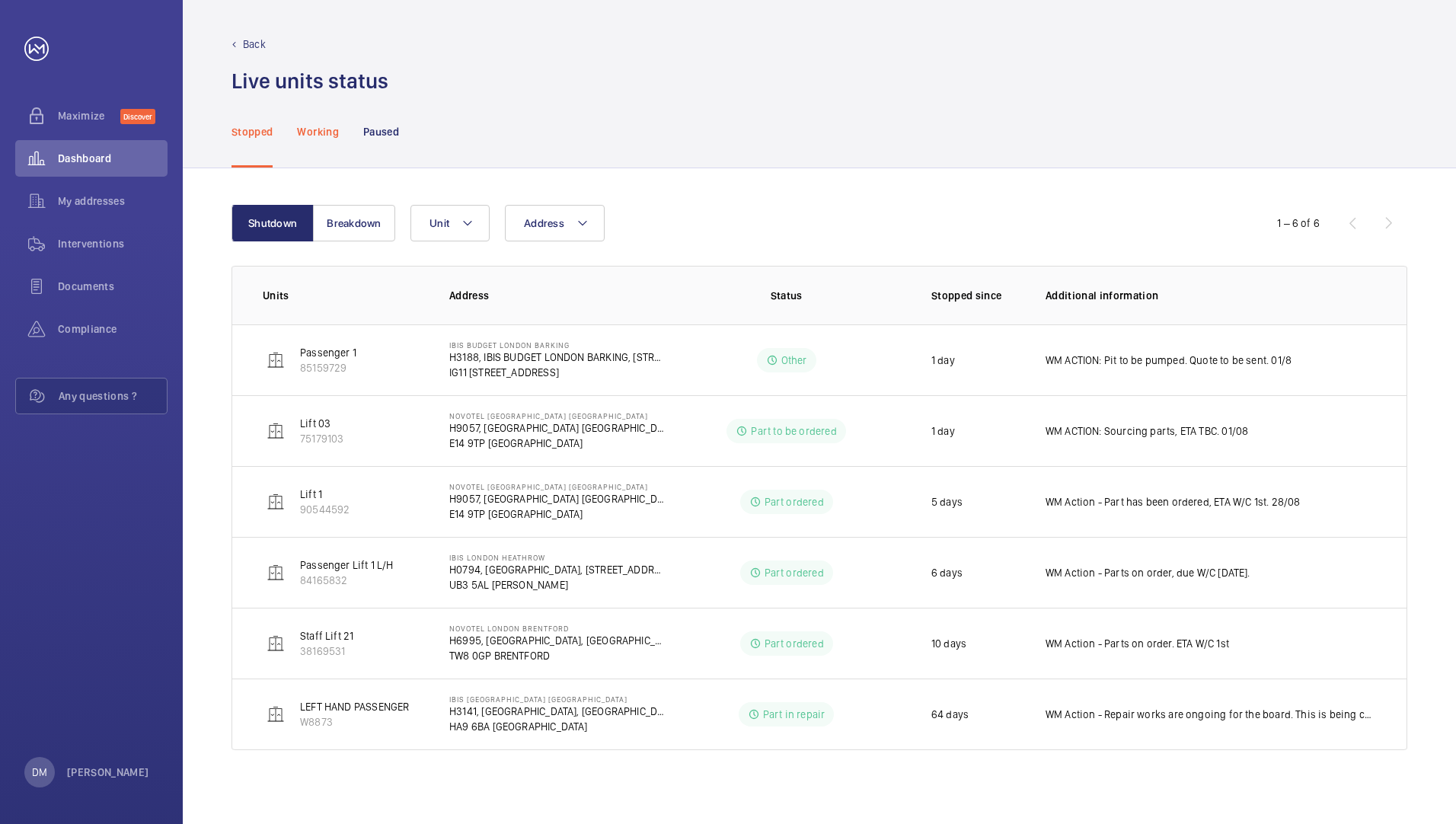
click at [325, 138] on p "Working" at bounding box center [317, 131] width 41 height 15
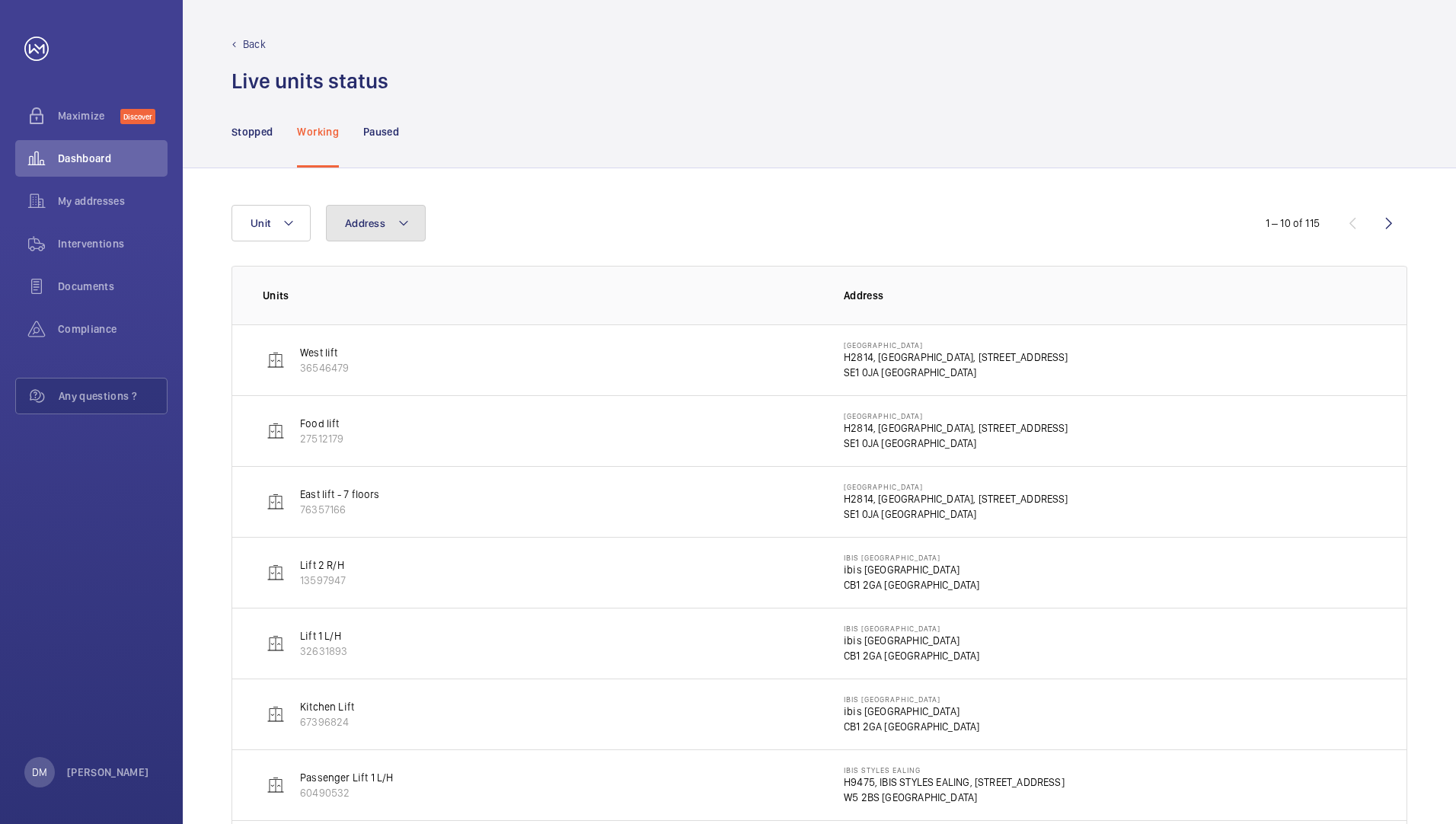
click at [364, 218] on span "Address" at bounding box center [365, 224] width 41 height 12
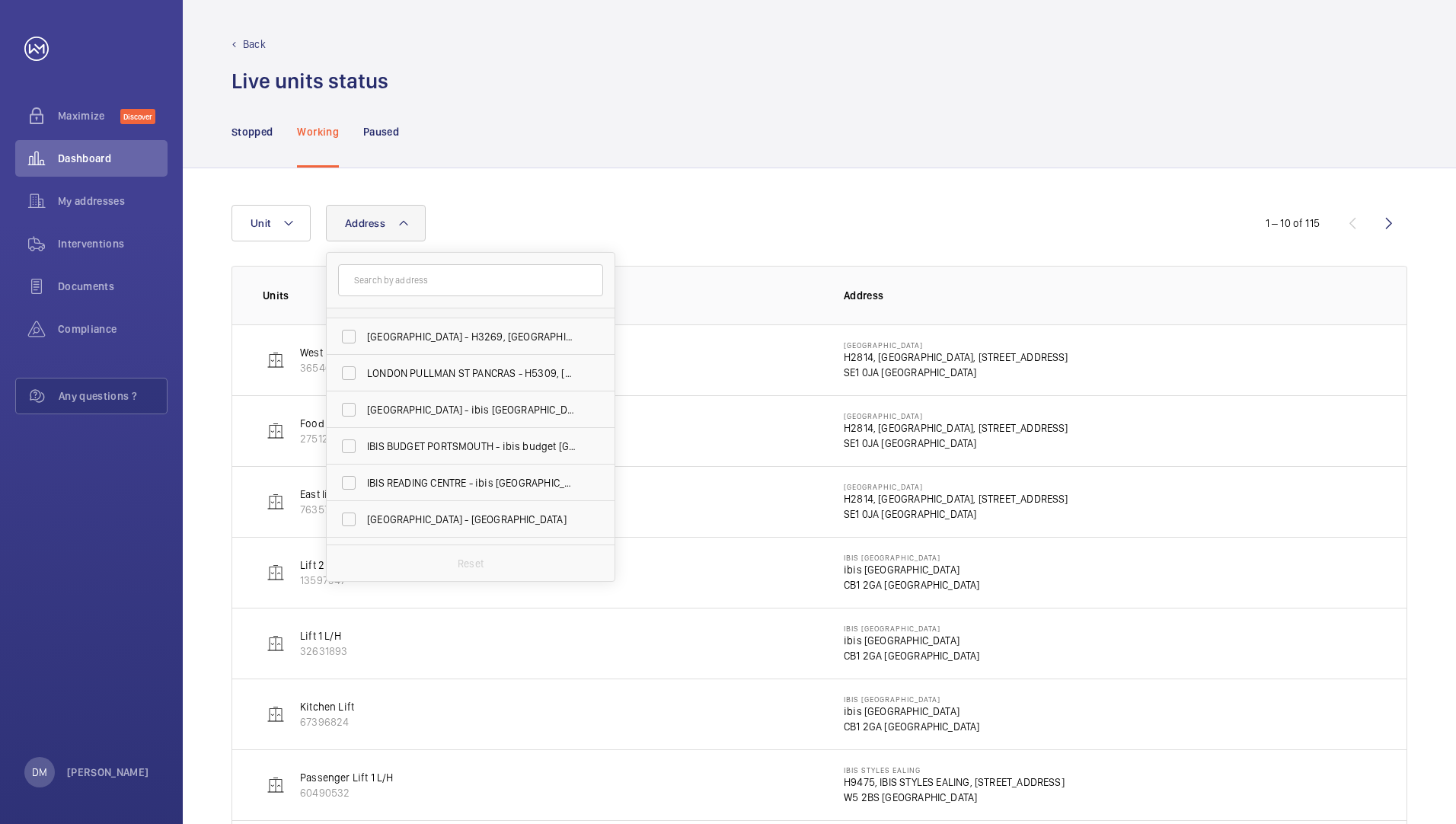
scroll to position [586, 0]
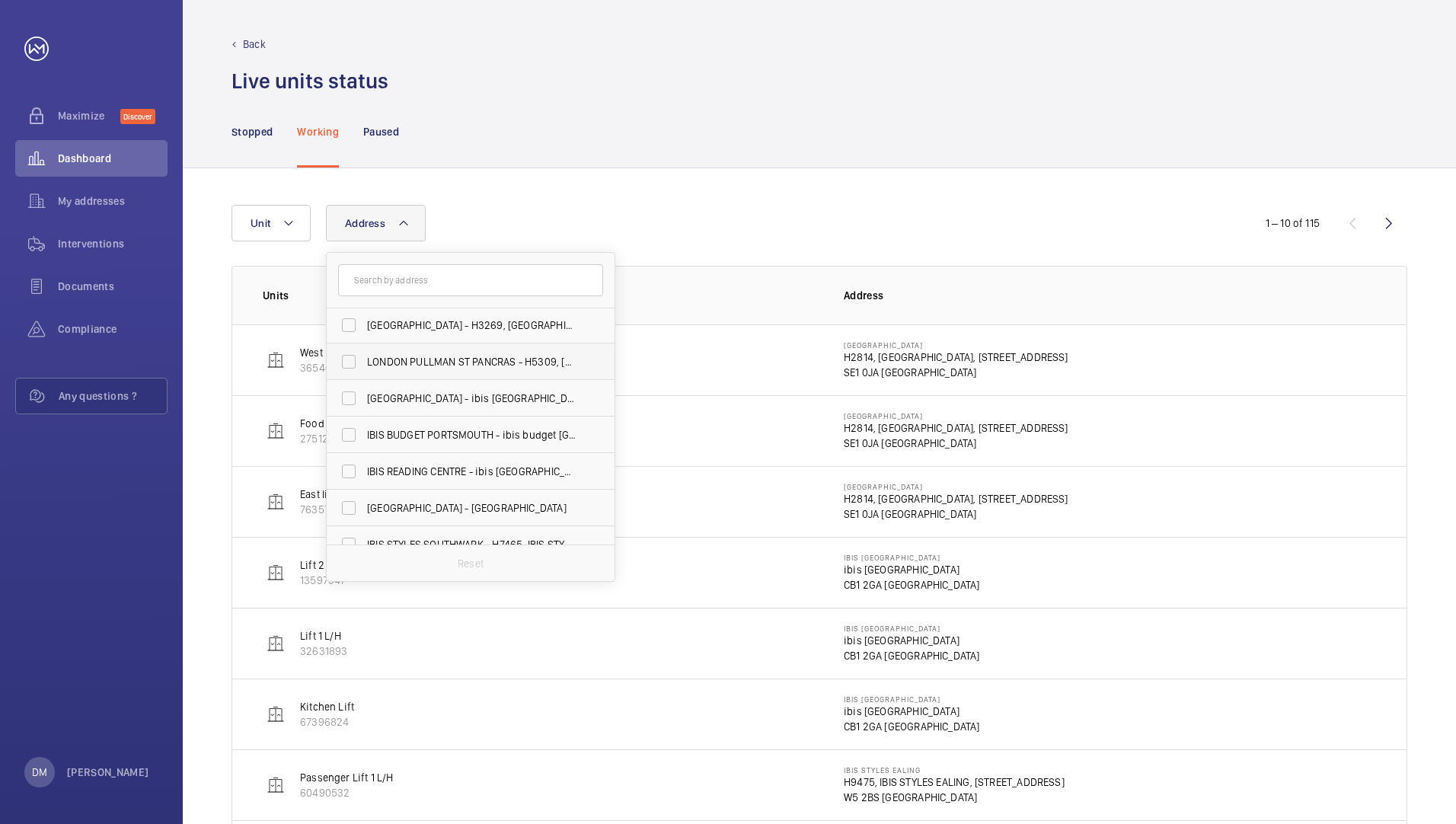
click at [467, 367] on span "LONDON PULLMAN ST PANCRAS - H5309, [GEOGRAPHIC_DATA], [STREET_ADDRESS]" at bounding box center [472, 361] width 209 height 15
click at [364, 367] on input "LONDON PULLMAN ST PANCRAS - H5309, [GEOGRAPHIC_DATA], [STREET_ADDRESS]" at bounding box center [348, 362] width 30 height 30
checkbox input "true"
click at [734, 177] on div "Address [GEOGRAPHIC_DATA][STREET_ADDRESS] - H1785, [GEOGRAPHIC_DATA], [STREET_A…" at bounding box center [819, 619] width 1273 height 902
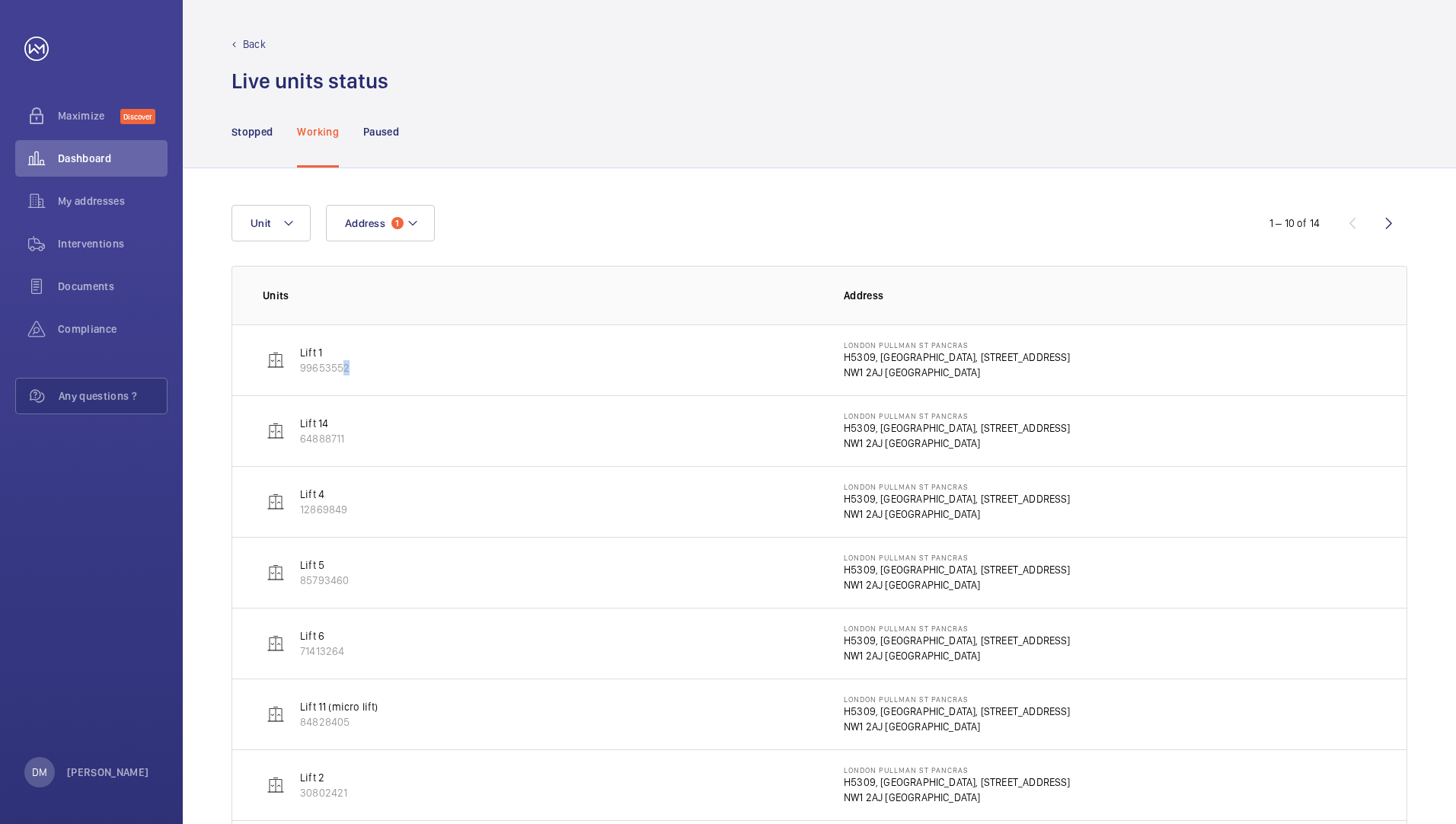
click at [331, 359] on div "Lift 1 99653552" at bounding box center [325, 360] width 50 height 30
drag, startPoint x: 330, startPoint y: 358, endPoint x: 314, endPoint y: 357, distance: 16.0
click at [314, 357] on p "Lift 1" at bounding box center [325, 352] width 50 height 15
click at [307, 348] on p "Lift 1" at bounding box center [325, 352] width 50 height 15
click at [309, 412] on td "Lift 14 64888711" at bounding box center [526, 431] width 587 height 71
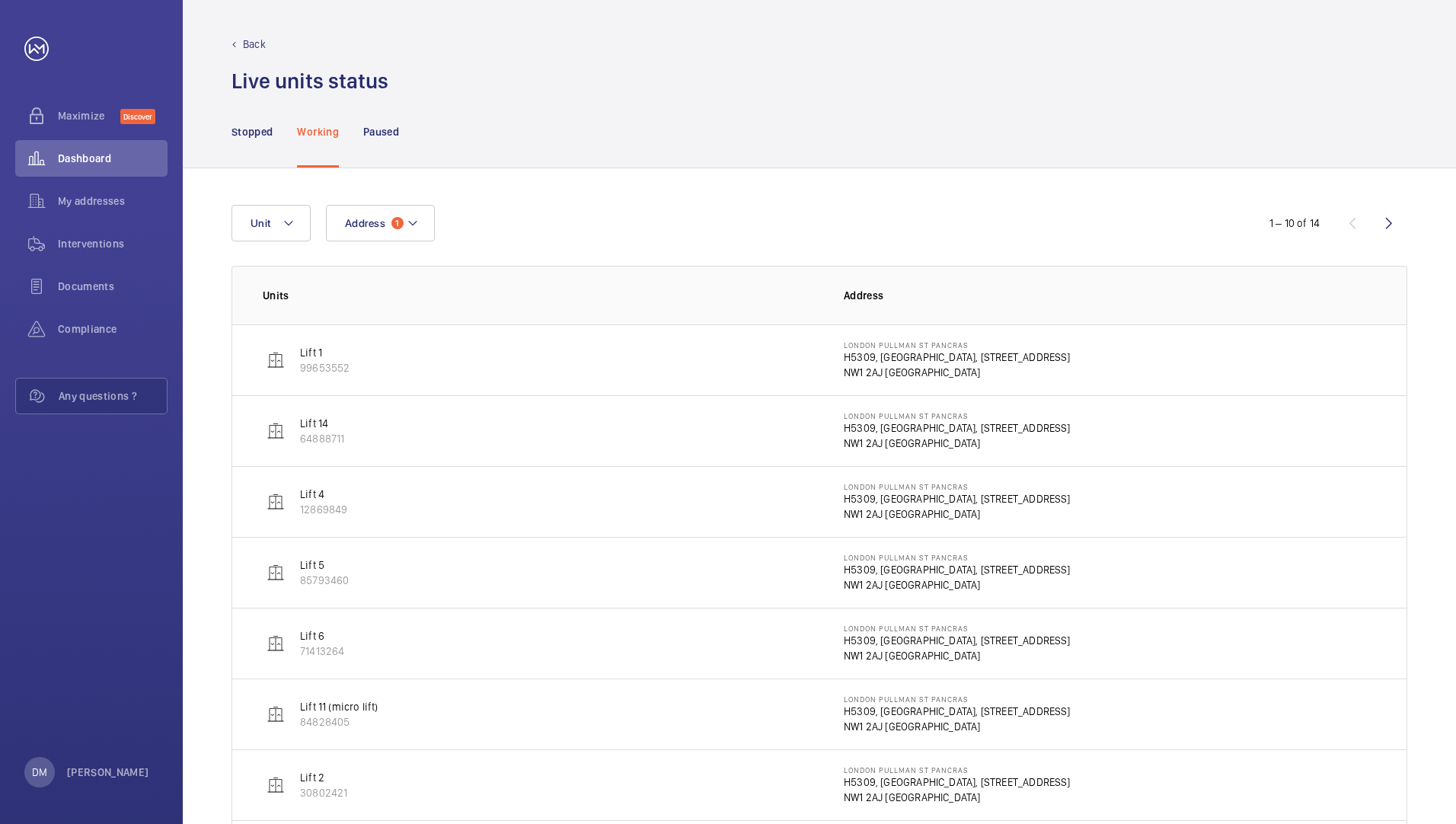
drag, startPoint x: 319, startPoint y: 423, endPoint x: 299, endPoint y: 428, distance: 20.6
click at [318, 423] on p "Lift 14" at bounding box center [322, 423] width 44 height 15
click at [279, 432] on img at bounding box center [276, 431] width 19 height 19
click at [281, 482] on td "Lift 4 12869849" at bounding box center [526, 501] width 587 height 71
click at [290, 501] on wm-front-device-cell "Lift 4 12869849" at bounding box center [304, 502] width 84 height 30
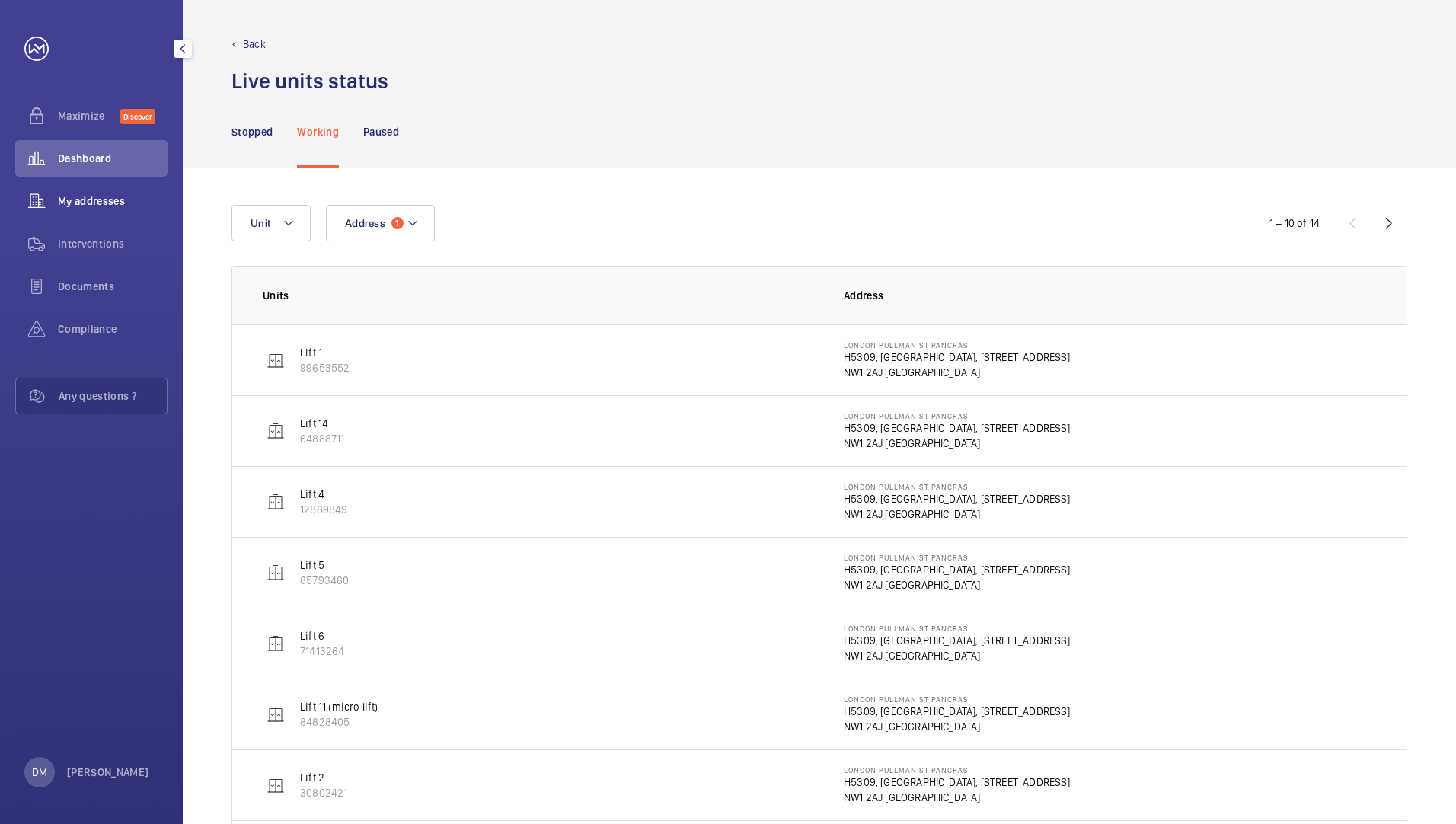
click at [137, 196] on span "My addresses" at bounding box center [113, 200] width 110 height 15
